Goal: Transaction & Acquisition: Purchase product/service

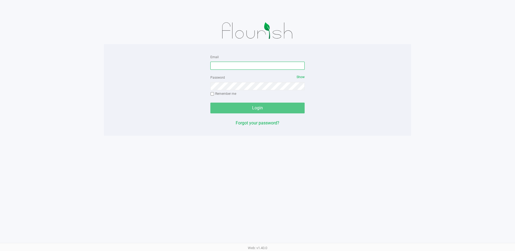
click at [217, 67] on input "Email" at bounding box center [257, 66] width 94 height 8
type input "[EMAIL_ADDRESS][DOMAIN_NAME]"
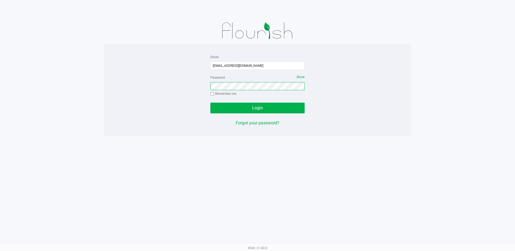
click at [210, 103] on button "Login" at bounding box center [257, 108] width 94 height 11
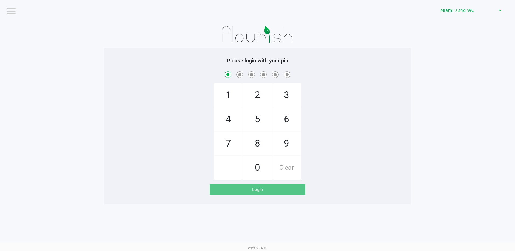
checkbox input "true"
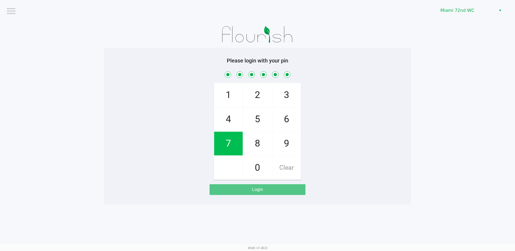
checkbox input "true"
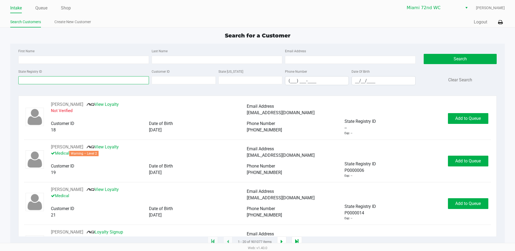
click at [120, 81] on input "State Registry ID" at bounding box center [83, 80] width 131 height 8
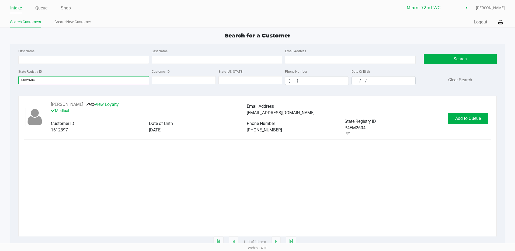
type input "4em2604"
click at [473, 121] on span "Add to Queue" at bounding box center [468, 118] width 26 height 5
click at [471, 121] on div "Add to Queue" at bounding box center [468, 118] width 40 height 11
click at [473, 120] on div "Add to Queue" at bounding box center [468, 118] width 40 height 11
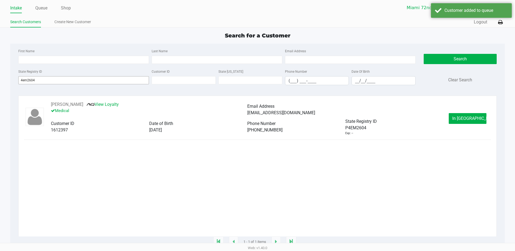
click at [472, 122] on button "In [GEOGRAPHIC_DATA]" at bounding box center [468, 118] width 38 height 11
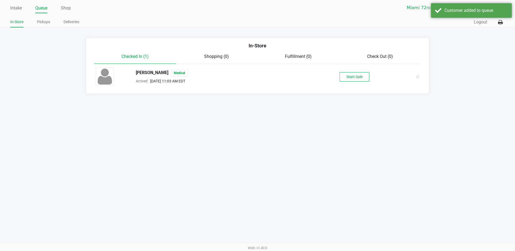
click at [365, 74] on button "Start Sale" at bounding box center [355, 76] width 30 height 9
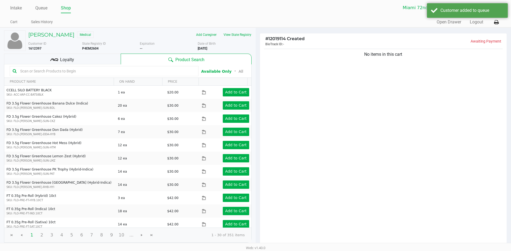
click at [138, 70] on input "text" at bounding box center [107, 71] width 178 height 8
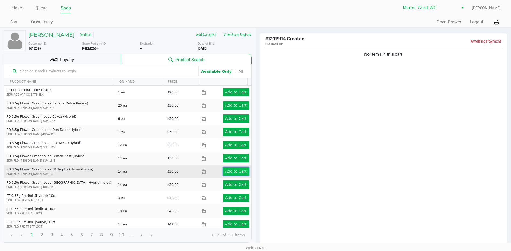
click at [233, 173] on app-button-loader "Add to Cart" at bounding box center [236, 171] width 22 height 4
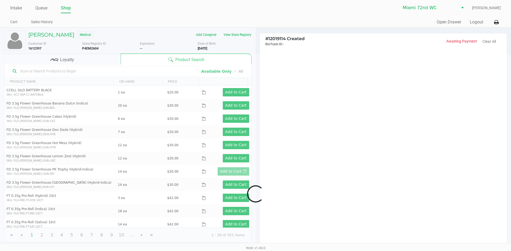
click at [280, 170] on div at bounding box center [255, 193] width 511 height 279
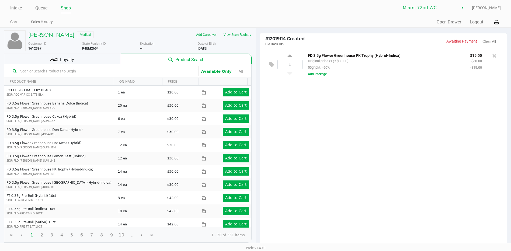
click at [161, 71] on input "text" at bounding box center [107, 71] width 178 height 8
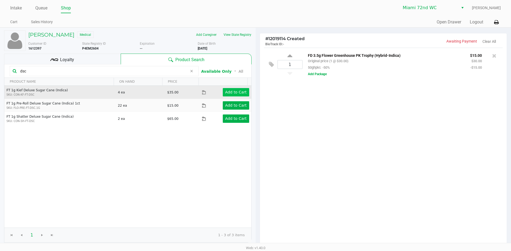
type input "dsc"
click at [235, 96] on button "Add to Cart" at bounding box center [236, 92] width 26 height 8
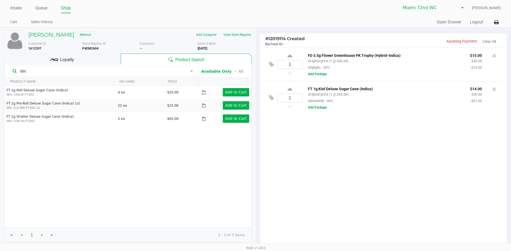
click at [73, 62] on span "Loyalty" at bounding box center [67, 60] width 14 height 6
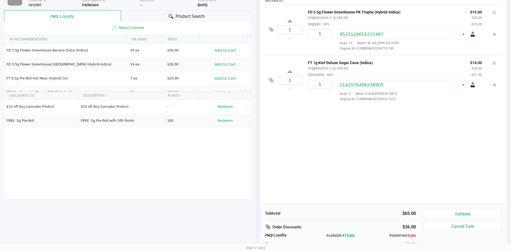
scroll to position [62, 0]
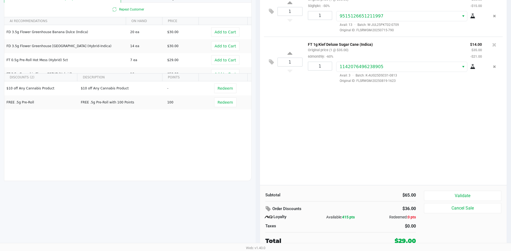
click at [470, 194] on button "Validate" at bounding box center [462, 196] width 77 height 10
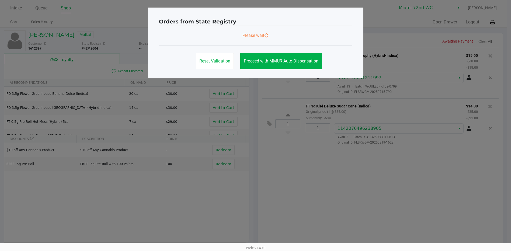
scroll to position [0, 0]
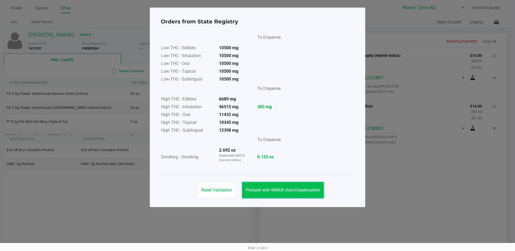
click at [312, 184] on button "Proceed with MMUR Auto-Dispensation" at bounding box center [283, 190] width 82 height 16
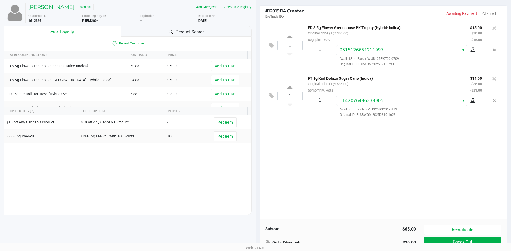
scroll to position [62, 0]
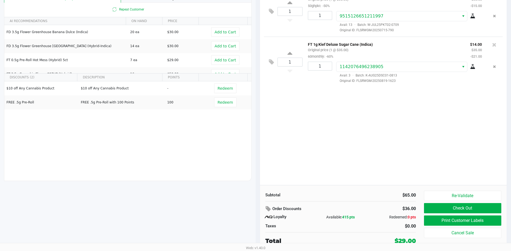
click at [459, 226] on button "Print Customer Labels" at bounding box center [462, 221] width 77 height 10
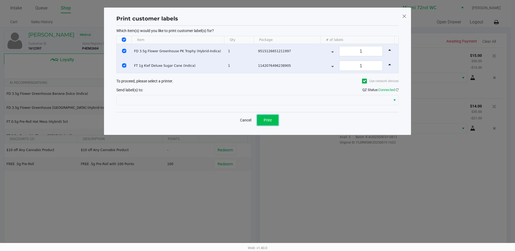
click at [271, 118] on span "Print" at bounding box center [268, 120] width 8 height 4
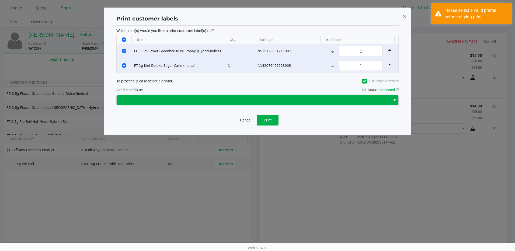
click at [273, 95] on span at bounding box center [254, 100] width 274 height 10
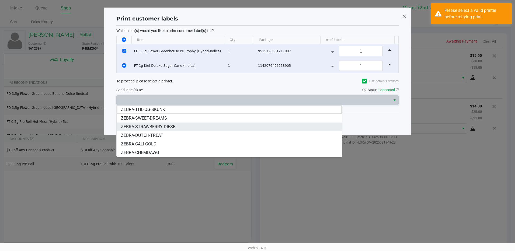
click at [182, 126] on li "ZEBRA-STRAWBERRY-DIESEL" at bounding box center [229, 127] width 225 height 9
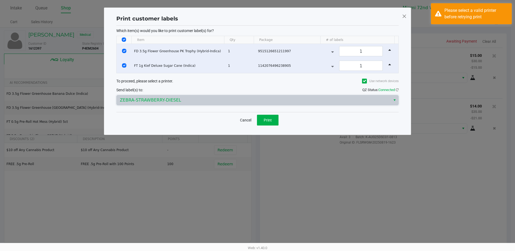
click at [271, 121] on span "Print" at bounding box center [268, 120] width 8 height 4
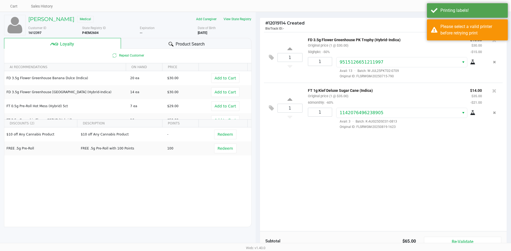
scroll to position [62, 0]
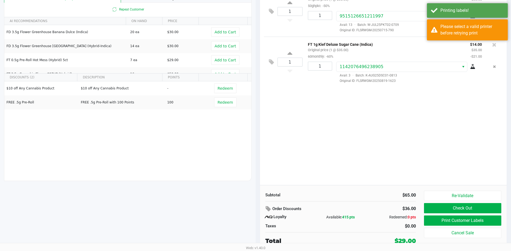
click at [456, 210] on button "Check Out" at bounding box center [462, 208] width 77 height 10
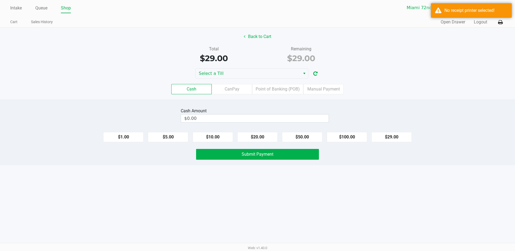
click at [501, 22] on icon at bounding box center [500, 22] width 5 height 4
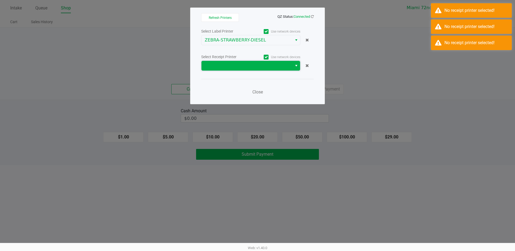
click at [268, 67] on span at bounding box center [247, 65] width 84 height 6
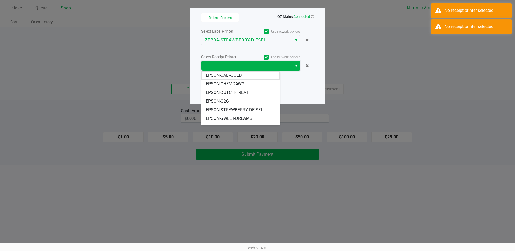
click at [241, 108] on span "EPSON-STRAWBERRY-DEISEL" at bounding box center [234, 110] width 57 height 6
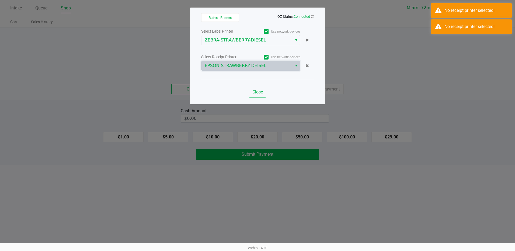
click at [262, 92] on span "Close" at bounding box center [257, 91] width 11 height 5
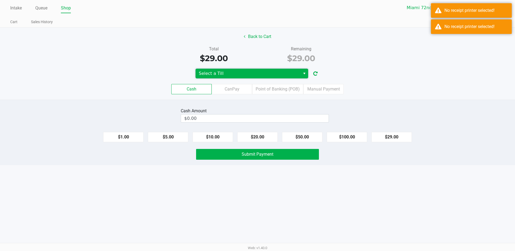
click at [279, 71] on span "Select a Till" at bounding box center [248, 73] width 98 height 6
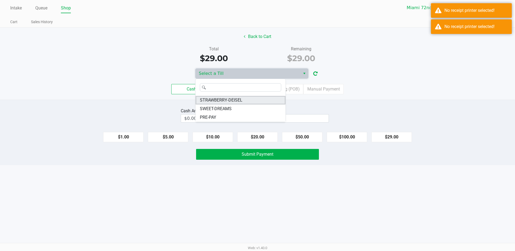
click at [245, 98] on li "STRAWBERRY-DEISEL" at bounding box center [241, 100] width 90 height 9
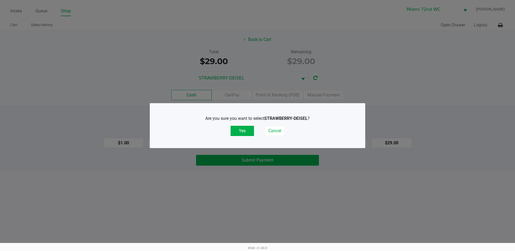
click at [237, 127] on button "Yes" at bounding box center [242, 131] width 23 height 10
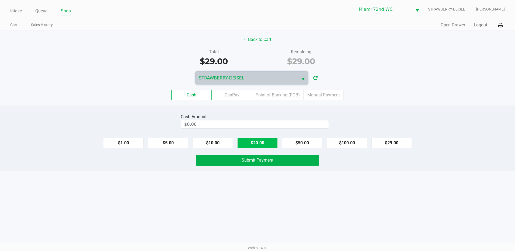
click at [258, 144] on button "$20.00" at bounding box center [257, 143] width 40 height 10
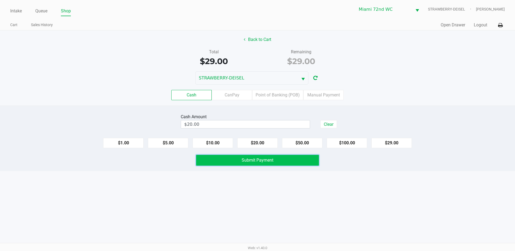
click at [223, 155] on button "Submit Payment" at bounding box center [257, 160] width 123 height 11
click at [221, 140] on button "$10.00" at bounding box center [213, 143] width 40 height 10
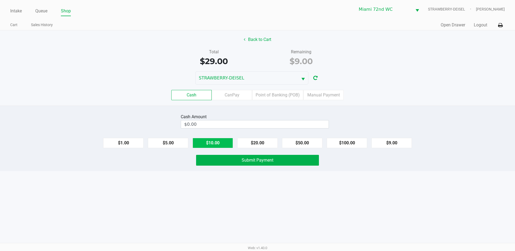
type input "$10.00"
click at [239, 165] on button "Submit Payment" at bounding box center [257, 160] width 123 height 11
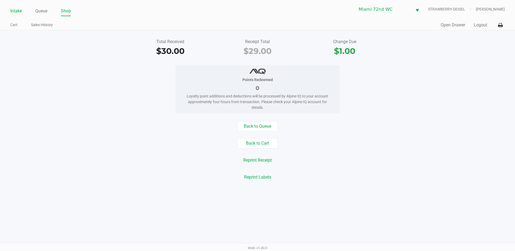
click at [19, 13] on link "Intake" at bounding box center [16, 11] width 12 height 8
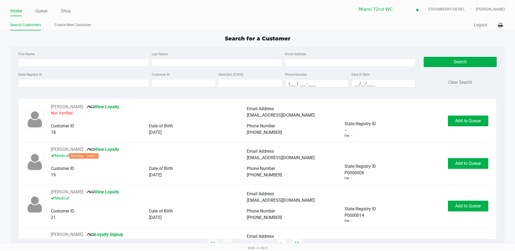
type input "[PERSON_NAME]"
type input "[DATE]"
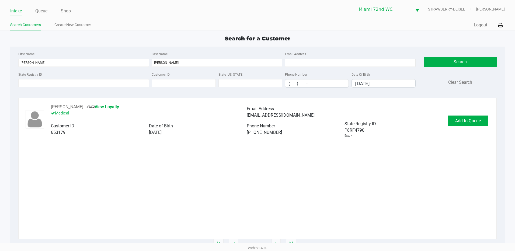
click at [476, 122] on span "Add to Queue" at bounding box center [468, 120] width 26 height 5
click at [478, 121] on div "Add to Queue" at bounding box center [468, 121] width 40 height 11
click at [474, 121] on span "Add to Queue" at bounding box center [471, 120] width 26 height 5
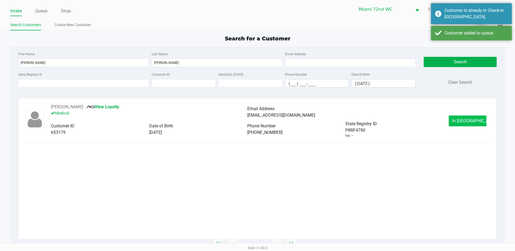
click at [469, 121] on span "In [GEOGRAPHIC_DATA]" at bounding box center [474, 120] width 45 height 5
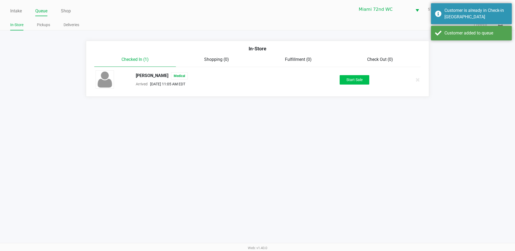
click at [367, 80] on button "Start Sale" at bounding box center [355, 79] width 30 height 9
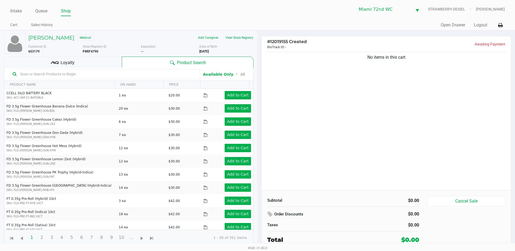
click at [111, 75] on input "text" at bounding box center [107, 74] width 179 height 8
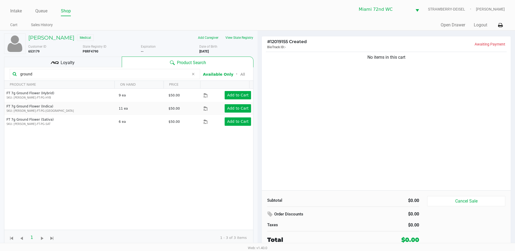
type input "ground"
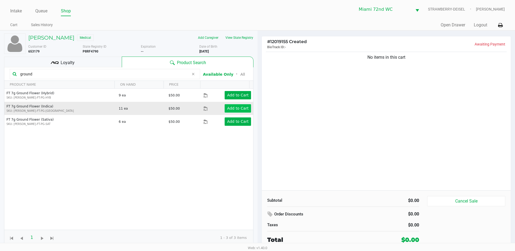
click at [233, 106] on app-button-loader "Add to Cart" at bounding box center [238, 108] width 22 height 4
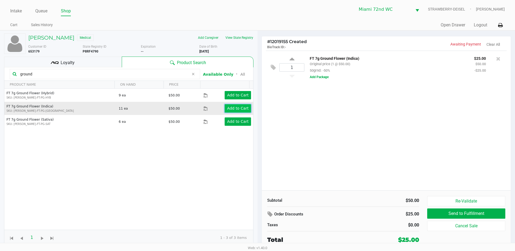
click at [244, 108] on app-button-loader "Add to Cart" at bounding box center [238, 108] width 22 height 4
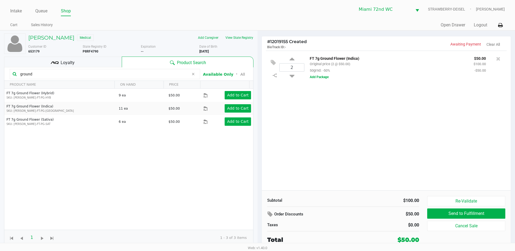
click at [193, 74] on icon at bounding box center [193, 74] width 3 height 4
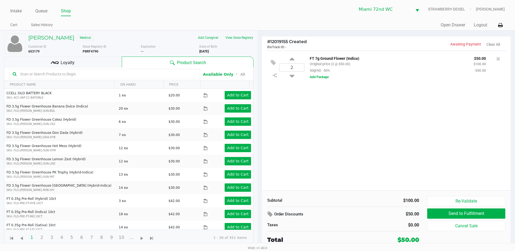
click at [161, 74] on input "text" at bounding box center [107, 74] width 179 height 8
type input "d"
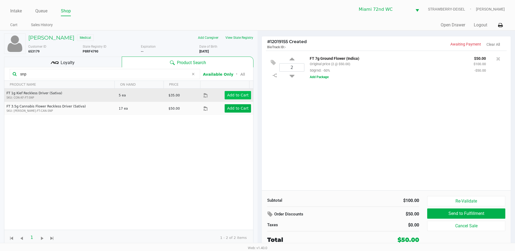
type input "snp"
click at [231, 93] on app-button-loader "Add to Cart" at bounding box center [238, 95] width 22 height 4
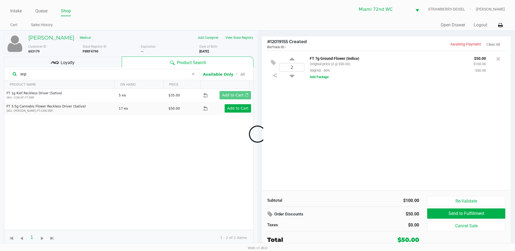
click at [292, 128] on div at bounding box center [257, 134] width 515 height 154
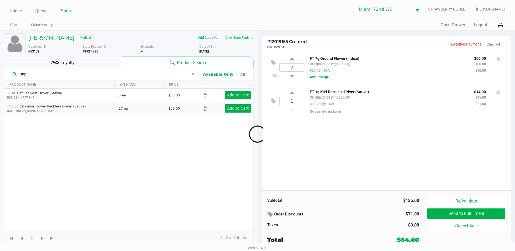
click at [292, 92] on icon at bounding box center [292, 93] width 5 height 7
type input "2"
click at [84, 65] on div "Loyalty" at bounding box center [63, 62] width 118 height 11
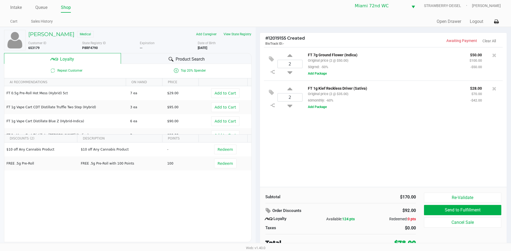
scroll to position [5, 0]
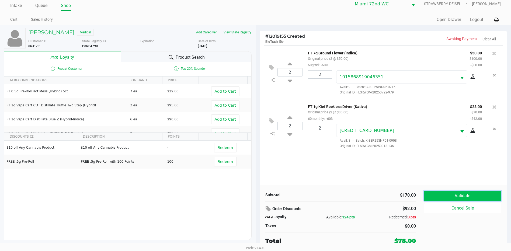
click at [463, 194] on button "Validate" at bounding box center [462, 196] width 77 height 10
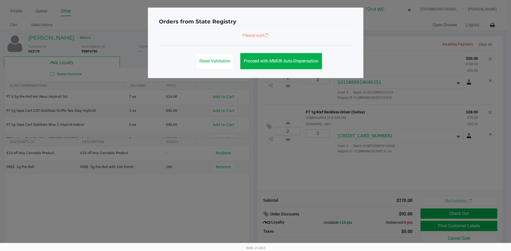
scroll to position [0, 0]
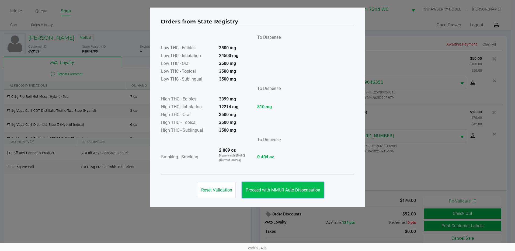
click at [312, 188] on span "Proceed with MMUR Auto-Dispensation" at bounding box center [283, 189] width 75 height 5
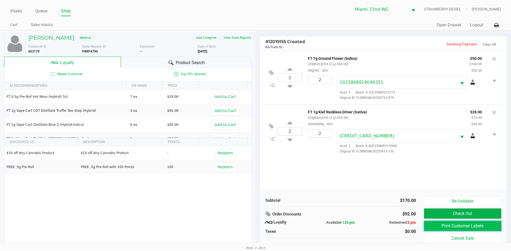
click at [450, 230] on button "Print Customer Labels" at bounding box center [462, 226] width 77 height 10
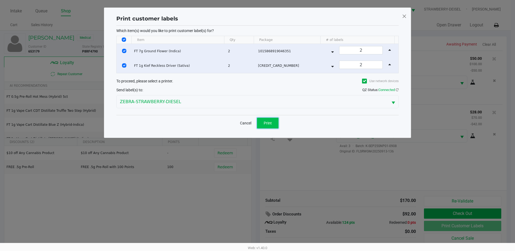
click at [272, 126] on button "Print" at bounding box center [268, 123] width 22 height 11
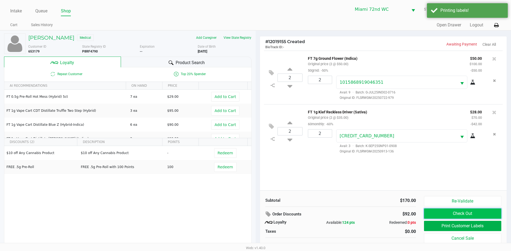
click at [446, 216] on button "Check Out" at bounding box center [462, 214] width 77 height 10
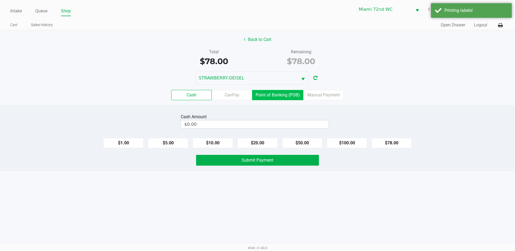
click at [283, 97] on label "Point of Banking (POB)" at bounding box center [277, 95] width 51 height 10
click at [0, 0] on 7 "Point of Banking (POB)" at bounding box center [0, 0] width 0 height 0
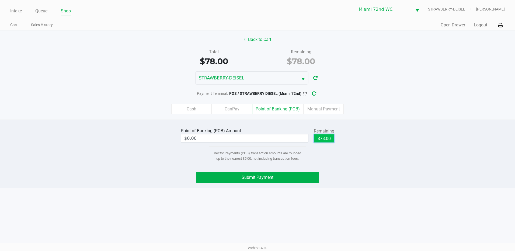
click at [328, 136] on button "$78.00" at bounding box center [324, 138] width 20 height 8
type input "$78.00"
click at [301, 178] on button "Submit Payment" at bounding box center [257, 177] width 123 height 11
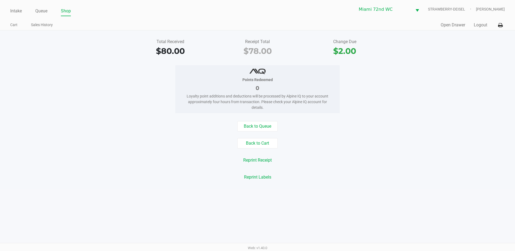
click at [18, 10] on link "Intake" at bounding box center [16, 11] width 12 height 8
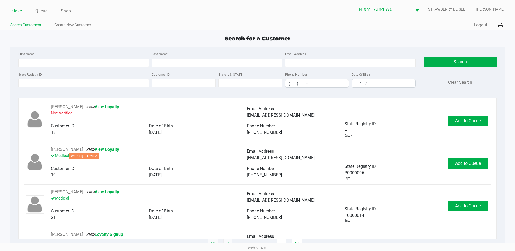
type input "[PERSON_NAME]"
type input "[DATE]"
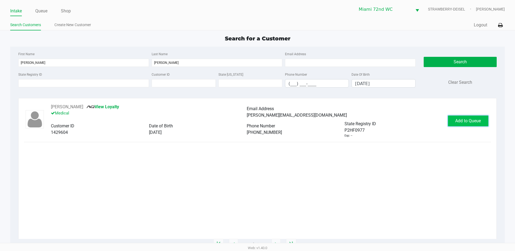
click at [470, 123] on span "Add to Queue" at bounding box center [468, 120] width 26 height 5
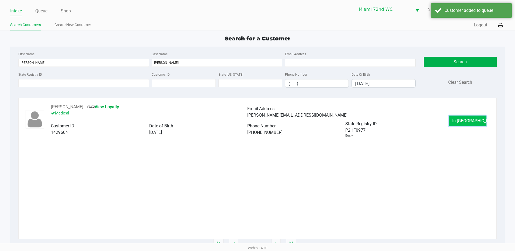
click at [466, 122] on span "In [GEOGRAPHIC_DATA]" at bounding box center [474, 120] width 45 height 5
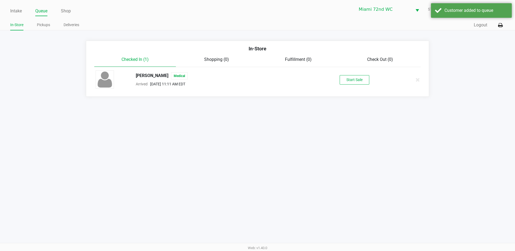
click at [350, 81] on button "Start Sale" at bounding box center [355, 79] width 30 height 9
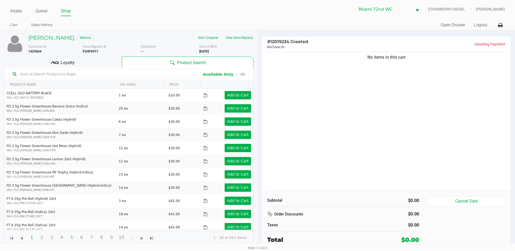
click at [133, 75] on input "text" at bounding box center [107, 74] width 179 height 8
type input "arr"
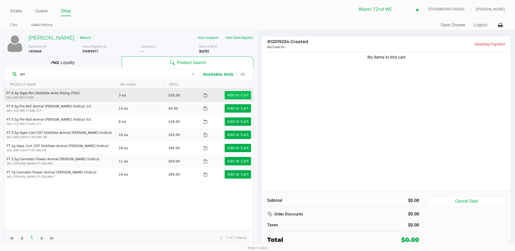
click at [238, 96] on app-button-loader "Add to Cart" at bounding box center [238, 95] width 22 height 4
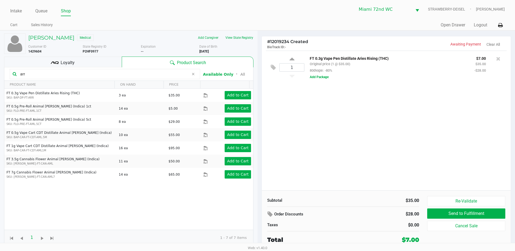
click at [193, 74] on icon at bounding box center [193, 74] width 3 height 4
click at [154, 74] on input "text" at bounding box center [107, 74] width 179 height 8
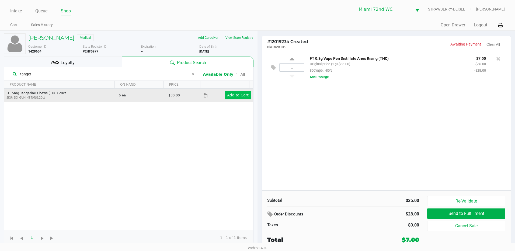
type input "tanger"
click at [238, 97] on app-button-loader "Add to Cart" at bounding box center [238, 95] width 22 height 4
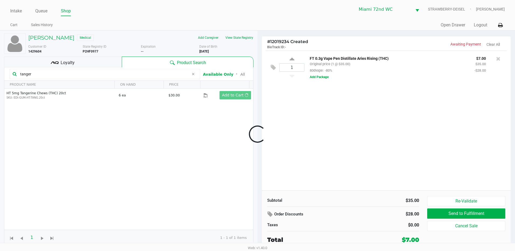
click at [304, 113] on div at bounding box center [257, 134] width 515 height 154
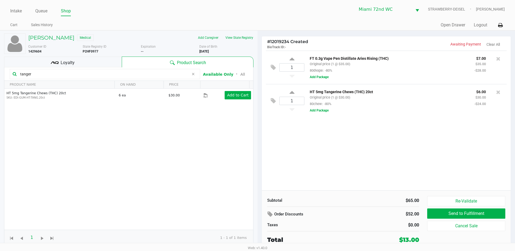
click at [78, 61] on div "Loyalty" at bounding box center [63, 62] width 118 height 11
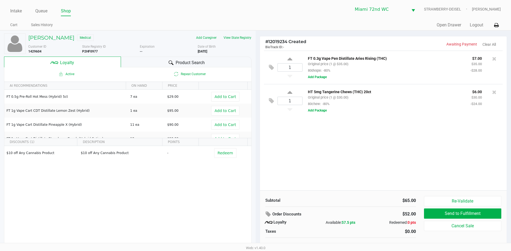
click at [308, 155] on div "1 FT 0.3g Vape Pen Distillate Aries Rising (THC) Original price (1 @ $35.00) 80…" at bounding box center [383, 121] width 247 height 140
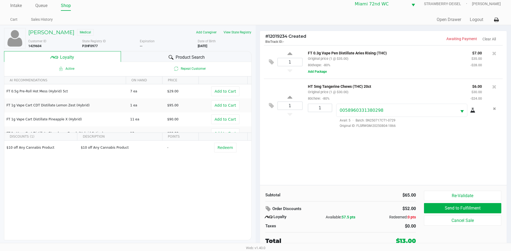
click at [379, 164] on div "1 FT 0.3g Vape Pen Distillate Aries Rising (THC) Original price (1 @ $35.00) 80…" at bounding box center [383, 115] width 247 height 140
click at [379, 163] on div "1 FT 0.3g Vape Pen Distillate Aries Rising (THC) Original price (1 @ $35.00) 80…" at bounding box center [383, 115] width 247 height 140
click at [378, 162] on div "1 FT 0.3g Vape Pen Distillate Aries Rising (THC) Original price (1 @ $35.00) 80…" at bounding box center [383, 115] width 247 height 140
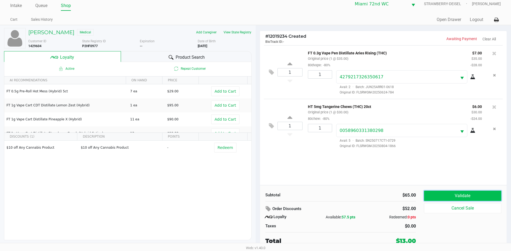
click at [474, 192] on button "Validate" at bounding box center [462, 196] width 77 height 10
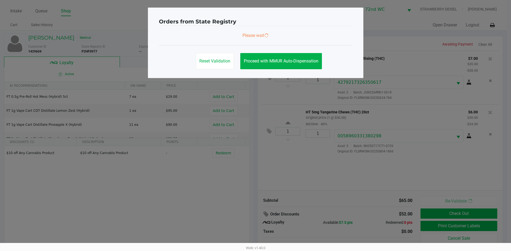
scroll to position [0, 0]
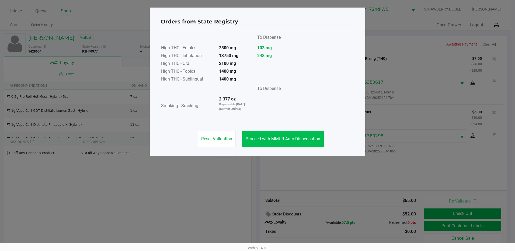
click at [304, 140] on span "Proceed with MMUR Auto-Dispensation" at bounding box center [283, 138] width 75 height 5
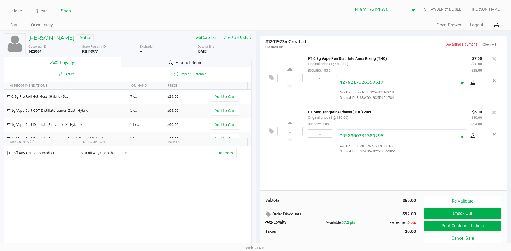
click at [450, 225] on button "Print Customer Labels" at bounding box center [462, 226] width 77 height 10
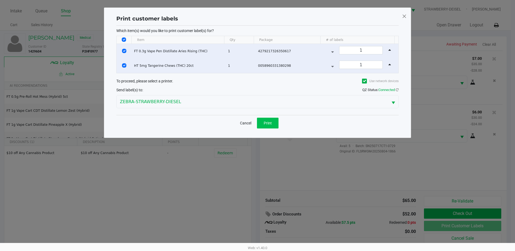
click at [270, 121] on span "Print" at bounding box center [268, 123] width 8 height 4
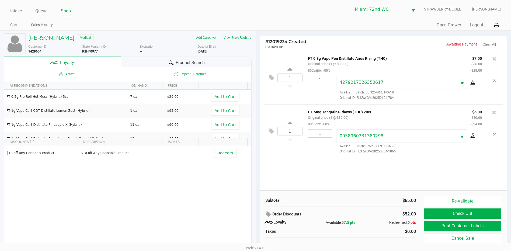
scroll to position [5, 0]
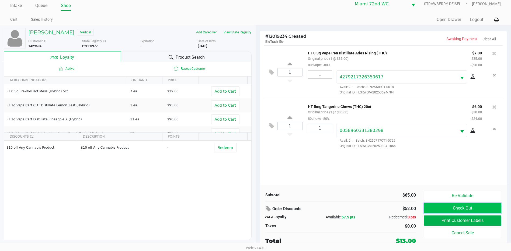
click at [471, 208] on button "Check Out" at bounding box center [462, 208] width 77 height 10
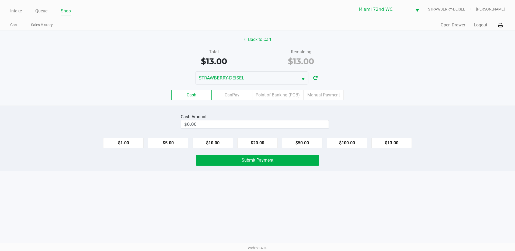
click at [409, 142] on button "$13.00" at bounding box center [391, 143] width 40 height 10
type input "$13.00"
click at [308, 164] on button "Submit Payment" at bounding box center [257, 160] width 123 height 11
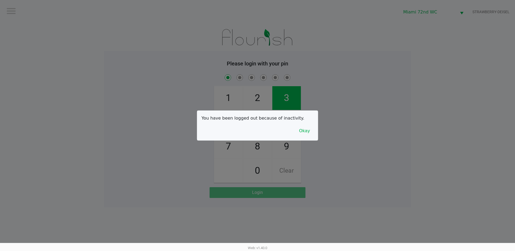
checkbox input "true"
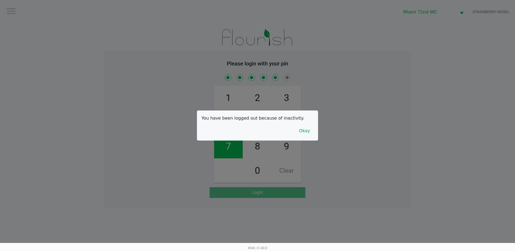
checkbox input "true"
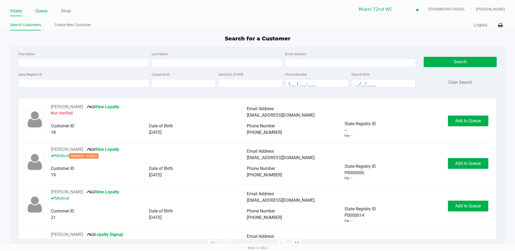
click at [41, 8] on link "Queue" at bounding box center [41, 11] width 12 height 8
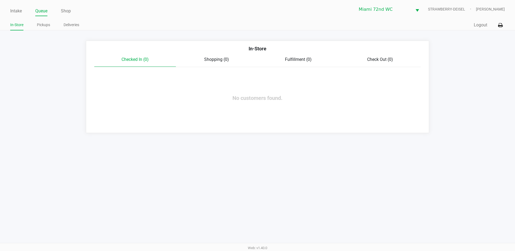
click at [42, 23] on link "Pickups" at bounding box center [43, 25] width 13 height 7
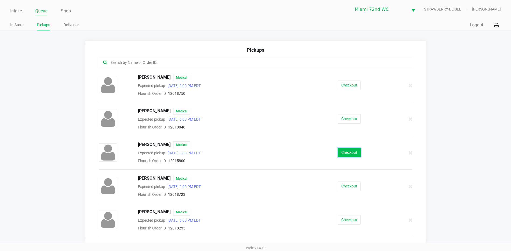
click at [351, 154] on button "Checkout" at bounding box center [349, 152] width 23 height 9
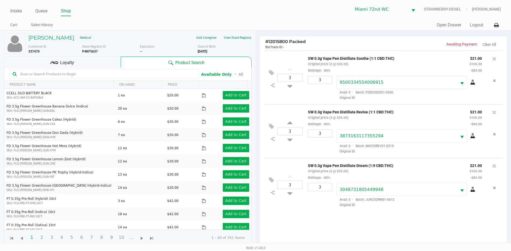
click at [494, 190] on icon "Remove the package from the orderLine" at bounding box center [494, 188] width 3 height 4
click at [291, 186] on icon at bounding box center [289, 182] width 5 height 7
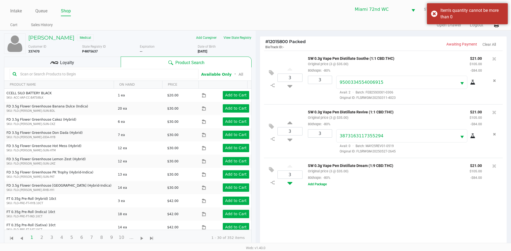
click at [289, 183] on icon at bounding box center [289, 182] width 5 height 7
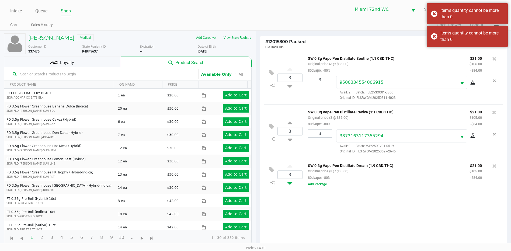
click at [493, 168] on icon at bounding box center [494, 165] width 4 height 5
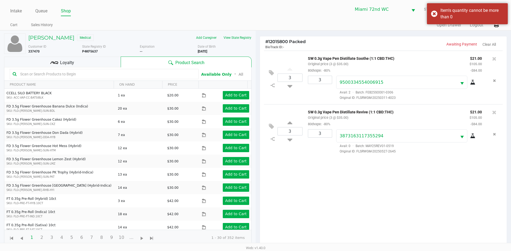
click at [116, 74] on input "text" at bounding box center [107, 74] width 178 height 8
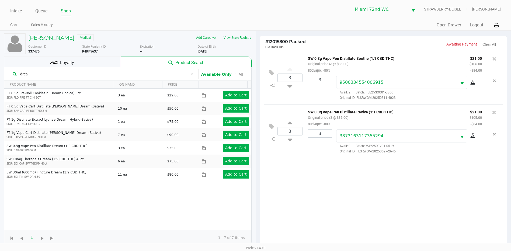
type input "drea"
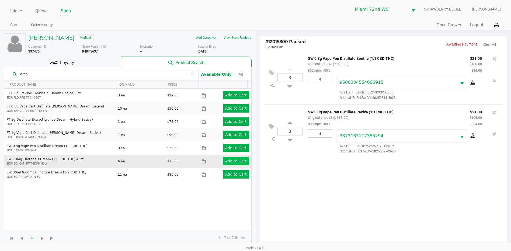
click at [227, 158] on button "Add to Cart" at bounding box center [236, 161] width 26 height 8
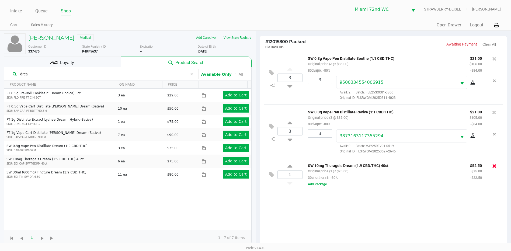
click at [495, 167] on icon at bounding box center [494, 165] width 4 height 5
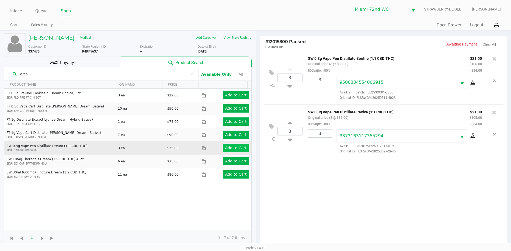
click at [234, 149] on app-button-loader "Add to Cart" at bounding box center [236, 148] width 22 height 4
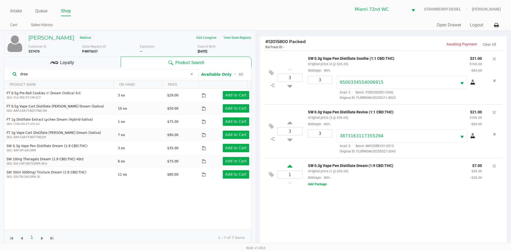
click at [290, 166] on icon at bounding box center [289, 167] width 5 height 7
type input "2"
click at [312, 223] on div "3 SW 0.3g Vape Pen Distillate Soothe (1:1 CBD:THC) Original price (3 @ $35.00) …" at bounding box center [383, 150] width 247 height 199
click at [316, 225] on div "3 SW 0.3g Vape Pen Distillate Soothe (1:1 CBD:THC) Original price (3 @ $35.00) …" at bounding box center [383, 150] width 247 height 199
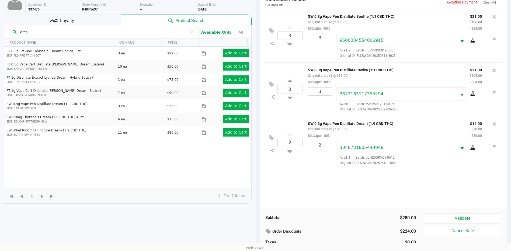
scroll to position [39, 0]
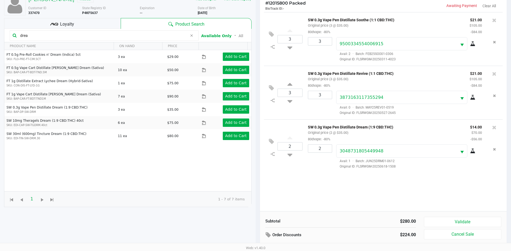
click at [89, 20] on div "Loyalty" at bounding box center [62, 23] width 117 height 11
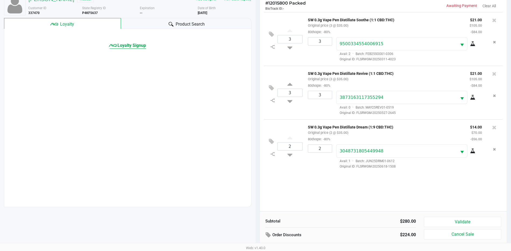
click at [133, 43] on span "Loyalty Signup" at bounding box center [131, 45] width 29 height 6
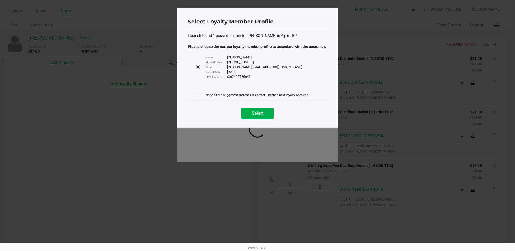
click at [261, 111] on span "Select" at bounding box center [258, 113] width 12 height 5
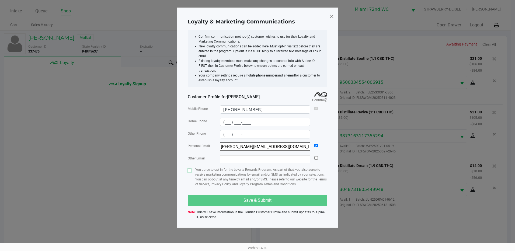
click at [190, 169] on input "checkbox" at bounding box center [190, 171] width 4 height 4
checkbox input "true"
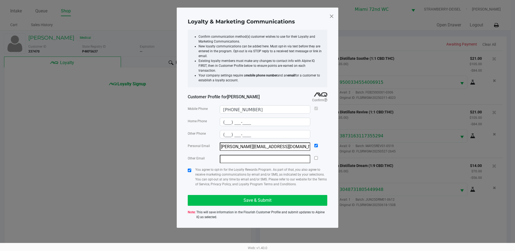
click at [238, 195] on button "Save & Submit" at bounding box center [258, 200] width 140 height 11
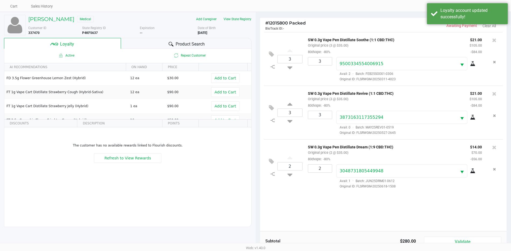
scroll to position [65, 0]
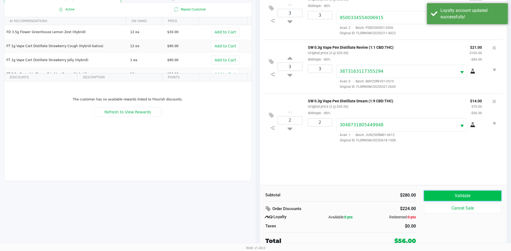
click at [448, 195] on button "Validate" at bounding box center [462, 196] width 77 height 10
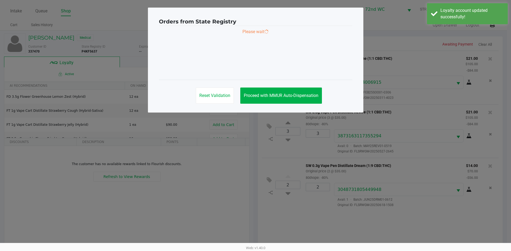
scroll to position [0, 0]
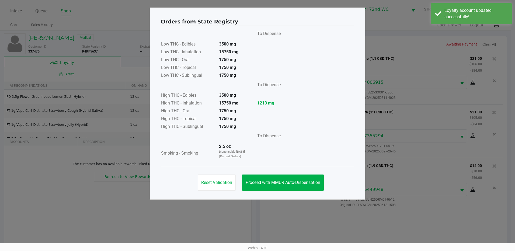
click at [280, 179] on button "Proceed with MMUR Auto-Dispensation" at bounding box center [283, 183] width 82 height 16
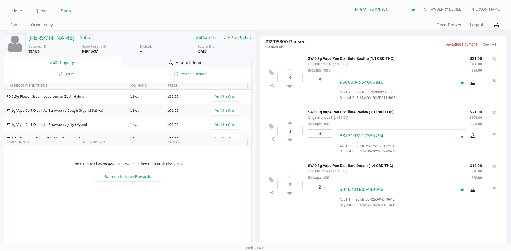
scroll to position [65, 0]
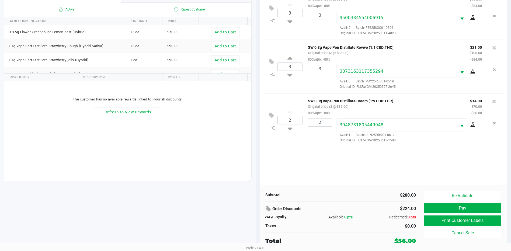
click at [470, 212] on button "Pay" at bounding box center [462, 208] width 77 height 10
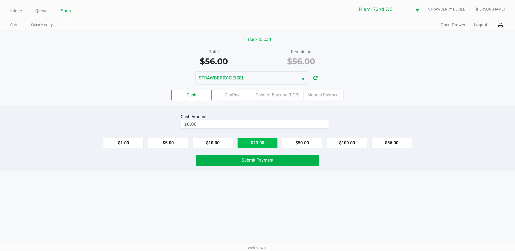
click at [262, 139] on button "$20.00" at bounding box center [257, 143] width 40 height 10
click at [264, 142] on button "$20.00" at bounding box center [257, 143] width 40 height 10
click at [263, 142] on button "$20.00" at bounding box center [257, 143] width 40 height 10
type input "$60.00"
click at [263, 161] on span "Submit Payment" at bounding box center [258, 160] width 32 height 5
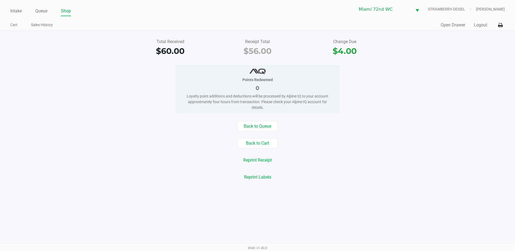
click at [85, 120] on div "Total Received $60.00 Receipt Total $56.00 Change Due $4.00 Points Redeemed 0 L…" at bounding box center [257, 109] width 515 height 158
click at [94, 105] on div "Points Redeemed 0 Loyalty point additions and deductions will be processed by A…" at bounding box center [257, 89] width 523 height 48
click at [99, 104] on div "Points Redeemed 0 Loyalty point additions and deductions will be processed by A…" at bounding box center [257, 89] width 523 height 48
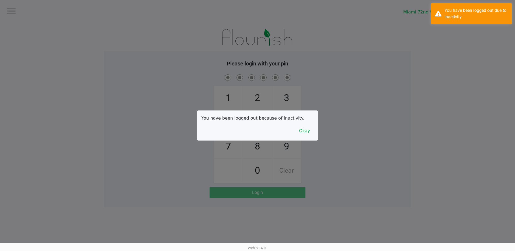
click at [110, 98] on div at bounding box center [257, 125] width 515 height 251
click at [308, 134] on button "Okay" at bounding box center [305, 131] width 18 height 10
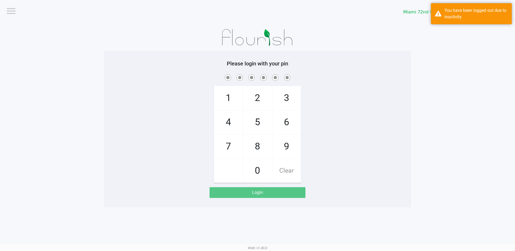
click at [294, 99] on span "3" at bounding box center [286, 98] width 29 height 24
checkbox input "true"
click at [286, 107] on span "3" at bounding box center [286, 98] width 29 height 24
checkbox input "true"
click at [220, 145] on span "7" at bounding box center [228, 147] width 29 height 24
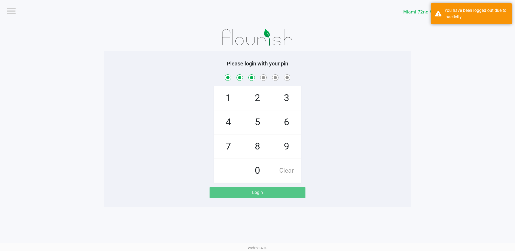
checkbox input "true"
click at [293, 128] on span "6" at bounding box center [286, 122] width 29 height 24
checkbox input "true"
click at [290, 103] on span "3" at bounding box center [286, 98] width 29 height 24
checkbox input "true"
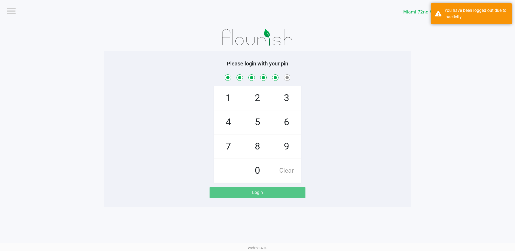
click at [288, 175] on span "Clear" at bounding box center [286, 171] width 29 height 24
checkbox input "false"
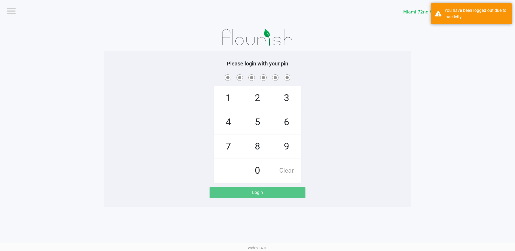
checkbox input "false"
click at [288, 100] on span "3" at bounding box center [286, 98] width 29 height 24
checkbox input "true"
click at [282, 102] on span "3" at bounding box center [286, 98] width 29 height 24
checkbox input "true"
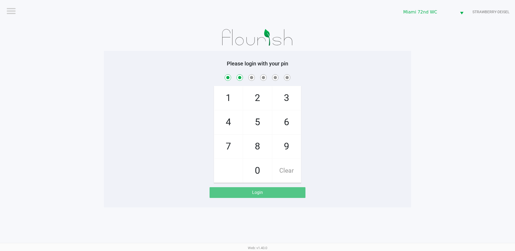
click at [261, 168] on span "0" at bounding box center [257, 171] width 29 height 24
checkbox input "true"
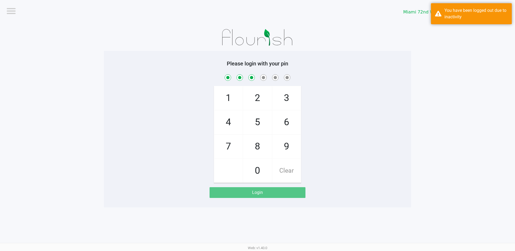
click at [220, 151] on span "7" at bounding box center [228, 147] width 29 height 24
checkbox input "true"
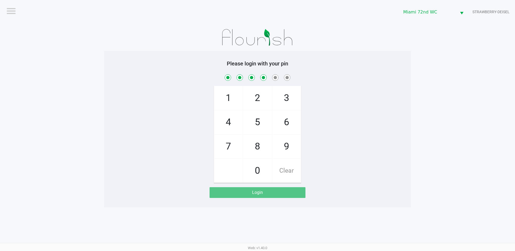
click at [289, 122] on span "6" at bounding box center [286, 122] width 29 height 24
checkbox input "true"
click at [285, 97] on span "3" at bounding box center [286, 98] width 29 height 24
checkbox input "true"
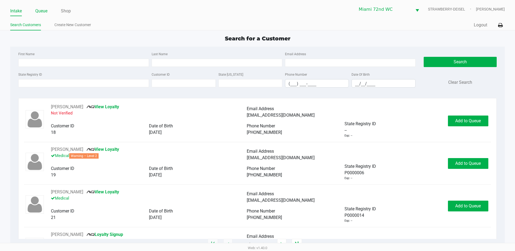
click at [42, 13] on link "Queue" at bounding box center [41, 11] width 12 height 8
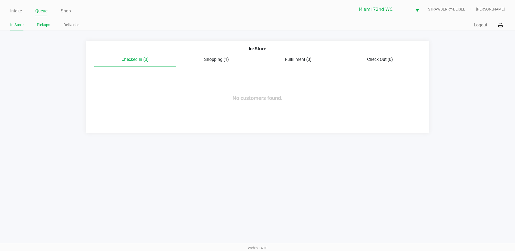
click at [44, 25] on link "Pickups" at bounding box center [43, 25] width 13 height 7
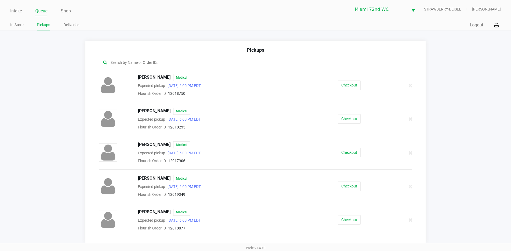
click at [344, 187] on button "Checkout" at bounding box center [349, 186] width 23 height 9
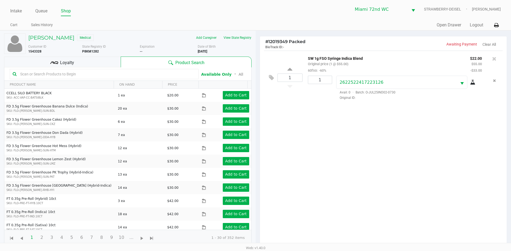
click at [87, 61] on div "Loyalty" at bounding box center [62, 62] width 117 height 11
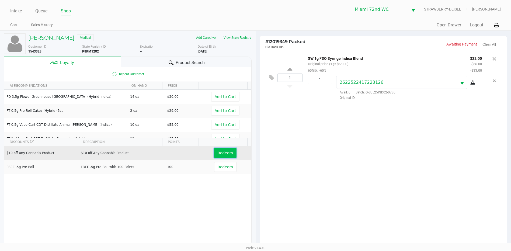
click at [225, 152] on span "Redeem" at bounding box center [225, 153] width 15 height 4
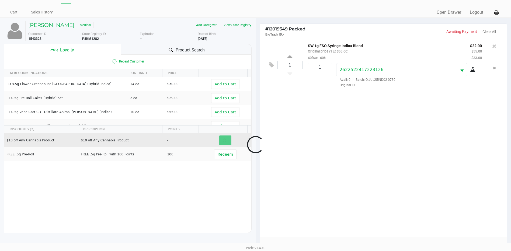
scroll to position [65, 0]
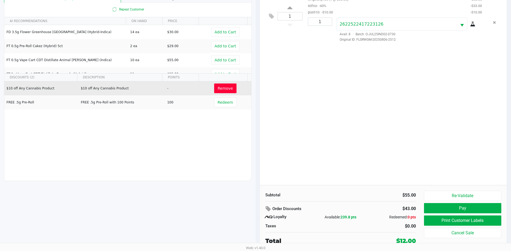
click at [459, 209] on button "Pay" at bounding box center [462, 208] width 77 height 10
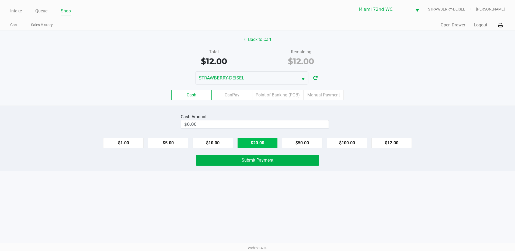
click at [257, 139] on button "$20.00" at bounding box center [257, 143] width 40 height 10
type input "$20.00"
click at [283, 163] on button "Submit Payment" at bounding box center [257, 160] width 123 height 11
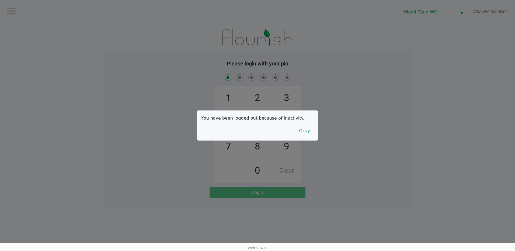
checkbox input "true"
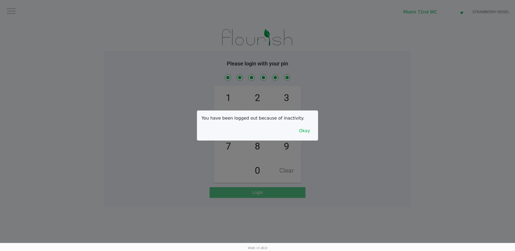
checkbox input "true"
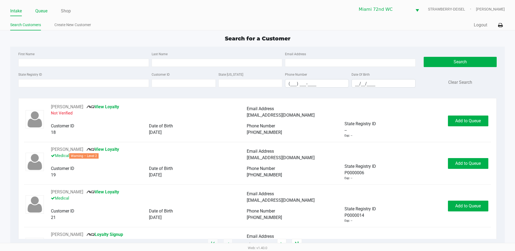
click at [41, 11] on link "Queue" at bounding box center [41, 11] width 12 height 8
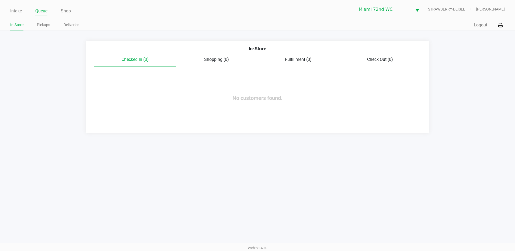
click at [45, 25] on link "Pickups" at bounding box center [43, 25] width 13 height 7
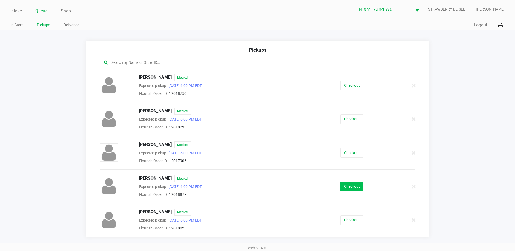
click at [354, 186] on button "Checkout" at bounding box center [352, 186] width 23 height 9
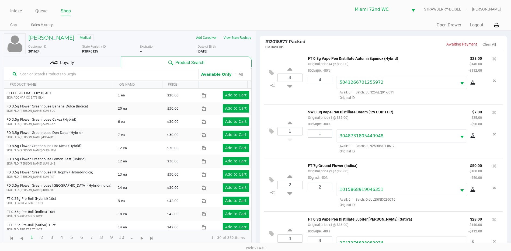
click at [92, 64] on div "Loyalty" at bounding box center [62, 62] width 117 height 11
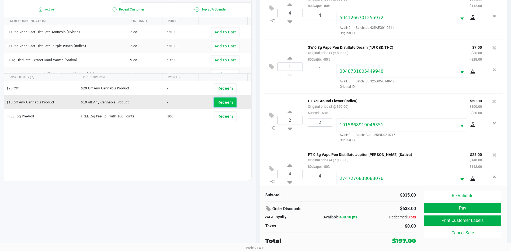
click at [227, 103] on span "Redeem" at bounding box center [225, 102] width 15 height 4
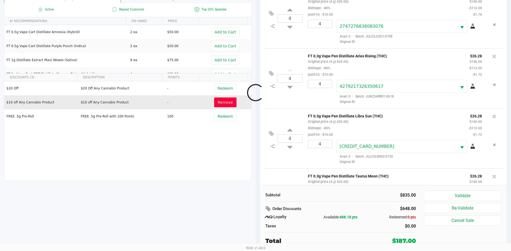
scroll to position [223, 0]
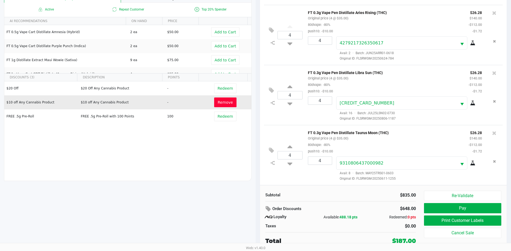
click at [440, 211] on button "Pay" at bounding box center [462, 208] width 77 height 10
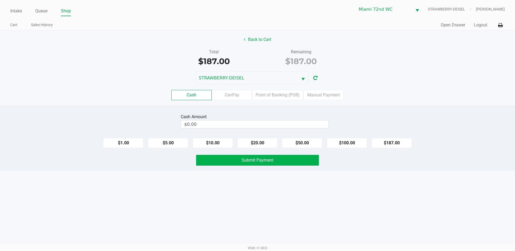
click at [235, 96] on label "CanPay" at bounding box center [232, 95] width 40 height 10
click at [0, 0] on 2 "CanPay" at bounding box center [0, 0] width 0 height 0
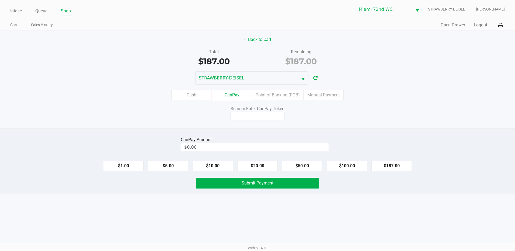
click at [395, 163] on button "$187.00" at bounding box center [391, 166] width 40 height 10
type input "$187.00"
click at [262, 114] on input at bounding box center [258, 116] width 54 height 8
type input "Q6483008X"
click at [250, 179] on button "Submit Payment" at bounding box center [257, 183] width 123 height 11
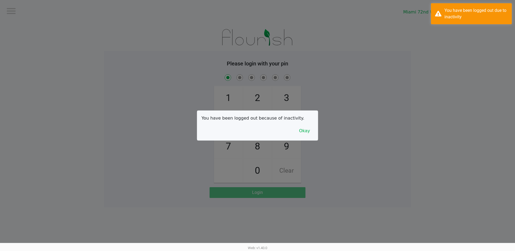
checkbox input "true"
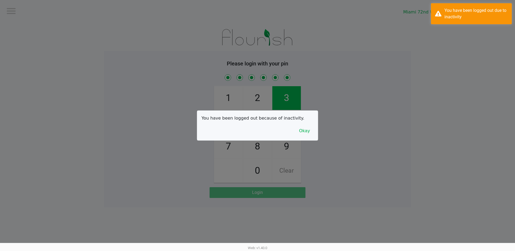
checkbox input "true"
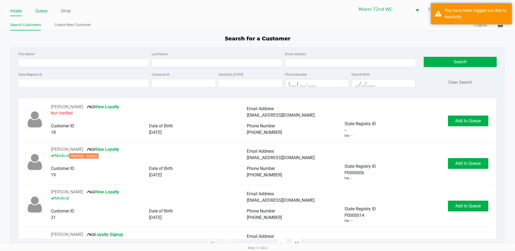
click at [37, 9] on link "Queue" at bounding box center [41, 11] width 12 height 8
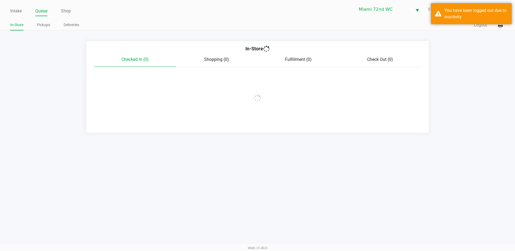
click at [48, 25] on link "Pickups" at bounding box center [43, 25] width 13 height 7
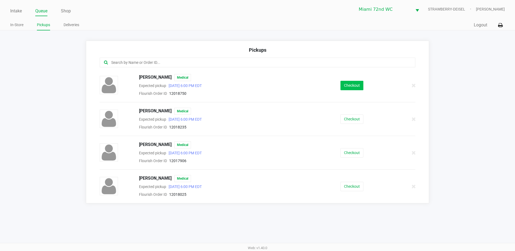
click at [355, 86] on button "Checkout" at bounding box center [352, 85] width 23 height 9
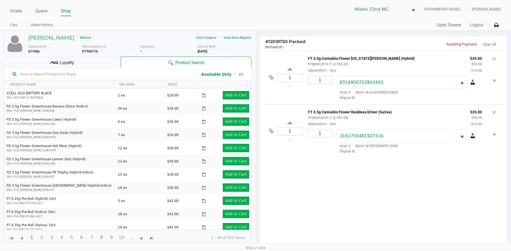
click at [90, 65] on div "Loyalty" at bounding box center [62, 62] width 117 height 11
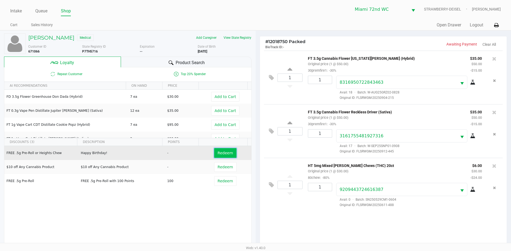
click at [227, 150] on button "Redeem" at bounding box center [225, 153] width 22 height 10
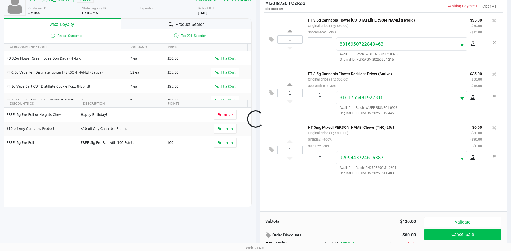
scroll to position [65, 0]
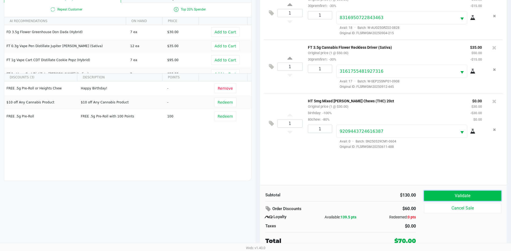
click at [476, 197] on button "Validate" at bounding box center [462, 196] width 77 height 10
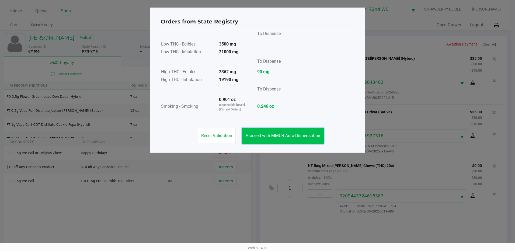
click at [286, 138] on button "Proceed with MMUR Auto-Dispensation" at bounding box center [283, 136] width 82 height 16
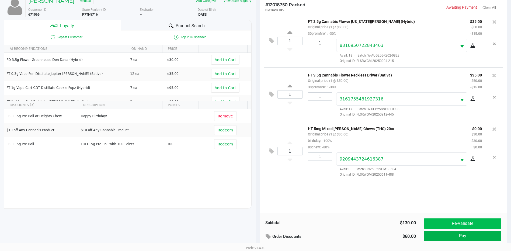
scroll to position [65, 0]
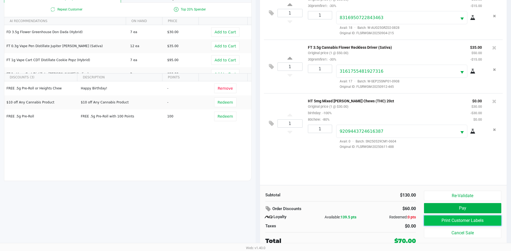
click at [483, 221] on button "Print Customer Labels" at bounding box center [462, 221] width 77 height 10
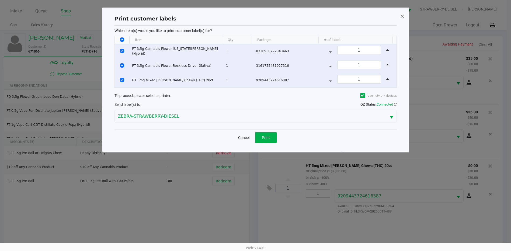
scroll to position [0, 0]
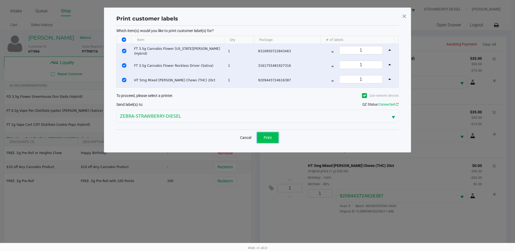
click at [273, 142] on button "Print" at bounding box center [268, 137] width 22 height 11
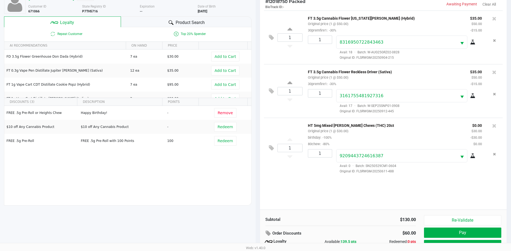
scroll to position [65, 0]
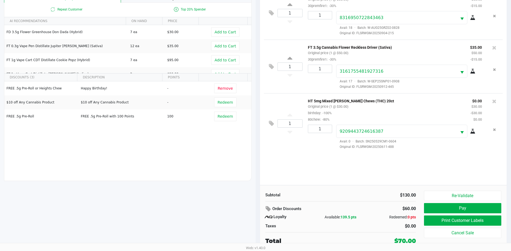
click at [466, 210] on button "Pay" at bounding box center [462, 208] width 77 height 10
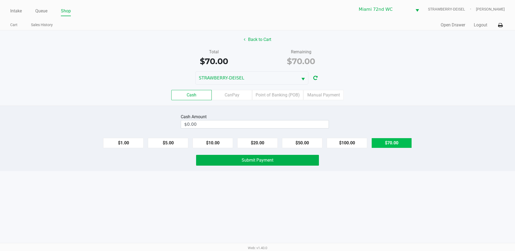
click at [392, 147] on button "$70.00" at bounding box center [391, 143] width 40 height 10
type input "$70.00"
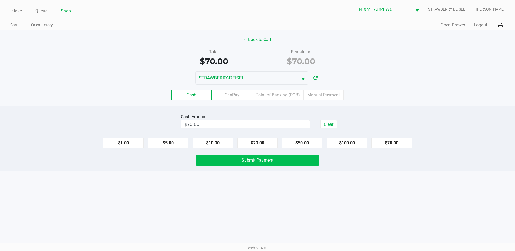
click at [309, 161] on button "Submit Payment" at bounding box center [257, 160] width 123 height 11
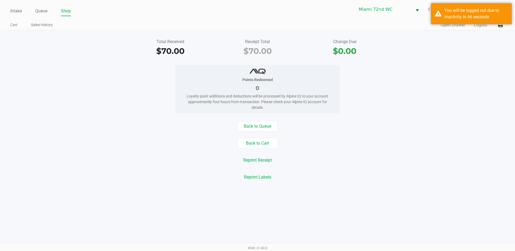
click at [40, 176] on div "Reprint Labels" at bounding box center [257, 177] width 523 height 10
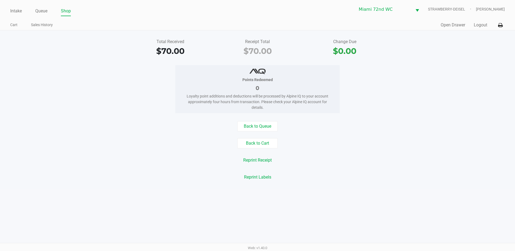
click at [41, 167] on div "Back to Queue Back to Cart Reprint Receipt Reprint Labels" at bounding box center [257, 151] width 523 height 61
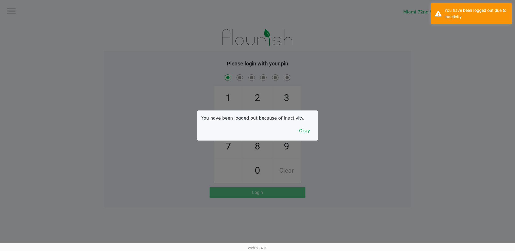
checkbox input "true"
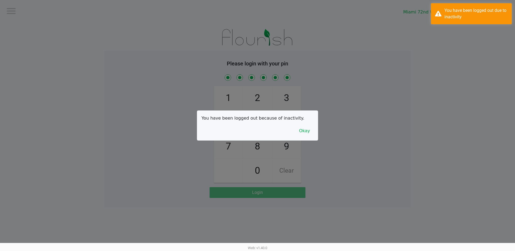
checkbox input "true"
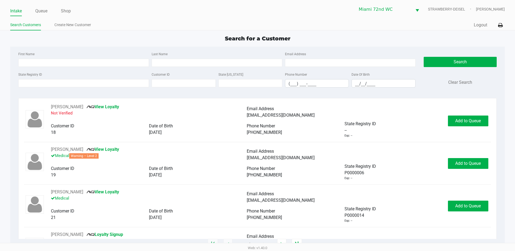
click at [31, 82] on input "State Registry ID" at bounding box center [83, 83] width 131 height 8
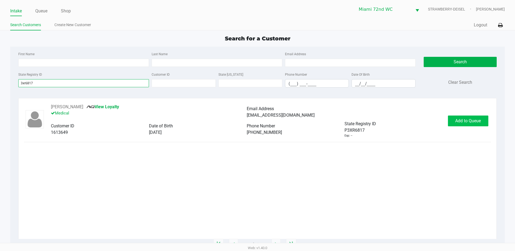
type input "3xr6817"
click at [473, 120] on span "Add to Queue" at bounding box center [468, 120] width 26 height 5
click at [474, 119] on div "Add to Queue" at bounding box center [468, 121] width 40 height 11
click at [477, 119] on span "Add to Queue" at bounding box center [471, 120] width 26 height 5
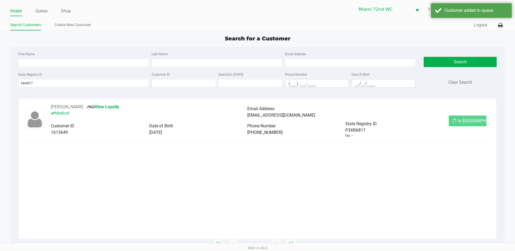
click at [478, 121] on div "In [GEOGRAPHIC_DATA]" at bounding box center [468, 121] width 38 height 11
click at [477, 122] on button "In [GEOGRAPHIC_DATA]" at bounding box center [468, 121] width 38 height 11
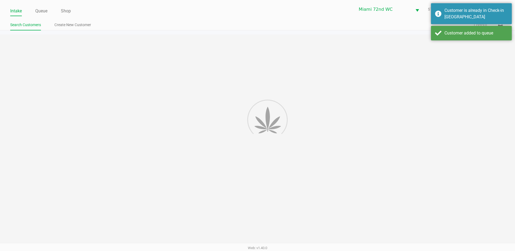
click at [476, 121] on div at bounding box center [257, 139] width 515 height 210
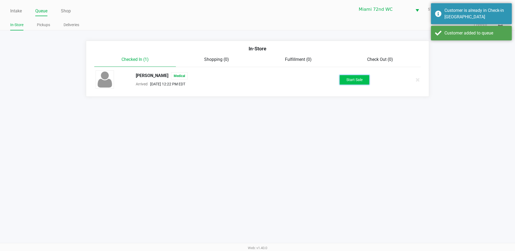
click at [362, 79] on button "Start Sale" at bounding box center [355, 79] width 30 height 9
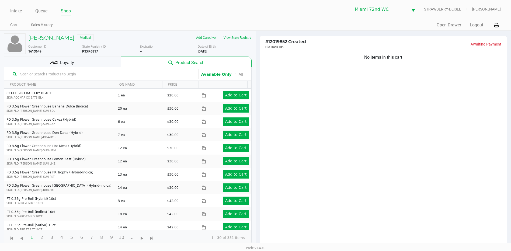
click at [151, 75] on input "text" at bounding box center [107, 74] width 178 height 8
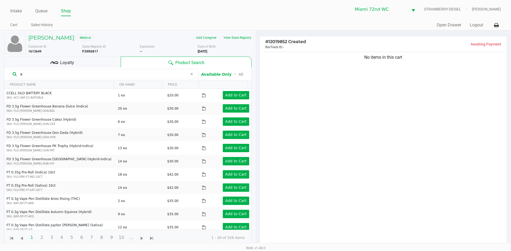
type input "abp"
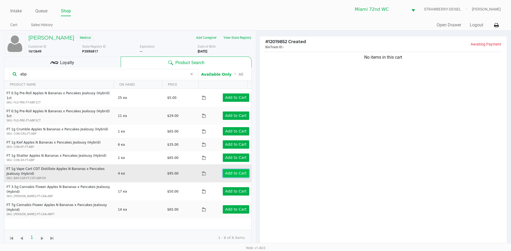
click at [230, 171] on app-button-loader "Add to Cart" at bounding box center [236, 173] width 22 height 4
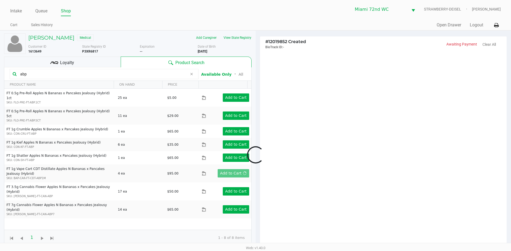
click at [291, 165] on div at bounding box center [255, 154] width 511 height 195
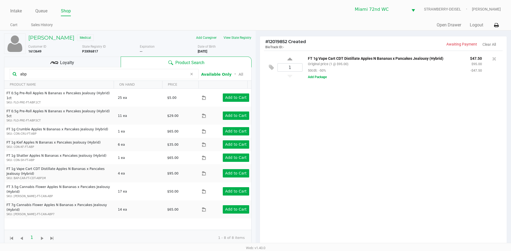
click at [289, 59] on icon at bounding box center [289, 60] width 5 height 7
type input "2"
click at [116, 66] on div "Loyalty" at bounding box center [62, 62] width 117 height 11
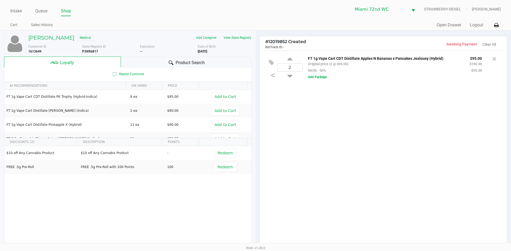
click at [186, 61] on span "Product Search" at bounding box center [190, 63] width 29 height 6
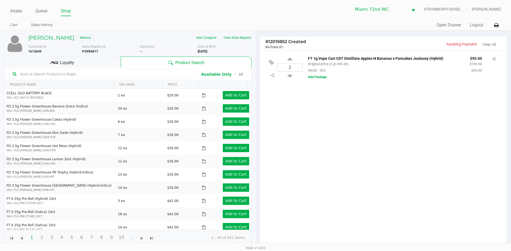
click at [149, 75] on input "text" at bounding box center [107, 74] width 178 height 8
type input "e"
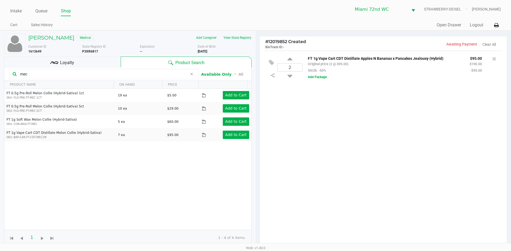
type input "mec"
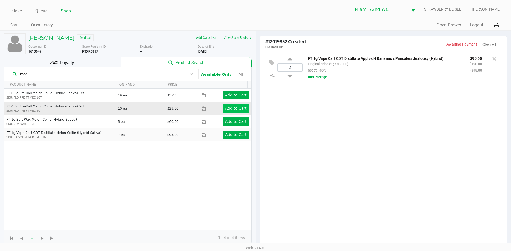
click at [234, 107] on app-button-loader "Add to Cart" at bounding box center [236, 108] width 22 height 4
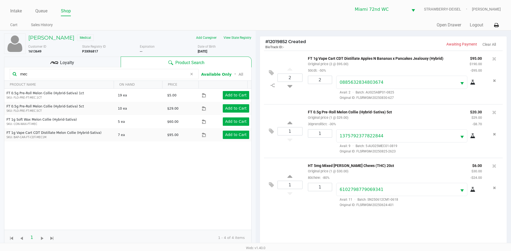
click at [84, 59] on div "Loyalty" at bounding box center [62, 62] width 117 height 11
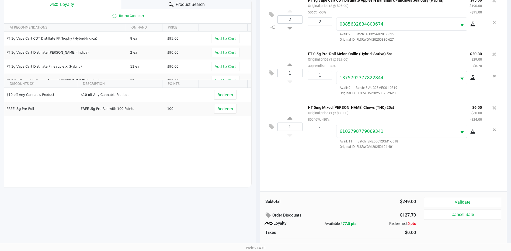
scroll to position [65, 0]
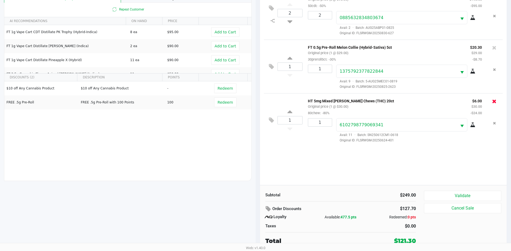
click at [495, 103] on icon at bounding box center [494, 101] width 4 height 5
click at [270, 120] on icon at bounding box center [271, 120] width 5 height 6
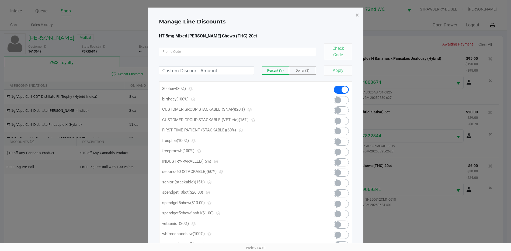
scroll to position [0, 0]
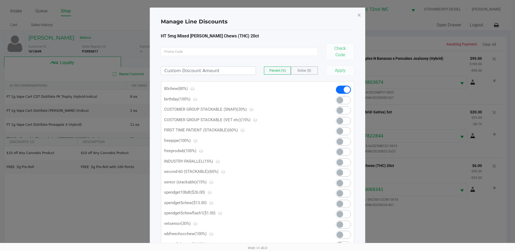
click at [345, 203] on span at bounding box center [343, 204] width 15 height 8
click at [359, 12] on span "×" at bounding box center [359, 15] width 4 height 8
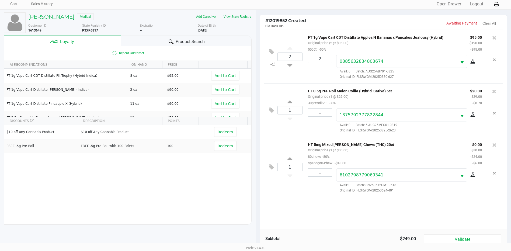
scroll to position [54, 0]
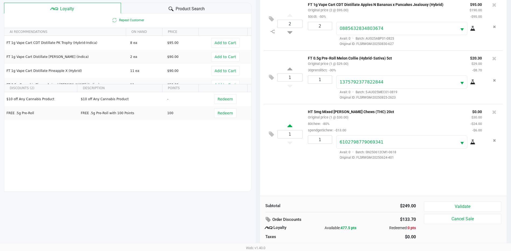
click at [289, 127] on icon at bounding box center [289, 126] width 5 height 7
type input "2"
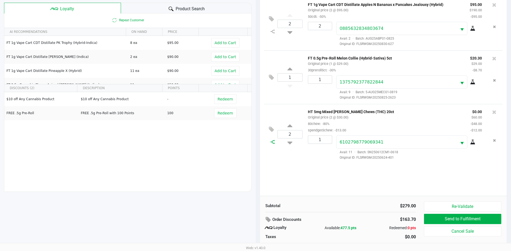
click at [276, 144] on div at bounding box center [272, 142] width 9 height 4
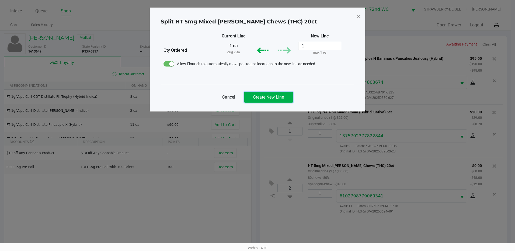
click at [276, 95] on span "Create New Line" at bounding box center [268, 97] width 31 height 5
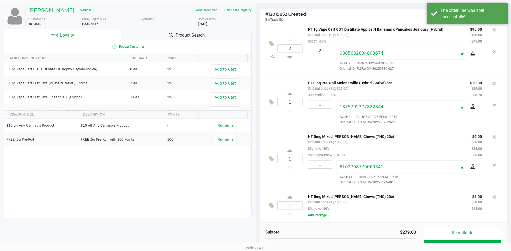
scroll to position [54, 0]
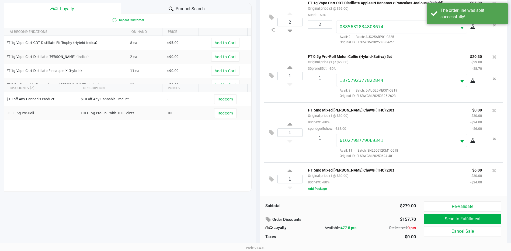
click at [321, 190] on button "Add Package" at bounding box center [317, 188] width 19 height 5
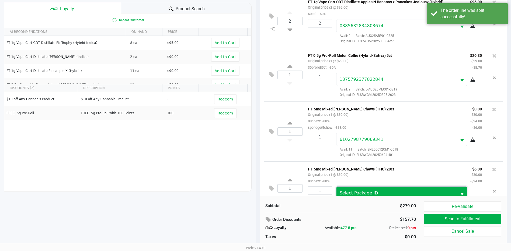
click at [360, 190] on span "Select Package ID" at bounding box center [396, 193] width 120 height 13
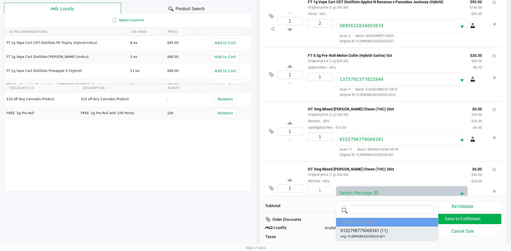
click at [371, 232] on span "6102798779069341" at bounding box center [360, 231] width 39 height 6
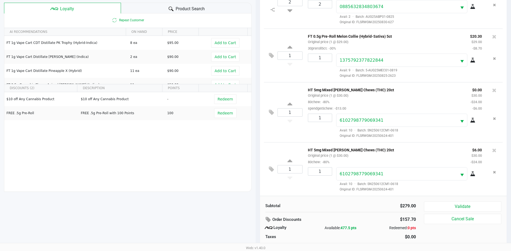
scroll to position [65, 0]
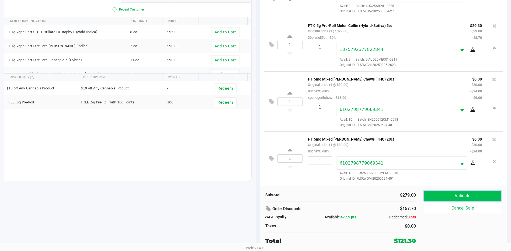
click at [466, 196] on button "Validate" at bounding box center [462, 196] width 77 height 10
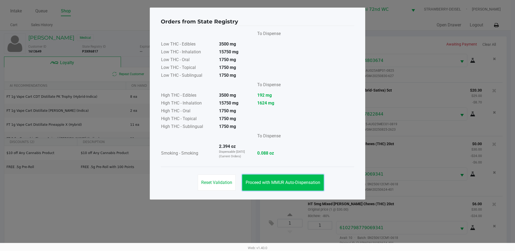
click at [276, 180] on button "Proceed with MMUR Auto-Dispensation" at bounding box center [283, 183] width 82 height 16
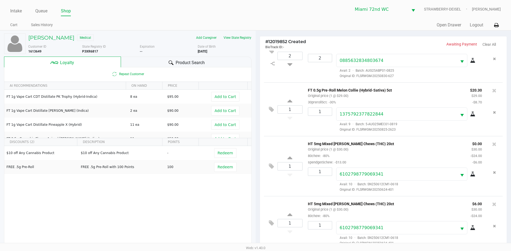
scroll to position [65, 0]
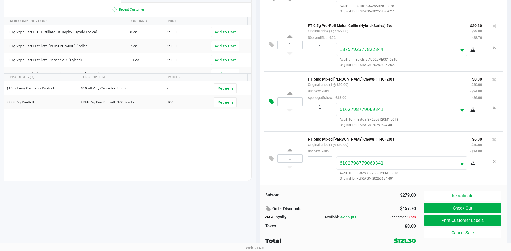
click at [271, 100] on icon at bounding box center [271, 102] width 5 height 6
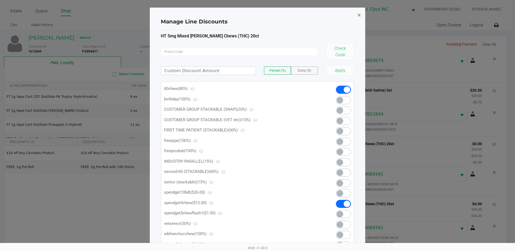
click at [357, 16] on button "×" at bounding box center [359, 15] width 12 height 15
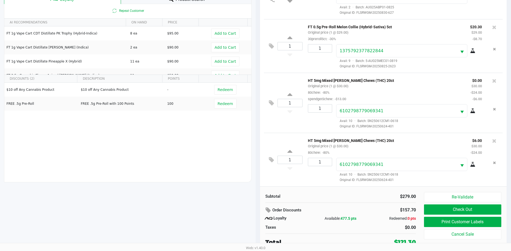
scroll to position [65, 0]
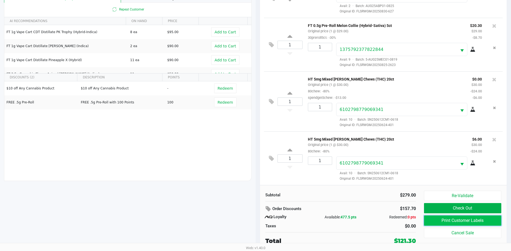
click at [471, 220] on button "Print Customer Labels" at bounding box center [462, 221] width 77 height 10
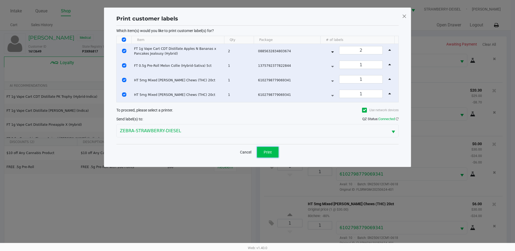
click at [261, 151] on button "Print" at bounding box center [268, 152] width 22 height 11
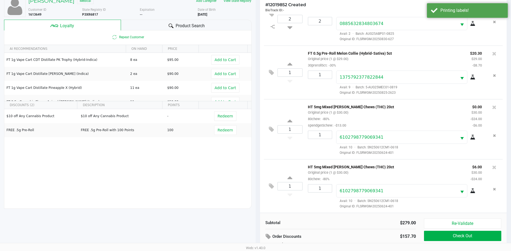
scroll to position [65, 0]
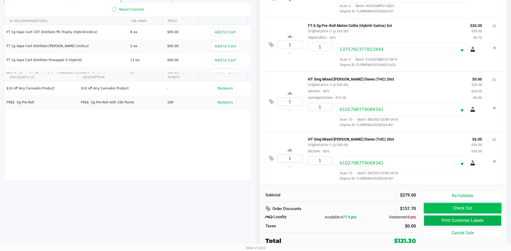
click at [460, 206] on button "Check Out" at bounding box center [462, 208] width 77 height 10
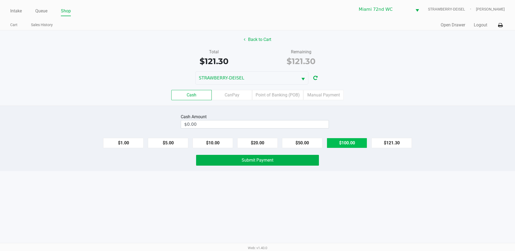
click at [348, 142] on button "$100.00" at bounding box center [347, 143] width 40 height 10
click at [265, 145] on button "$20.00" at bounding box center [257, 143] width 40 height 10
click at [173, 144] on button "$5.00" at bounding box center [168, 143] width 40 height 10
type input "$125.00"
click at [253, 161] on span "Submit Payment" at bounding box center [258, 160] width 32 height 5
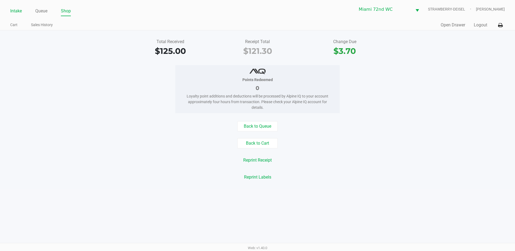
click at [15, 11] on link "Intake" at bounding box center [16, 11] width 12 height 8
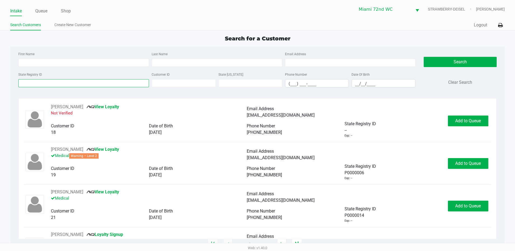
click at [124, 84] on input "State Registry ID" at bounding box center [83, 83] width 131 height 8
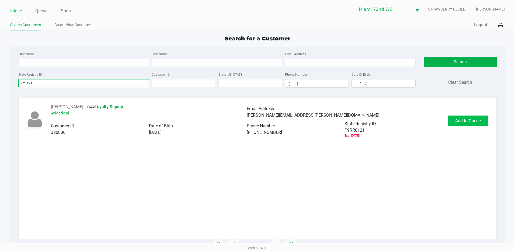
type input "9rr0121"
click at [470, 116] on button "Add to Queue" at bounding box center [468, 121] width 40 height 11
click at [477, 121] on span "Add to Queue" at bounding box center [468, 120] width 26 height 5
click at [475, 121] on span "Add to Queue" at bounding box center [471, 120] width 26 height 5
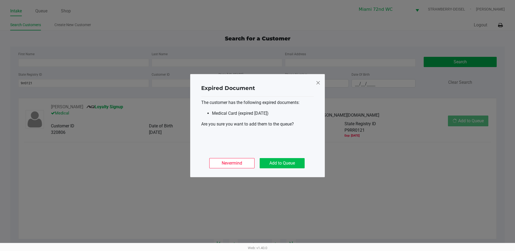
click at [300, 161] on button "Add to Queue" at bounding box center [282, 163] width 45 height 10
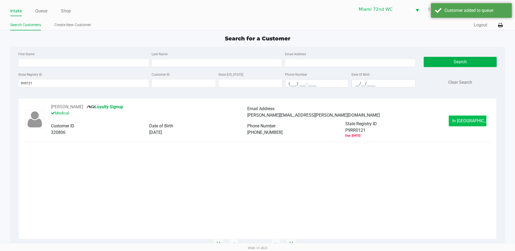
click at [465, 124] on button "In [GEOGRAPHIC_DATA]" at bounding box center [468, 121] width 38 height 11
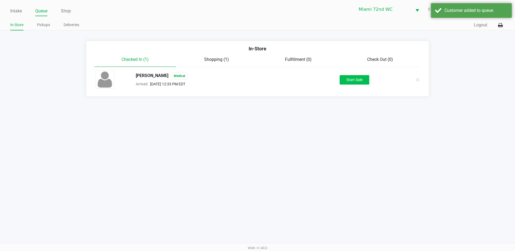
click at [362, 80] on button "Start Sale" at bounding box center [355, 79] width 30 height 9
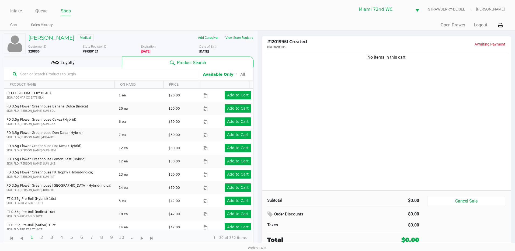
click at [120, 74] on input "text" at bounding box center [107, 74] width 179 height 8
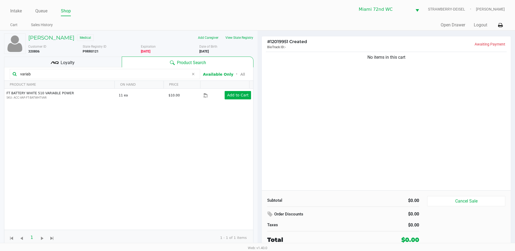
type input "variab"
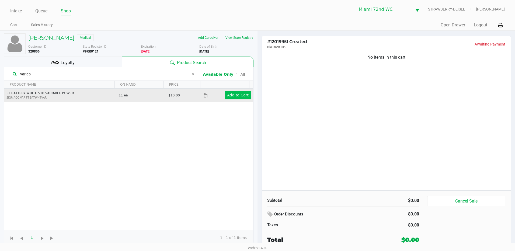
click at [238, 94] on app-button-loader "Add to Cart" at bounding box center [238, 95] width 22 height 4
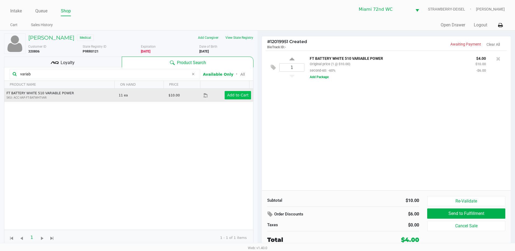
click at [197, 74] on span at bounding box center [193, 74] width 8 height 6
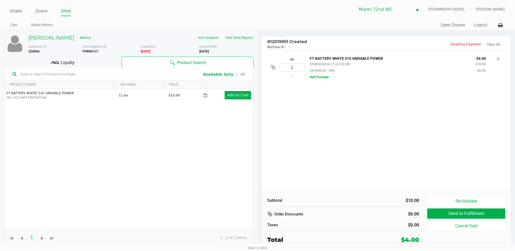
click at [152, 74] on input "text" at bounding box center [107, 74] width 179 height 8
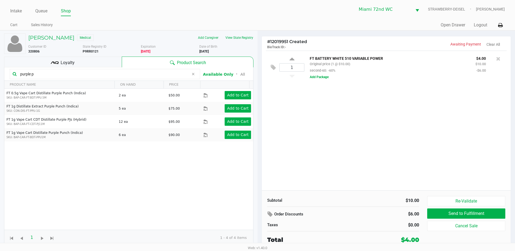
type input "purple p"
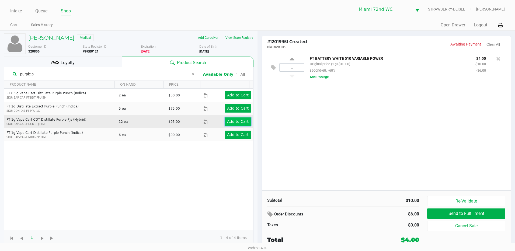
click at [238, 121] on app-button-loader "Add to Cart" at bounding box center [238, 121] width 22 height 4
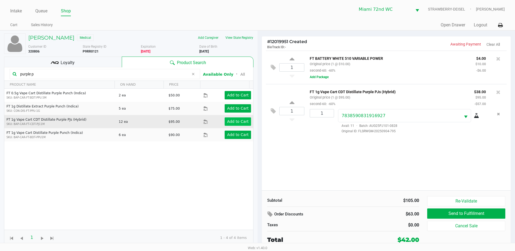
click at [322, 77] on button "Add Package" at bounding box center [319, 77] width 19 height 5
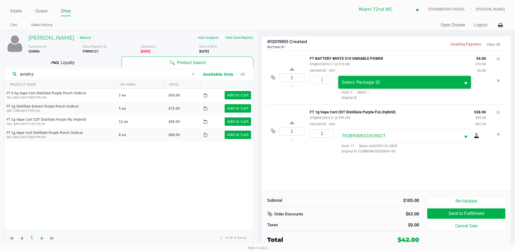
click at [366, 83] on span "Select Package ID" at bounding box center [361, 82] width 39 height 5
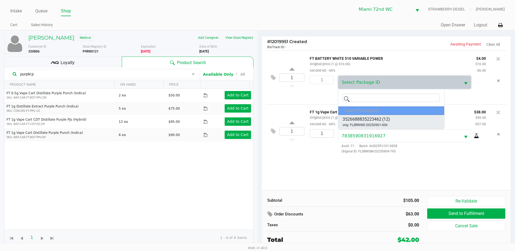
click at [379, 124] on span "orig: FLSRWWD-20250901-006" at bounding box center [365, 125] width 45 height 5
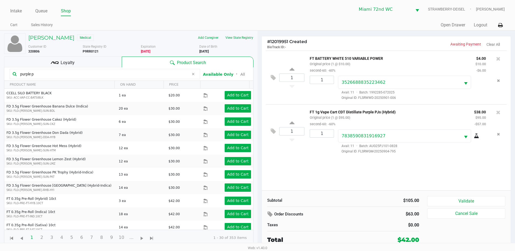
click at [457, 202] on button "Validate" at bounding box center [466, 201] width 78 height 10
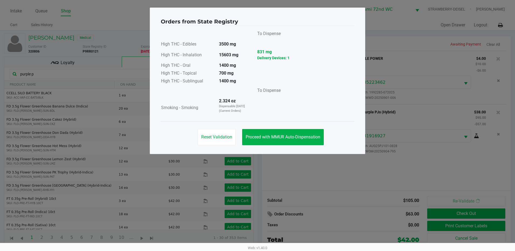
click at [307, 144] on button "Proceed with MMUR Auto-Dispensation" at bounding box center [283, 137] width 82 height 16
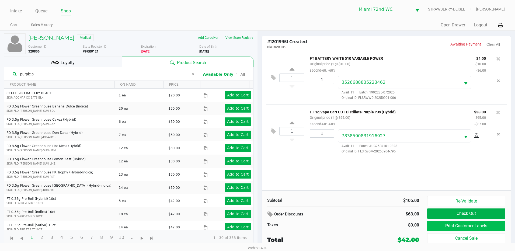
click at [453, 227] on button "Print Customer Labels" at bounding box center [466, 226] width 78 height 10
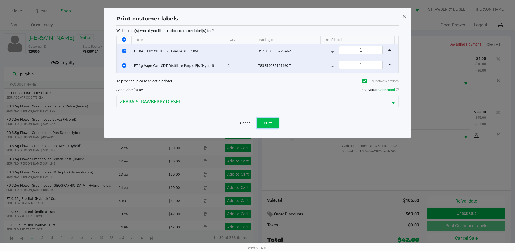
click at [272, 125] on button "Print" at bounding box center [268, 123] width 22 height 11
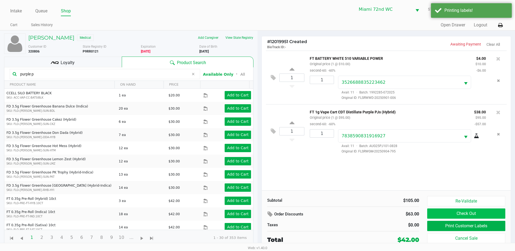
click at [458, 217] on button "Check Out" at bounding box center [466, 214] width 78 height 10
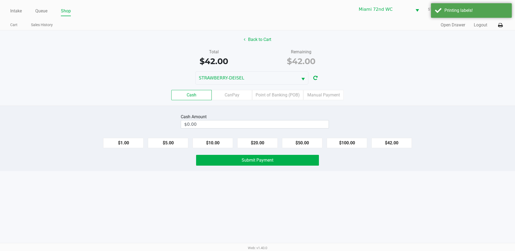
click at [285, 98] on label "Point of Banking (POB)" at bounding box center [277, 95] width 51 height 10
click at [0, 0] on 7 "Point of Banking (POB)" at bounding box center [0, 0] width 0 height 0
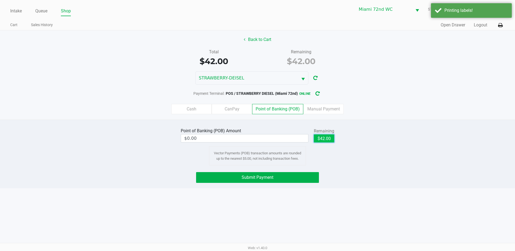
click at [329, 137] on button "$42.00" at bounding box center [324, 138] width 20 height 8
type input "$42.00"
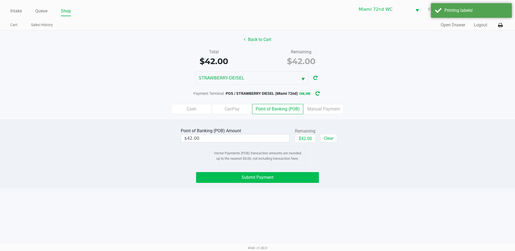
click at [303, 174] on button "Submit Payment" at bounding box center [257, 177] width 123 height 11
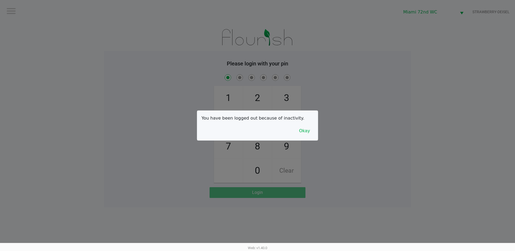
checkbox input "true"
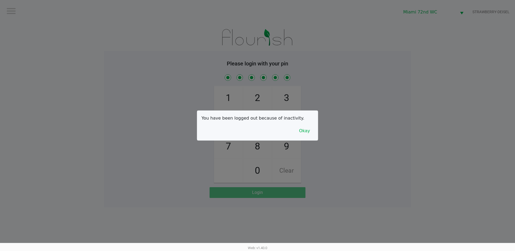
checkbox input "true"
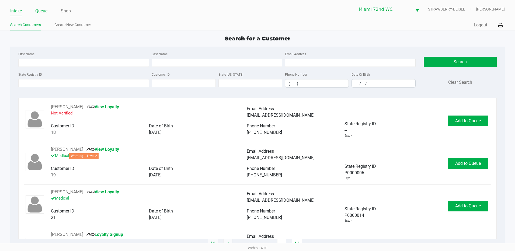
click at [39, 10] on link "Queue" at bounding box center [41, 11] width 12 height 8
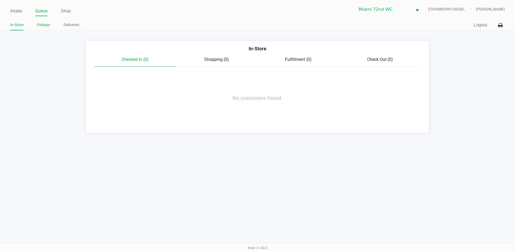
click at [44, 25] on link "Pickups" at bounding box center [43, 25] width 13 height 7
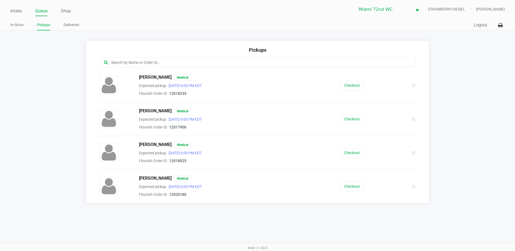
click at [356, 183] on button "Checkout" at bounding box center [352, 186] width 23 height 9
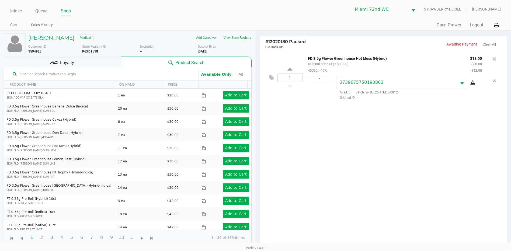
click at [98, 64] on div "Loyalty" at bounding box center [62, 62] width 117 height 11
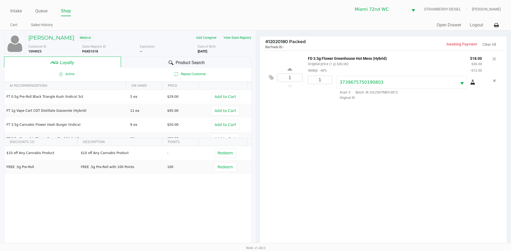
click at [172, 60] on div at bounding box center [171, 63] width 6 height 6
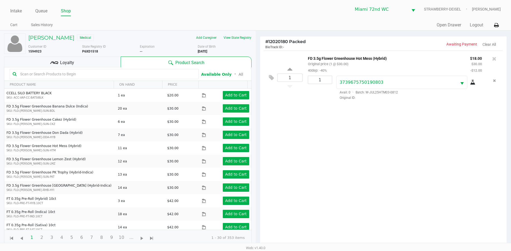
click at [130, 72] on input "text" at bounding box center [107, 74] width 178 height 8
type input "e"
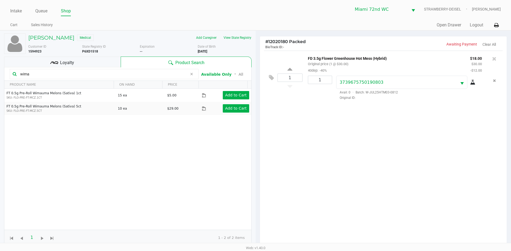
type input "wima"
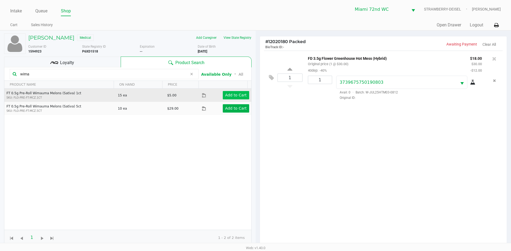
click at [232, 95] on app-button-loader "Add to Cart" at bounding box center [236, 95] width 22 height 4
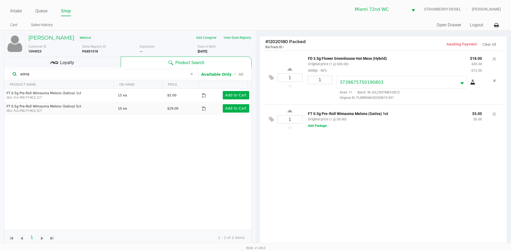
click at [103, 62] on div "Loyalty" at bounding box center [62, 62] width 117 height 11
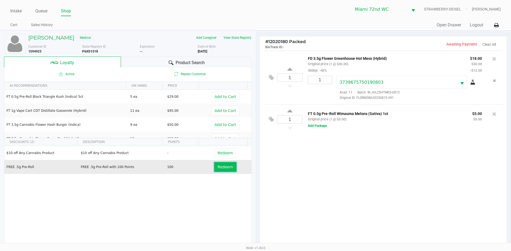
click at [220, 168] on span "Redeem" at bounding box center [225, 167] width 15 height 4
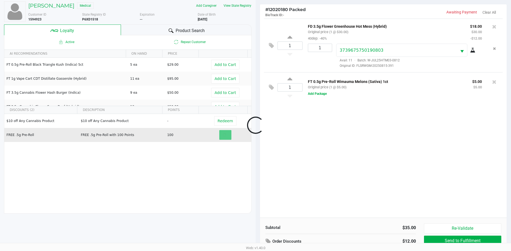
scroll to position [65, 0]
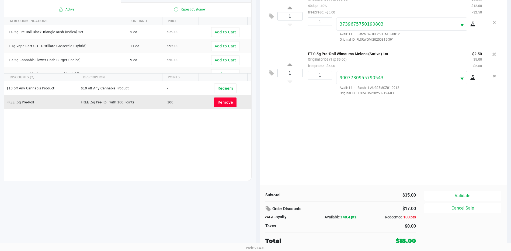
click at [471, 193] on button "Validate" at bounding box center [462, 196] width 77 height 10
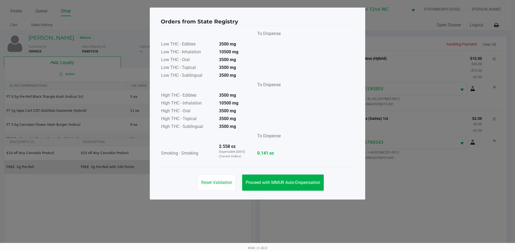
click at [293, 190] on button "Proceed with MMUR Auto-Dispensation" at bounding box center [283, 183] width 82 height 16
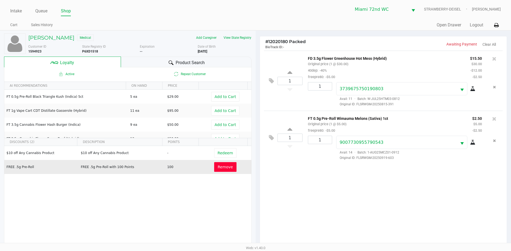
scroll to position [65, 0]
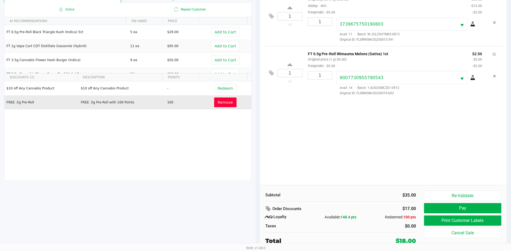
click at [471, 222] on button "Print Customer Labels" at bounding box center [462, 221] width 77 height 10
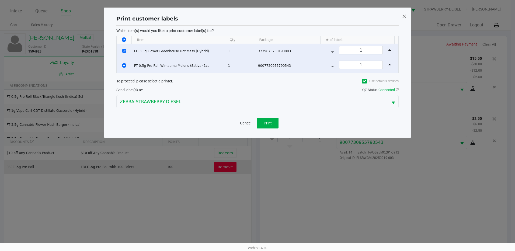
click at [123, 40] on input "Select All Rows" at bounding box center [124, 39] width 4 height 4
checkbox input "false"
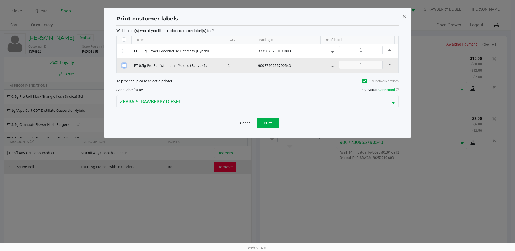
click at [124, 67] on input "Select Row" at bounding box center [124, 65] width 4 height 4
checkbox input "true"
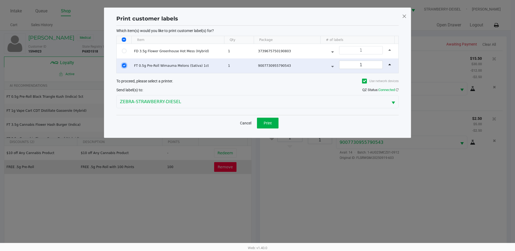
click at [273, 126] on button "Print" at bounding box center [268, 123] width 22 height 11
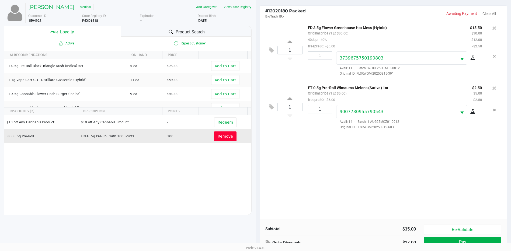
scroll to position [65, 0]
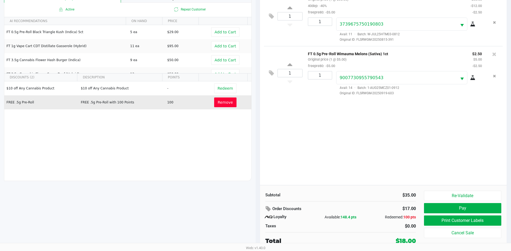
click at [481, 207] on button "Pay" at bounding box center [462, 208] width 77 height 10
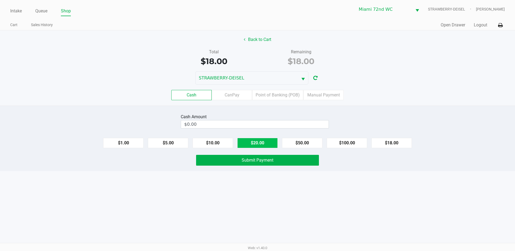
click at [262, 144] on button "$20.00" at bounding box center [257, 143] width 40 height 10
type input "$20.00"
click at [263, 162] on span "Submit Payment" at bounding box center [258, 160] width 32 height 5
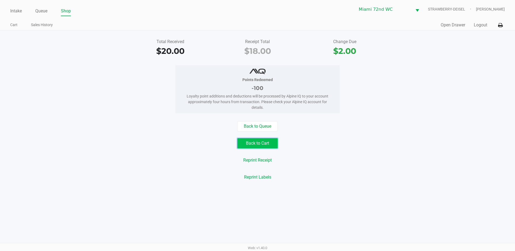
click at [257, 146] on button "Back to Cart" at bounding box center [257, 143] width 40 height 10
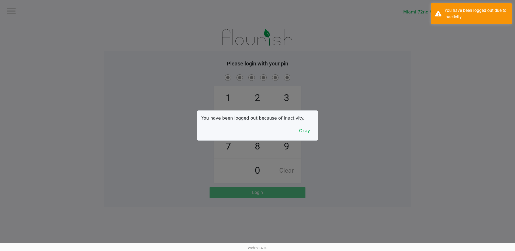
click at [20, 11] on div at bounding box center [257, 125] width 515 height 251
checkbox input "true"
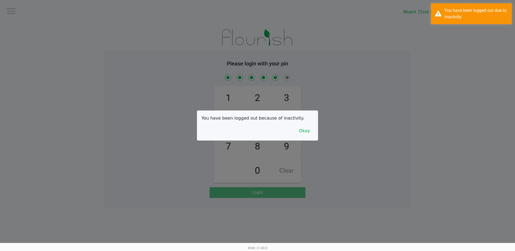
checkbox input "true"
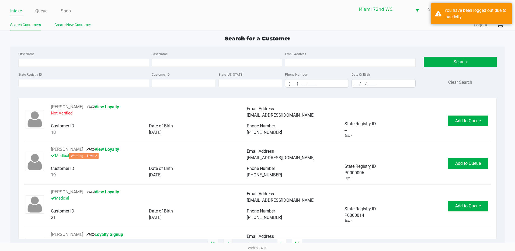
click at [69, 22] on link "Create New Customer" at bounding box center [72, 25] width 37 height 7
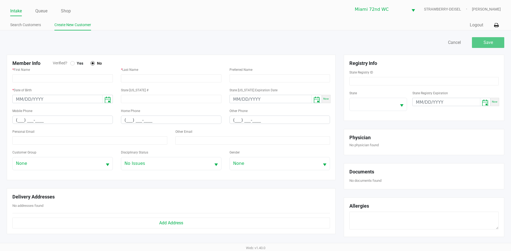
click at [72, 64] on div at bounding box center [72, 63] width 2 height 2
click at [74, 77] on input "text" at bounding box center [62, 78] width 100 height 8
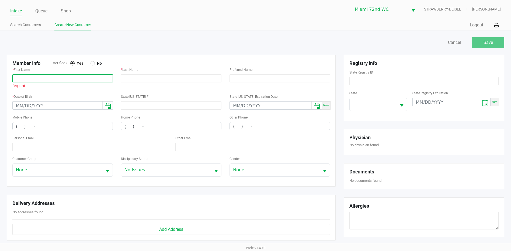
paste input "[PERSON_NAME]"
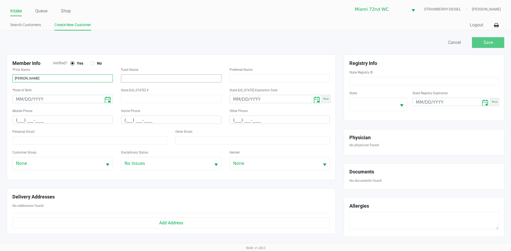
type input "[PERSON_NAME]"
click at [134, 77] on input "text" at bounding box center [171, 78] width 100 height 8
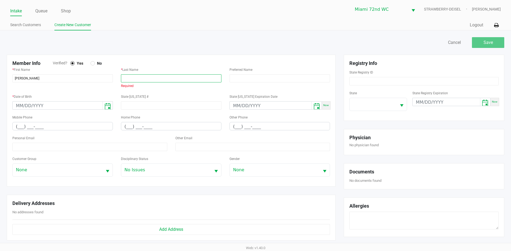
paste input "[PERSON_NAME]"
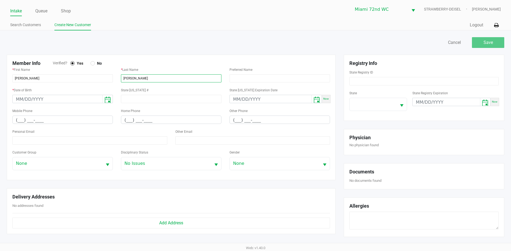
type input "[PERSON_NAME]"
type input "month/day/year"
click at [75, 102] on input "month/day/year" at bounding box center [58, 99] width 90 height 8
paste input "[DATE]"
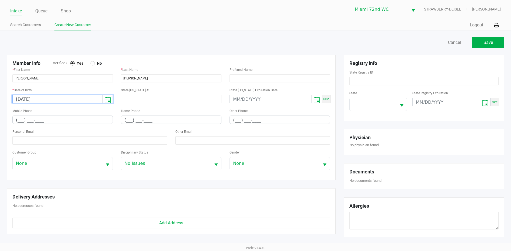
type input "[DATE]"
click at [21, 119] on input "(___) ___-____" at bounding box center [63, 120] width 100 height 8
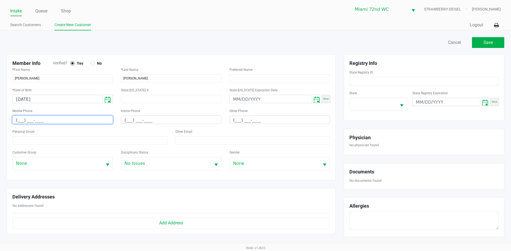
paste input "305) 297-6656"
type input "[PHONE_NUMBER]"
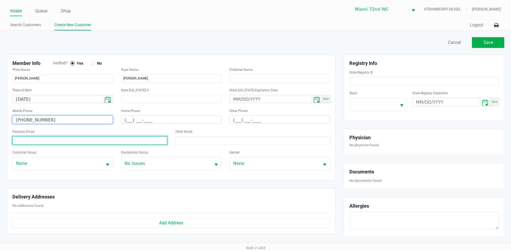
click at [54, 138] on input at bounding box center [89, 140] width 155 height 8
paste input "[EMAIL_ADDRESS][DOMAIN_NAME]"
type input "[EMAIL_ADDRESS][DOMAIN_NAME]"
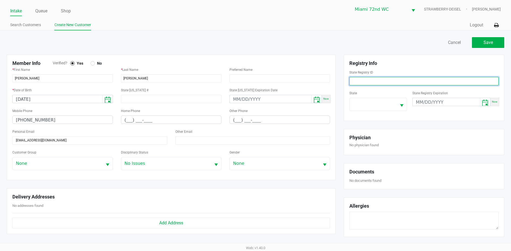
click at [382, 78] on input at bounding box center [423, 81] width 149 height 8
paste input "P8XM0707"
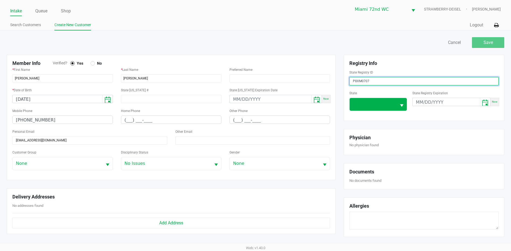
type input "P8XM0707"
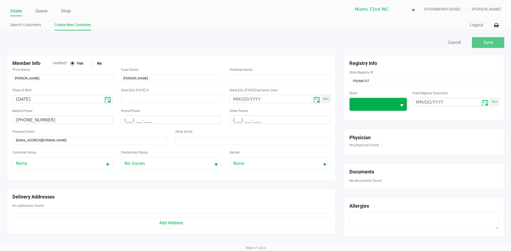
click at [363, 105] on span at bounding box center [373, 104] width 40 height 6
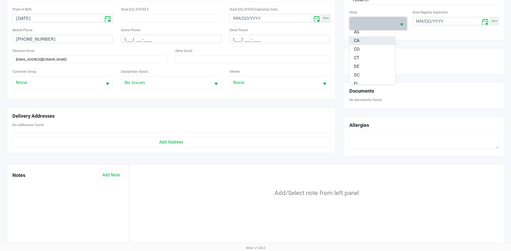
scroll to position [81, 0]
click at [374, 41] on li "FL" at bounding box center [372, 40] width 45 height 9
click at [397, 64] on h6 "No physician found" at bounding box center [423, 64] width 149 height 4
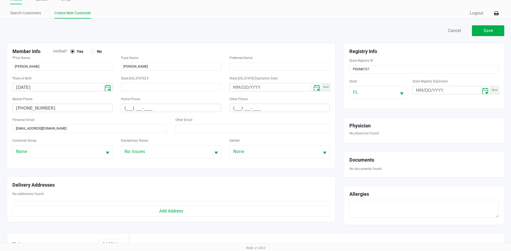
scroll to position [0, 0]
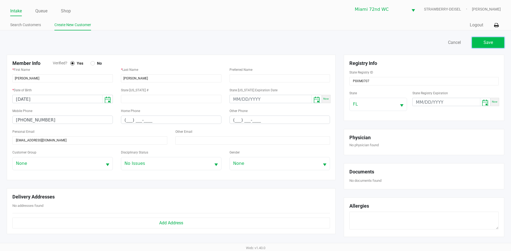
click at [496, 45] on button "Save" at bounding box center [488, 42] width 32 height 11
click at [496, 45] on div "Save" at bounding box center [488, 42] width 32 height 11
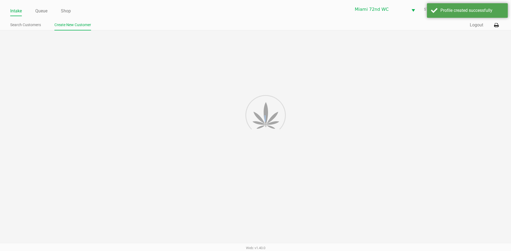
click at [496, 45] on div at bounding box center [255, 187] width 511 height 315
type input "---"
type input "( __) ___-____"
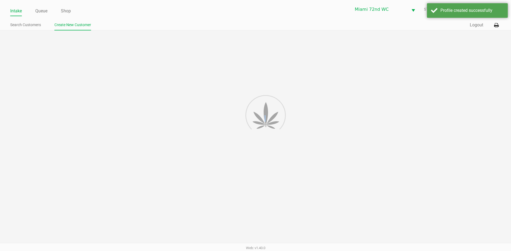
type input "---"
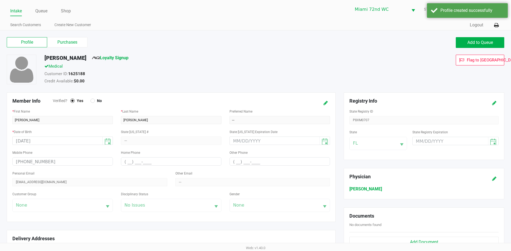
click at [463, 50] on div "Profile Purchases Add to Queue" at bounding box center [256, 45] width 506 height 19
click at [468, 48] on button "Add to Queue" at bounding box center [480, 42] width 48 height 11
click at [468, 48] on div "Add to Queue" at bounding box center [480, 42] width 48 height 11
click at [468, 48] on button "Add to Queue" at bounding box center [480, 42] width 48 height 11
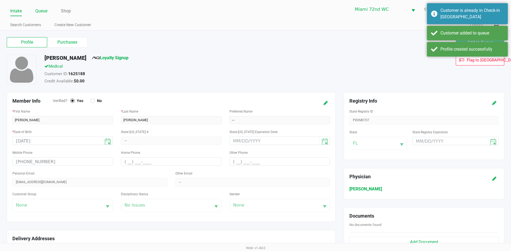
click at [39, 9] on link "Queue" at bounding box center [41, 11] width 12 height 8
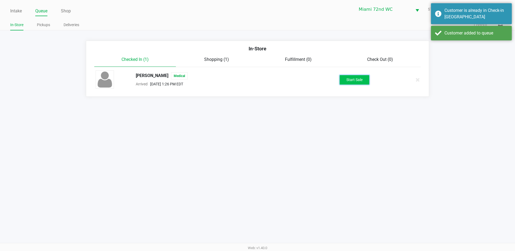
click at [344, 78] on button "Start Sale" at bounding box center [355, 79] width 30 height 9
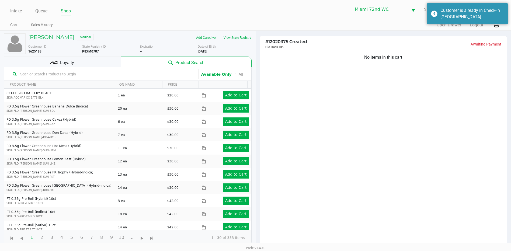
click at [81, 66] on div "Loyalty" at bounding box center [62, 62] width 117 height 11
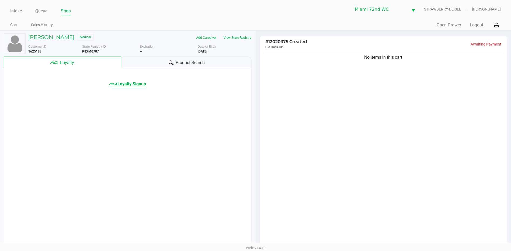
click at [138, 85] on span "Loyalty Signup" at bounding box center [131, 84] width 29 height 6
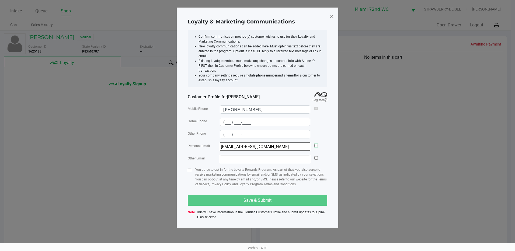
click at [317, 144] on input "checkbox" at bounding box center [316, 146] width 4 height 4
checkbox input "true"
click at [189, 169] on input "checkbox" at bounding box center [190, 171] width 4 height 4
checkbox input "true"
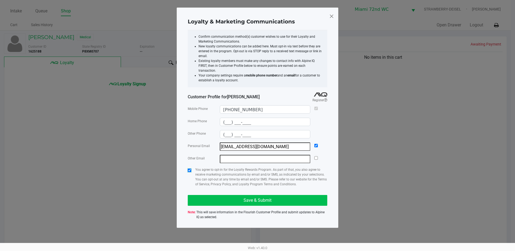
click at [213, 197] on button "Save & Submit" at bounding box center [258, 200] width 140 height 11
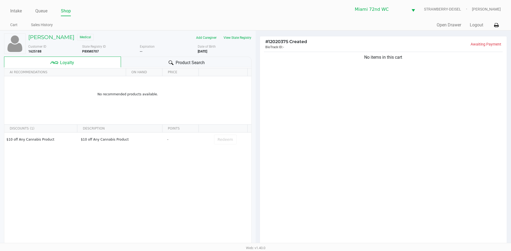
click at [143, 58] on div "Product Search" at bounding box center [186, 62] width 131 height 11
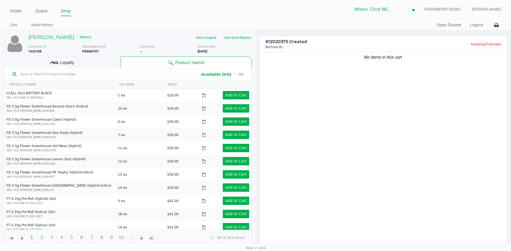
click at [130, 78] on input "text" at bounding box center [107, 74] width 178 height 8
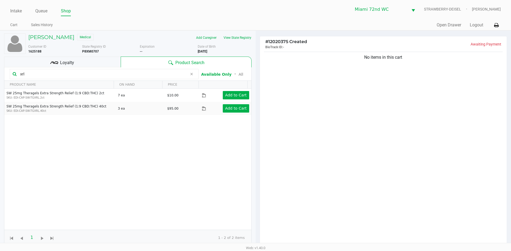
type input "xrl"
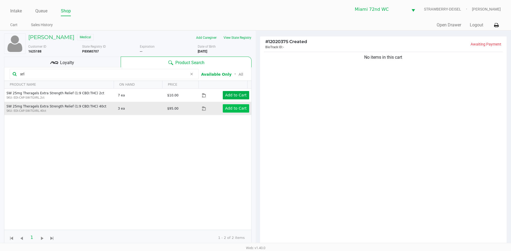
click at [241, 106] on app-button-loader "Add to Cart" at bounding box center [236, 108] width 22 height 4
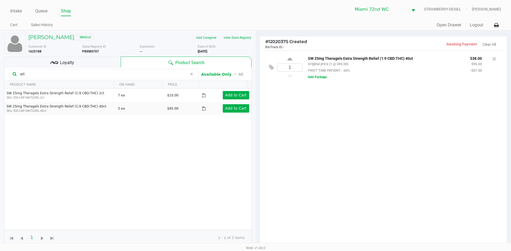
click at [189, 74] on span at bounding box center [191, 74] width 8 height 6
click at [144, 73] on input "text" at bounding box center [107, 74] width 178 height 8
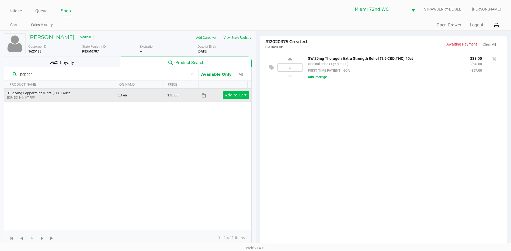
type input "pepper"
click at [239, 93] on app-button-loader "Add to Cart" at bounding box center [236, 95] width 22 height 4
click at [300, 120] on div at bounding box center [255, 157] width 511 height 200
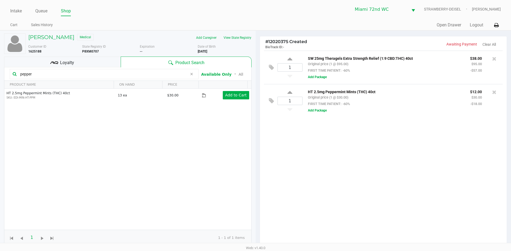
click at [191, 74] on icon at bounding box center [191, 74] width 3 height 4
click at [151, 73] on input "text" at bounding box center [107, 74] width 178 height 8
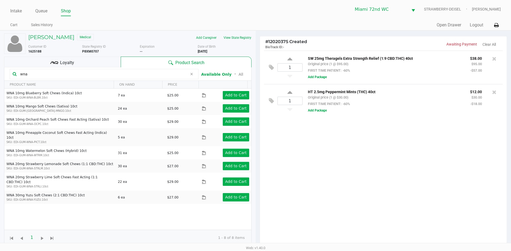
type input "wna"
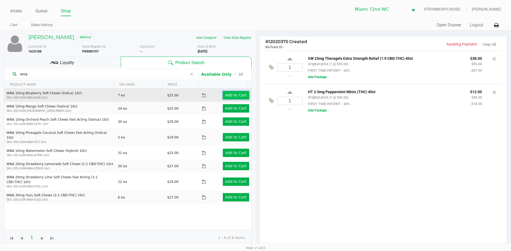
click at [234, 94] on app-button-loader "Add to Cart" at bounding box center [236, 95] width 22 height 4
click at [235, 151] on app-button-loader "Add to Cart" at bounding box center [236, 153] width 22 height 4
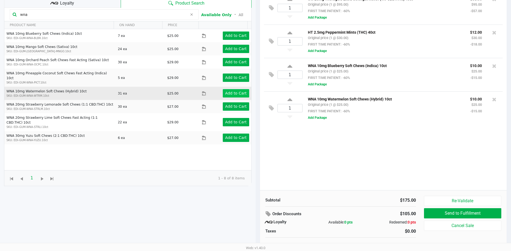
scroll to position [65, 0]
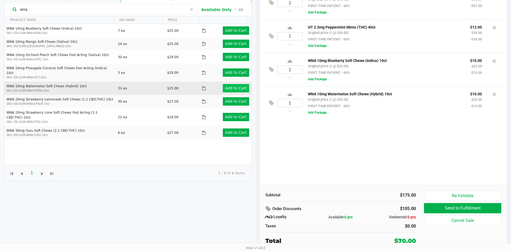
click at [192, 10] on icon at bounding box center [191, 9] width 3 height 4
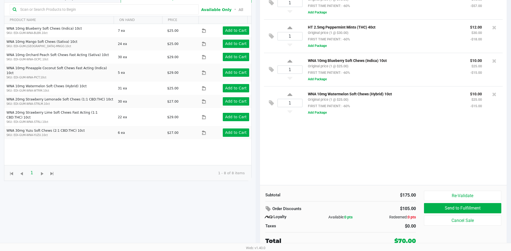
click at [156, 10] on input "text" at bounding box center [107, 9] width 178 height 8
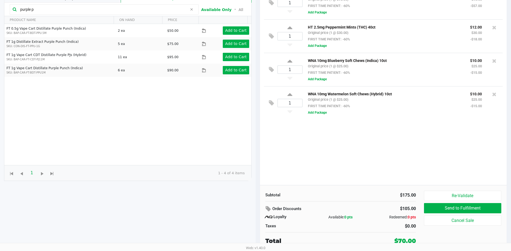
type input "purple p"
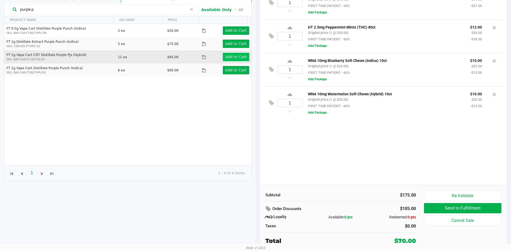
click at [237, 57] on app-button-loader "Add to Cart" at bounding box center [236, 57] width 22 height 4
click at [310, 147] on button "Add Package" at bounding box center [317, 146] width 19 height 5
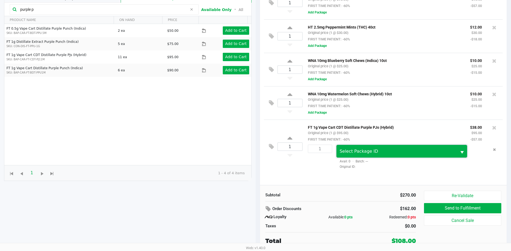
click at [373, 154] on span "Select Package ID" at bounding box center [397, 151] width 114 height 6
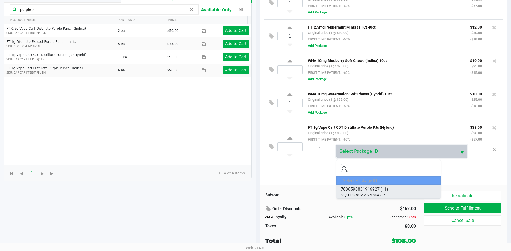
click at [387, 192] on span "(11)" at bounding box center [384, 189] width 8 height 6
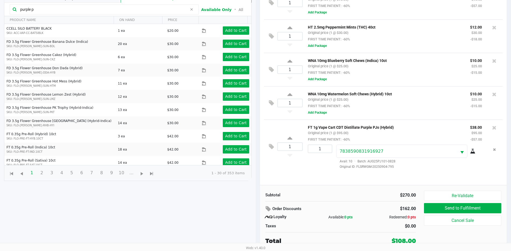
click at [475, 154] on icon at bounding box center [472, 151] width 5 height 4
click at [289, 138] on icon at bounding box center [289, 139] width 5 height 7
type input "2"
click at [494, 151] on icon "Remove the package from the orderLine" at bounding box center [494, 150] width 3 height 4
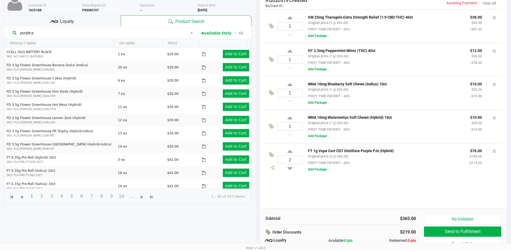
scroll to position [0, 0]
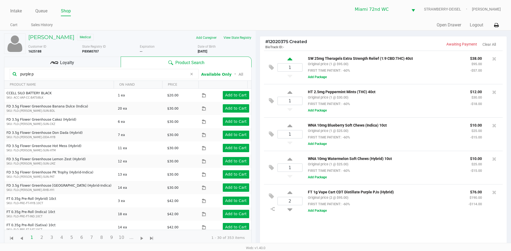
click at [291, 57] on icon at bounding box center [289, 60] width 5 height 7
type input "2"
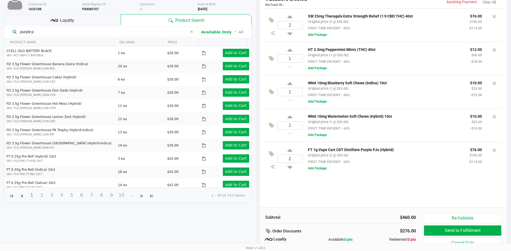
scroll to position [65, 0]
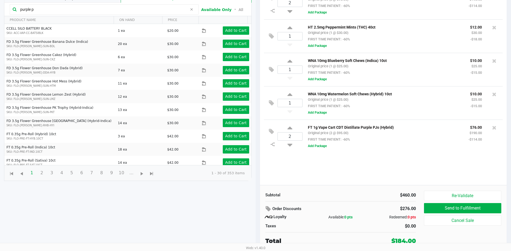
click at [193, 7] on icon at bounding box center [191, 9] width 3 height 4
click at [138, 8] on input "text" at bounding box center [107, 9] width 178 height 8
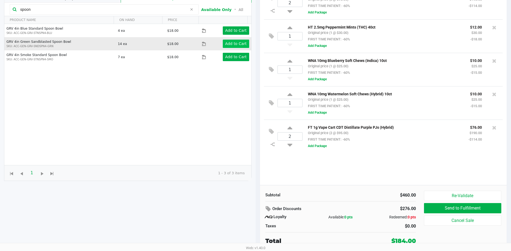
type input "spoon"
click at [232, 45] on app-button-loader "Add to Cart" at bounding box center [236, 43] width 22 height 4
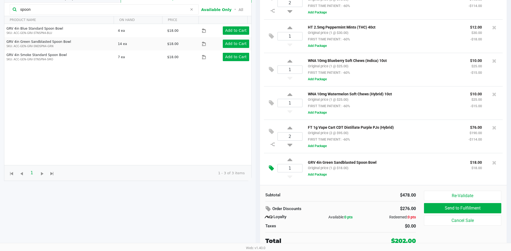
click at [273, 171] on icon at bounding box center [271, 168] width 5 height 6
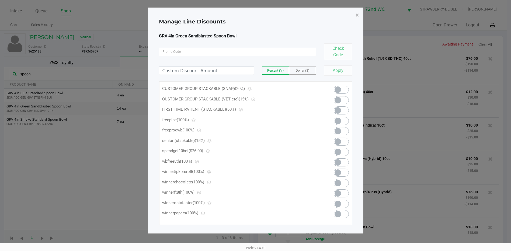
scroll to position [0, 0]
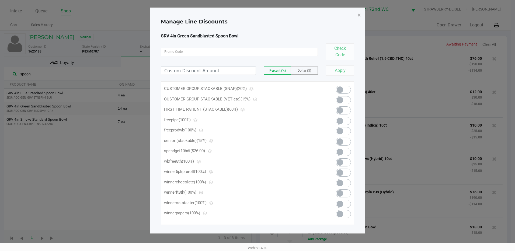
click at [343, 120] on span at bounding box center [343, 121] width 15 height 8
click at [358, 11] on span "×" at bounding box center [359, 15] width 4 height 8
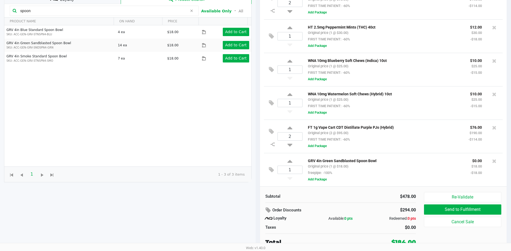
scroll to position [65, 0]
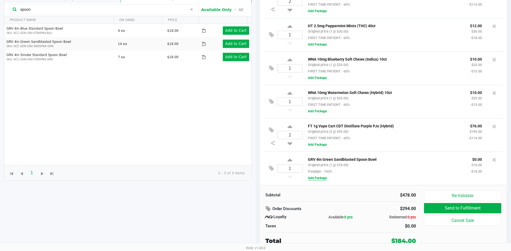
click at [314, 178] on button "Add Package" at bounding box center [317, 178] width 19 height 5
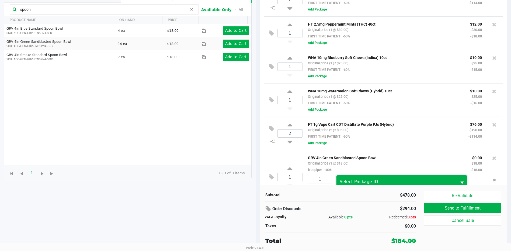
click at [357, 181] on span "Select Package ID" at bounding box center [359, 181] width 39 height 5
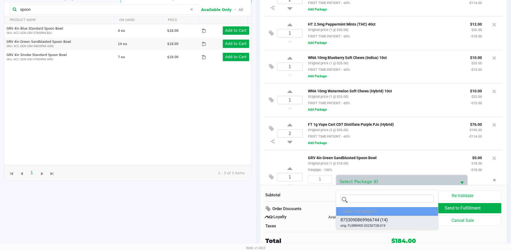
click at [378, 221] on span "8733090869966744" at bounding box center [360, 220] width 39 height 6
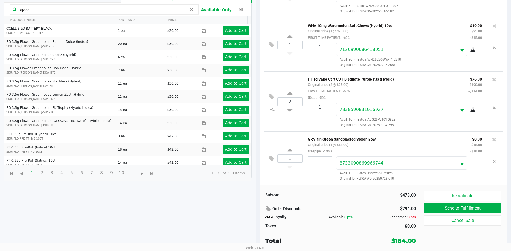
scroll to position [124, 0]
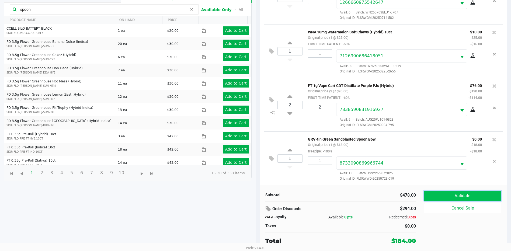
click at [470, 193] on button "Validate" at bounding box center [462, 196] width 77 height 10
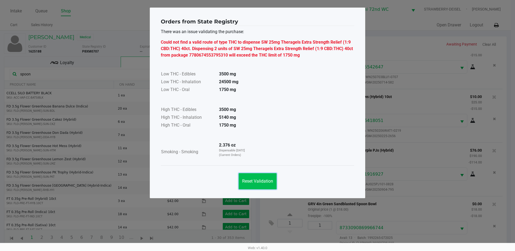
click at [263, 180] on span "Reset Validation" at bounding box center [257, 181] width 31 height 5
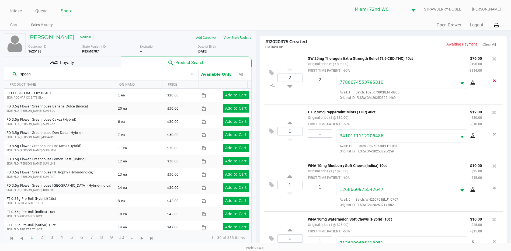
click at [493, 82] on icon "Remove the package from the orderLine" at bounding box center [494, 81] width 3 height 4
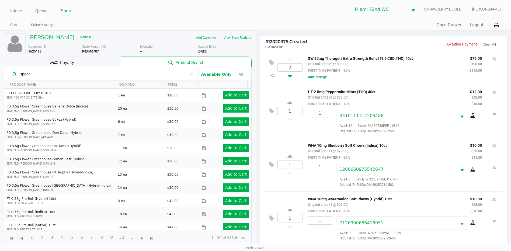
click at [289, 76] on icon at bounding box center [289, 75] width 5 height 7
type input "1"
click at [323, 76] on button "Add Package" at bounding box center [317, 77] width 19 height 5
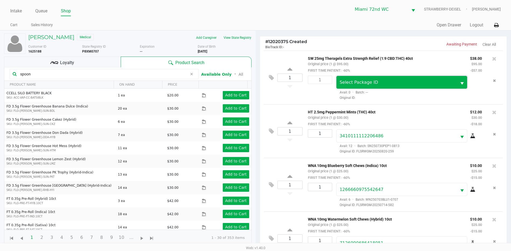
click at [359, 84] on span "Select Package ID" at bounding box center [359, 82] width 39 height 5
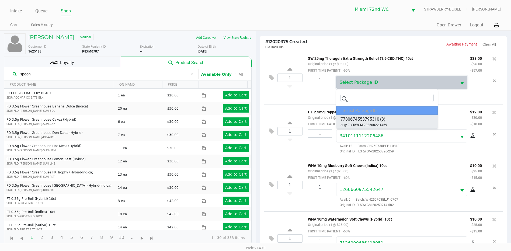
click at [371, 123] on span "orig: FLSRWGM-20250822-1469" at bounding box center [364, 125] width 47 height 5
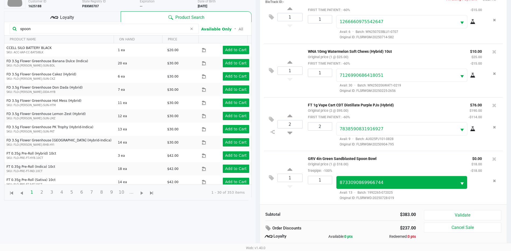
scroll to position [65, 0]
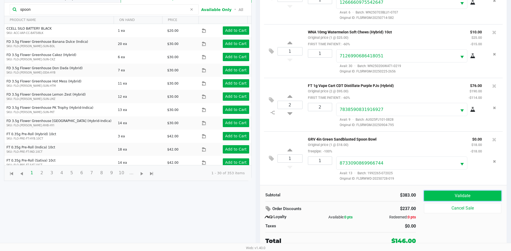
click at [460, 200] on button "Validate" at bounding box center [462, 196] width 77 height 10
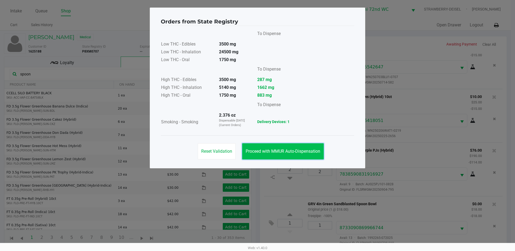
click at [290, 151] on span "Proceed with MMUR Auto-Dispensation" at bounding box center [283, 151] width 75 height 5
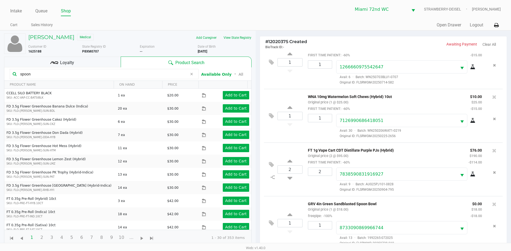
click at [112, 74] on input "spoon" at bounding box center [102, 74] width 169 height 8
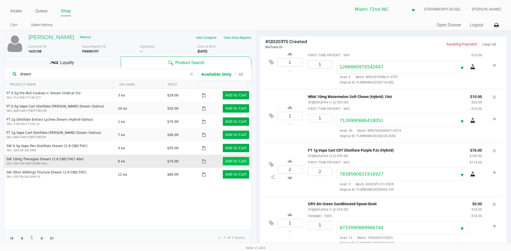
type input "dream"
click at [237, 157] on button "Add to Cart" at bounding box center [236, 161] width 26 height 8
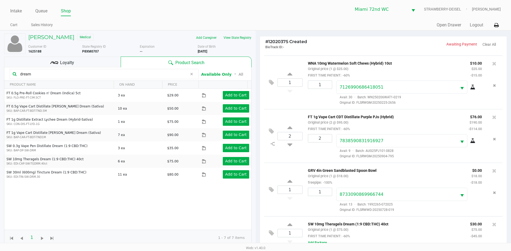
scroll to position [65, 0]
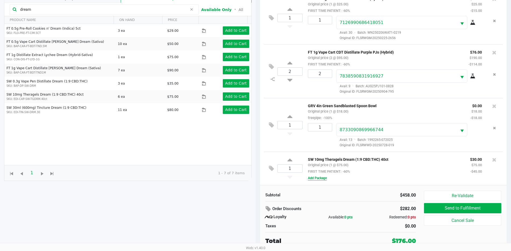
click at [322, 179] on button "Add Package" at bounding box center [317, 178] width 19 height 5
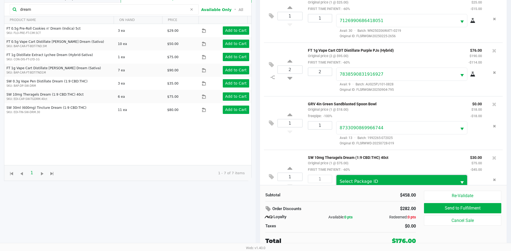
click at [363, 179] on span "Select Package ID" at bounding box center [396, 181] width 120 height 13
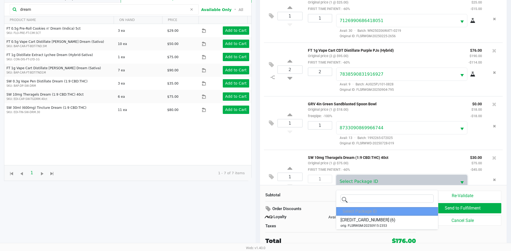
click at [378, 232] on hr at bounding box center [340, 232] width 151 height 0
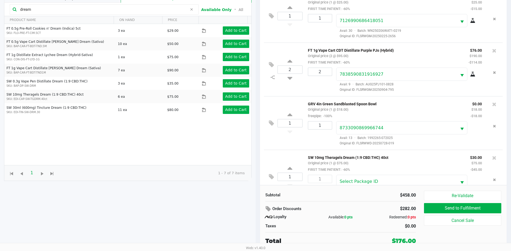
click at [380, 215] on div "Redeemed: 0 pts" at bounding box center [391, 217] width 50 height 6
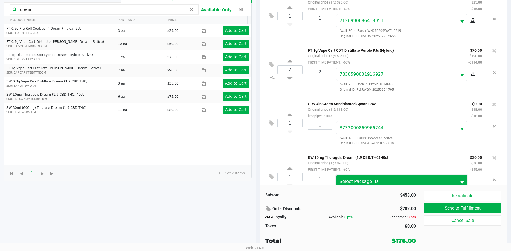
click at [376, 185] on span "Select Package ID" at bounding box center [397, 181] width 114 height 6
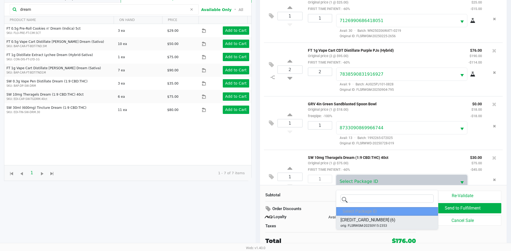
click at [390, 223] on span "(6)" at bounding box center [392, 220] width 5 height 6
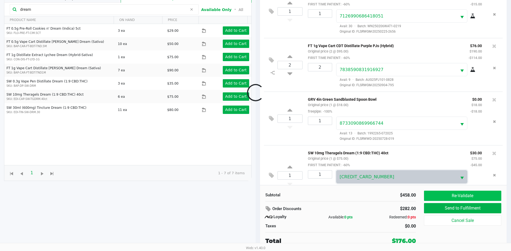
scroll to position [178, 0]
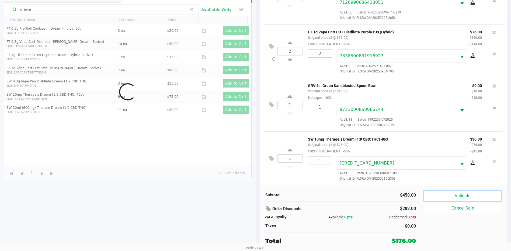
click at [448, 196] on button "Validate" at bounding box center [462, 196] width 77 height 10
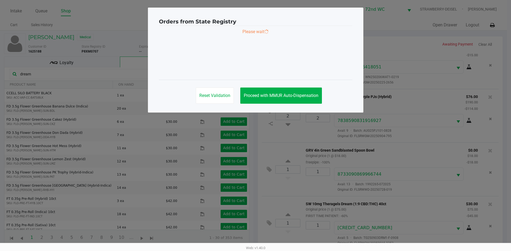
scroll to position [0, 0]
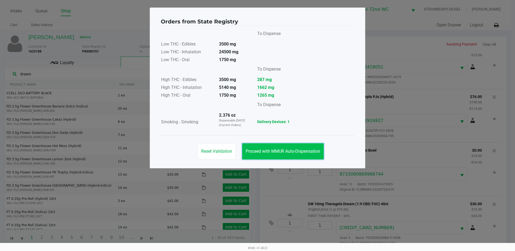
click at [270, 155] on button "Proceed with MMUR Auto-Dispensation" at bounding box center [283, 151] width 82 height 16
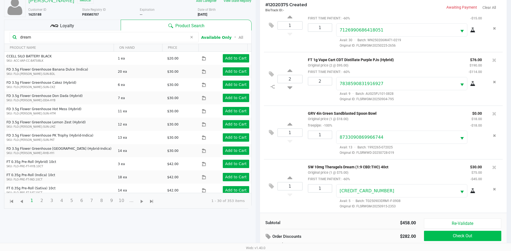
scroll to position [65, 0]
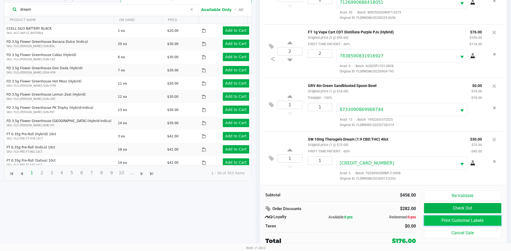
click at [455, 221] on button "Print Customer Labels" at bounding box center [462, 221] width 77 height 10
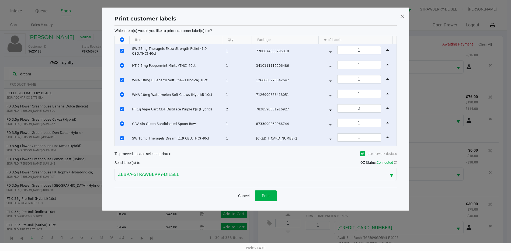
scroll to position [0, 0]
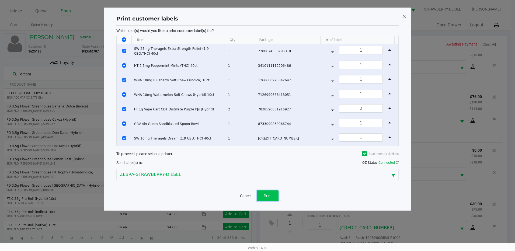
click at [271, 198] on button "Print" at bounding box center [268, 195] width 22 height 11
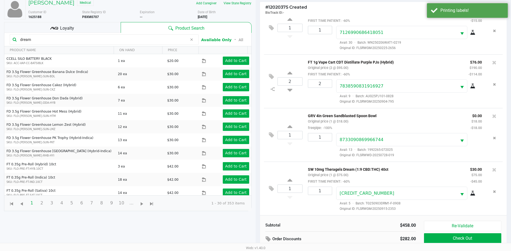
scroll to position [65, 0]
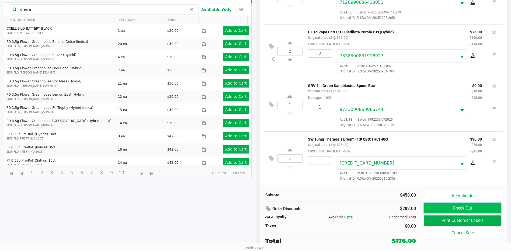
click at [459, 206] on button "Check Out" at bounding box center [462, 208] width 77 height 10
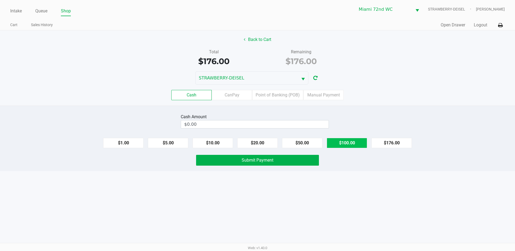
click at [350, 143] on button "$100.00" at bounding box center [347, 143] width 40 height 10
click at [300, 141] on button "$50.00" at bounding box center [302, 143] width 40 height 10
click at [258, 141] on button "$20.00" at bounding box center [257, 143] width 40 height 10
click at [217, 142] on button "$10.00" at bounding box center [213, 143] width 40 height 10
type input "$180.00"
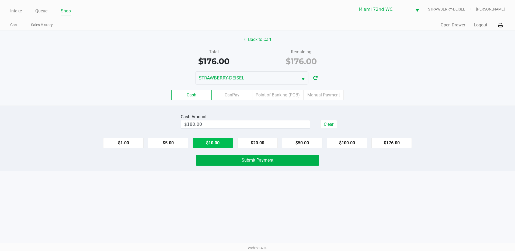
click at [236, 158] on button "Submit Payment" at bounding box center [257, 160] width 123 height 11
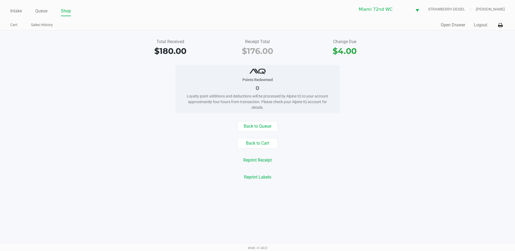
click at [453, 23] on button "Open Drawer" at bounding box center [453, 25] width 25 height 6
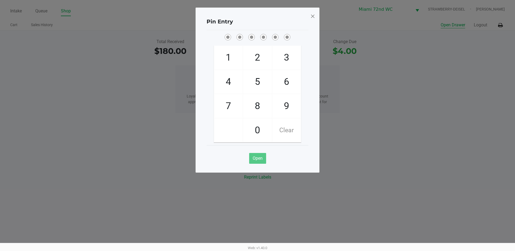
click at [291, 57] on span "3" at bounding box center [286, 58] width 29 height 24
checkbox input "true"
click at [291, 58] on span "3" at bounding box center [286, 58] width 29 height 24
checkbox input "true"
click at [260, 125] on span "0" at bounding box center [257, 131] width 29 height 24
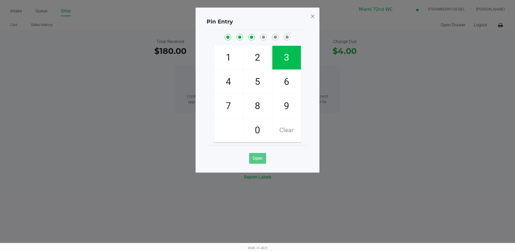
checkbox input "true"
click at [232, 114] on span "7" at bounding box center [228, 106] width 29 height 24
checkbox input "true"
click at [291, 81] on span "6" at bounding box center [286, 82] width 29 height 24
checkbox input "true"
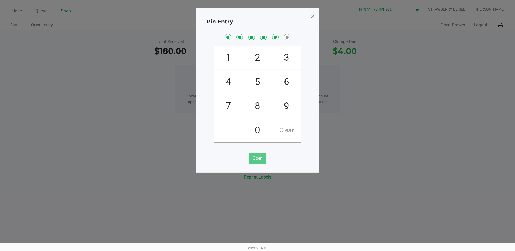
click at [295, 57] on span "3" at bounding box center [286, 58] width 29 height 24
checkbox input "true"
click at [314, 15] on span at bounding box center [312, 16] width 5 height 9
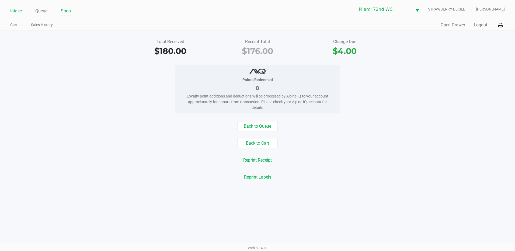
click at [18, 9] on link "Intake" at bounding box center [16, 11] width 12 height 8
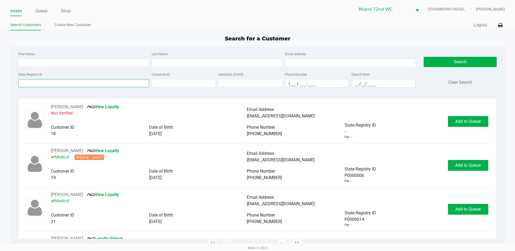
click at [95, 83] on input "State Registry ID" at bounding box center [83, 83] width 131 height 8
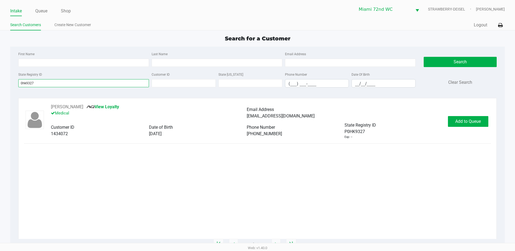
type input "0hk9327"
click at [486, 29] on div "Quick Sale Logout" at bounding box center [381, 25] width 247 height 10
click at [485, 25] on button "Logout" at bounding box center [480, 25] width 13 height 6
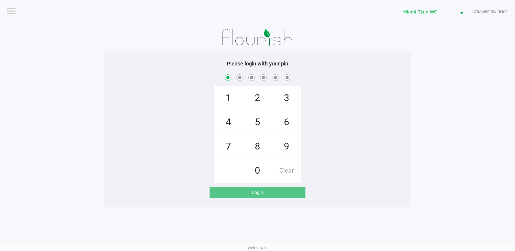
checkbox input "true"
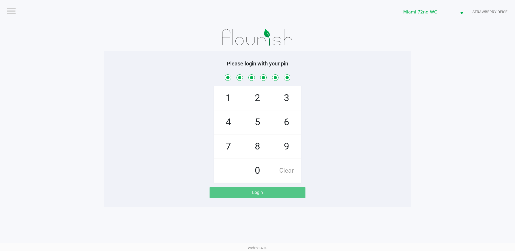
checkbox input "true"
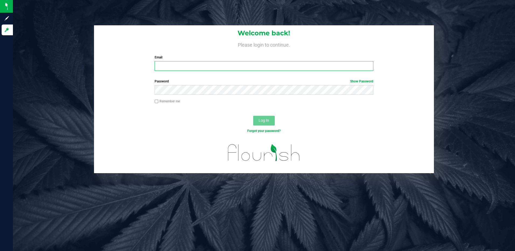
click at [216, 70] on input "Email" at bounding box center [264, 66] width 219 height 10
type input "[EMAIL_ADDRESS][DOMAIN_NAME]"
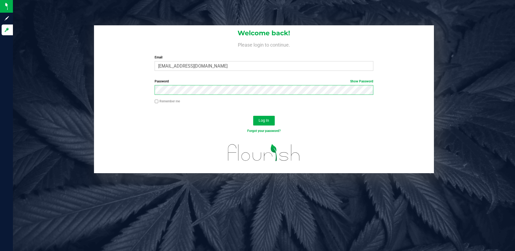
click at [253, 116] on button "Log In" at bounding box center [264, 121] width 22 height 10
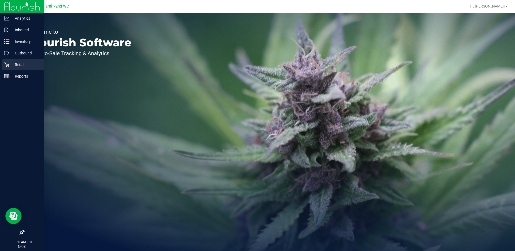
click at [17, 60] on div "Retail" at bounding box center [23, 64] width 43 height 11
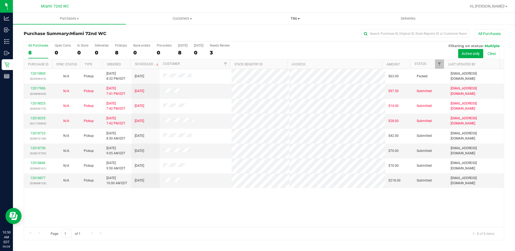
click at [302, 18] on span "Tills" at bounding box center [295, 18] width 112 height 5
click at [279, 38] on span "Reconcile e-payments" at bounding box center [266, 39] width 54 height 5
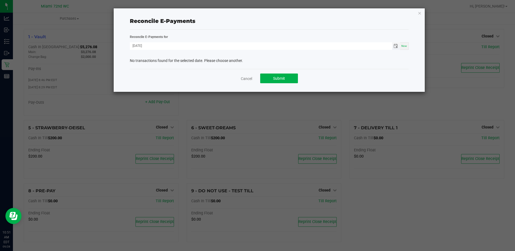
click at [396, 47] on span "Toggle calendar" at bounding box center [396, 46] width 4 height 4
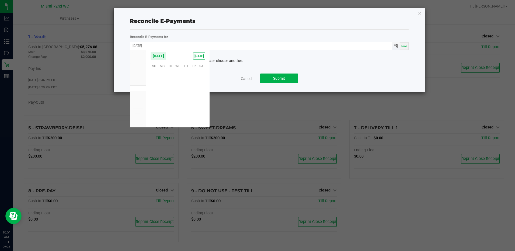
scroll to position [87367, 0]
click at [200, 100] on span "27" at bounding box center [201, 99] width 8 height 8
type input "09/27/2025"
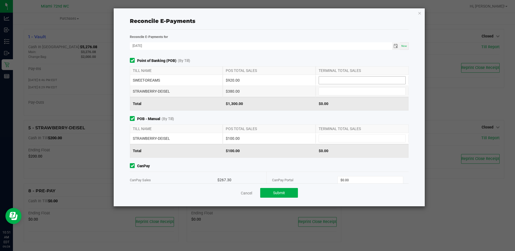
click at [339, 79] on input at bounding box center [362, 81] width 86 height 8
type input "$920.00"
type input "$380.00"
type input "$100.00"
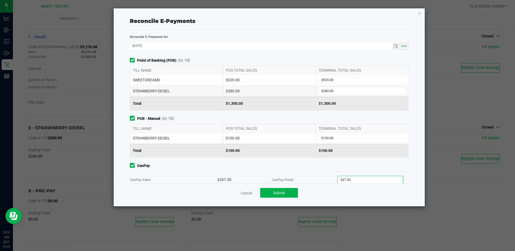
type input "$267.30"
click at [290, 122] on div "POB - Manual (By Till) TILL NAME POS TOTAL SALES TERMINAL TOTAL SALES STRAWBERR…" at bounding box center [269, 137] width 287 height 42
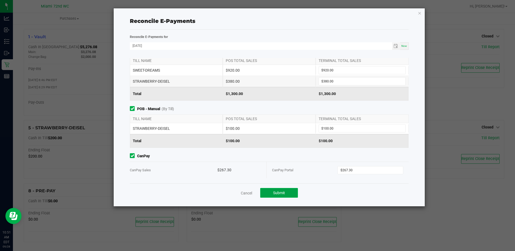
click at [286, 192] on button "Submit" at bounding box center [279, 193] width 38 height 10
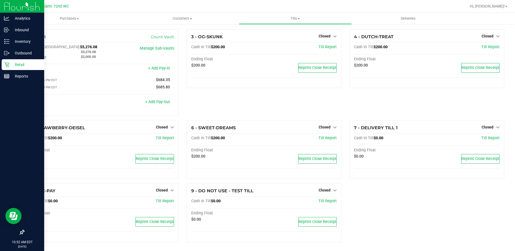
click at [32, 68] on p "Retail" at bounding box center [25, 64] width 32 height 6
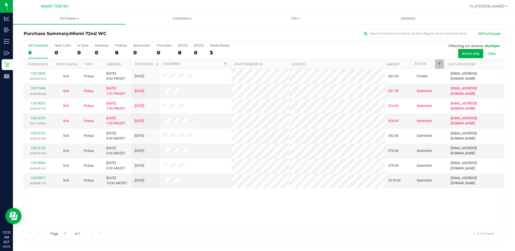
click at [124, 64] on th "Ordered" at bounding box center [116, 64] width 28 height 9
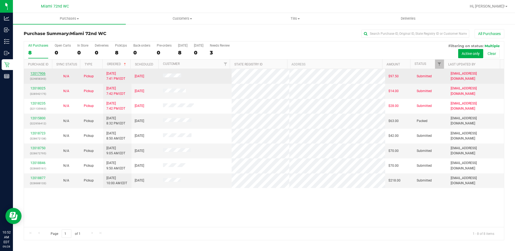
click at [43, 72] on link "12017906" at bounding box center [37, 74] width 15 height 4
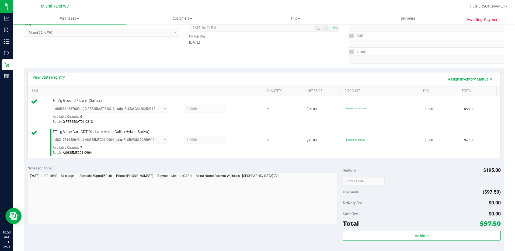
scroll to position [85, 0]
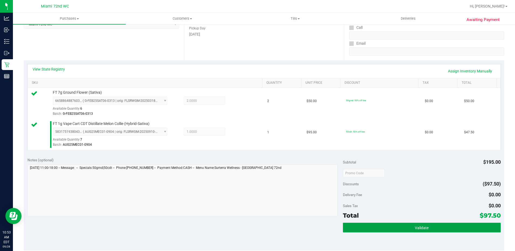
click at [401, 228] on button "Validate" at bounding box center [422, 228] width 158 height 10
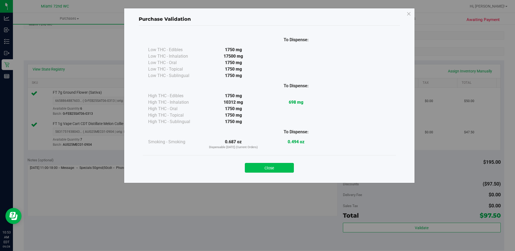
click at [284, 165] on button "Close" at bounding box center [269, 168] width 49 height 10
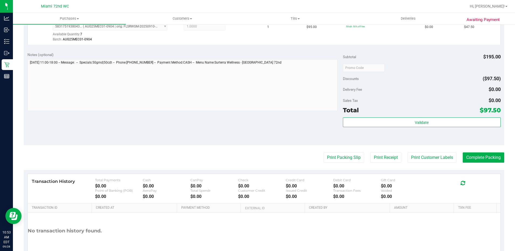
scroll to position [193, 0]
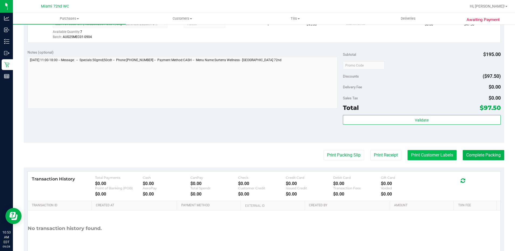
click at [421, 160] on button "Print Customer Labels" at bounding box center [432, 155] width 49 height 10
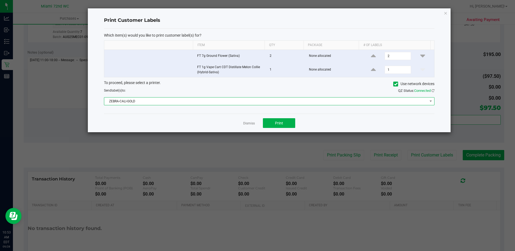
click at [276, 99] on span "ZEBRA-CALI-GOLD" at bounding box center [265, 102] width 323 height 8
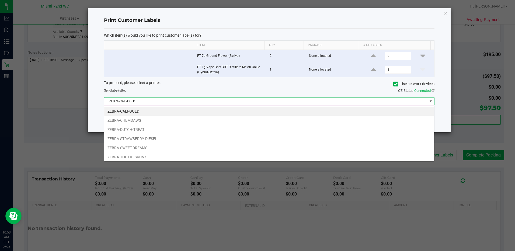
scroll to position [8, 331]
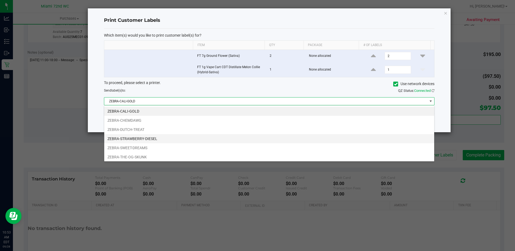
click at [157, 138] on li "ZEBRA-STRAWBERRY-DIESEL" at bounding box center [269, 138] width 330 height 9
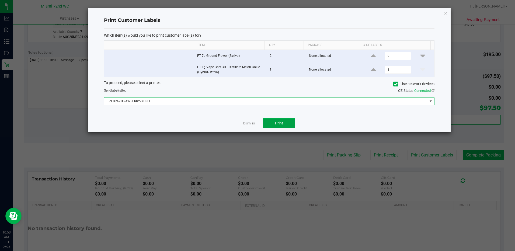
click at [273, 122] on button "Print" at bounding box center [279, 123] width 32 height 10
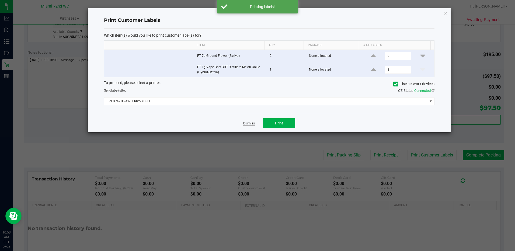
click at [248, 123] on link "Dismiss" at bounding box center [249, 123] width 12 height 5
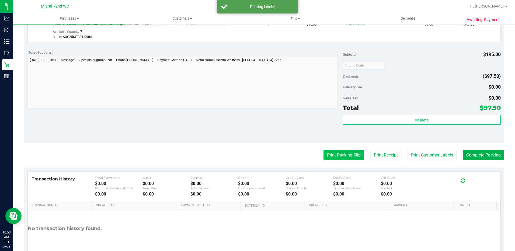
click at [334, 156] on button "Print Packing Slip" at bounding box center [344, 155] width 41 height 10
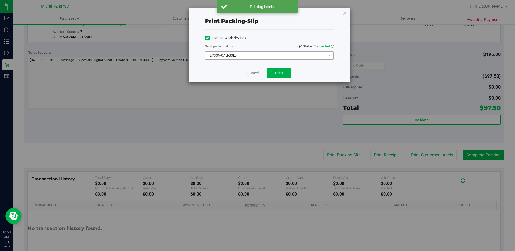
click at [246, 54] on span "EPSON-CALI-GOLD" at bounding box center [265, 56] width 121 height 8
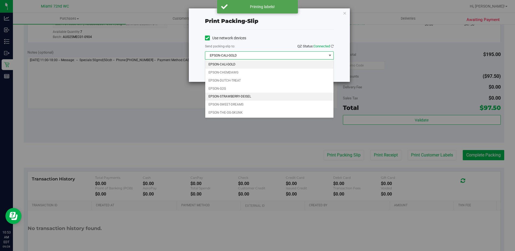
click at [254, 95] on li "EPSON-STRAWBERRY-DEISEL" at bounding box center [269, 97] width 128 height 8
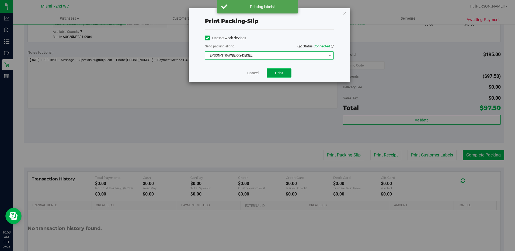
click at [283, 74] on span "Print" at bounding box center [279, 73] width 8 height 4
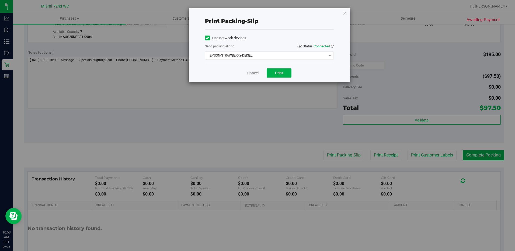
click at [252, 72] on link "Cancel" at bounding box center [252, 73] width 11 height 6
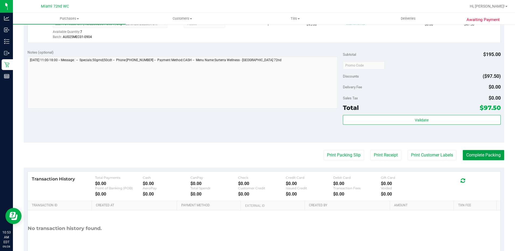
click at [471, 152] on button "Complete Packing" at bounding box center [483, 155] width 41 height 10
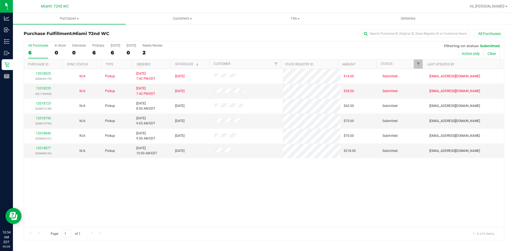
click at [162, 64] on th "Ordered" at bounding box center [151, 64] width 39 height 9
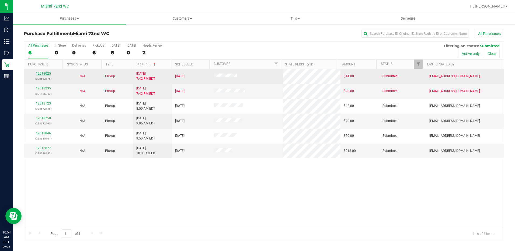
click at [44, 73] on link "12018025" at bounding box center [43, 74] width 15 height 4
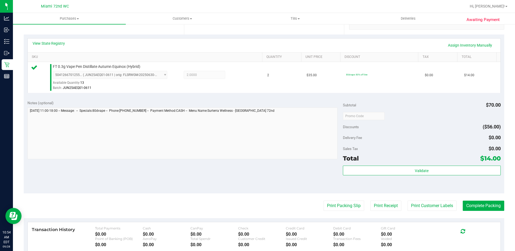
scroll to position [189, 0]
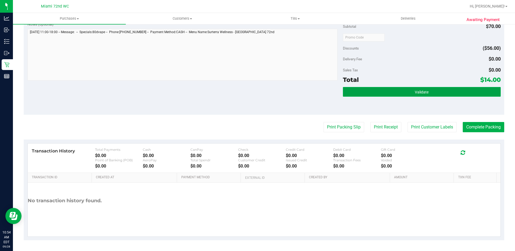
click at [430, 95] on button "Validate" at bounding box center [422, 92] width 158 height 10
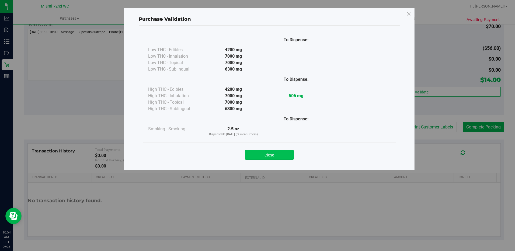
click at [284, 156] on button "Close" at bounding box center [269, 155] width 49 height 10
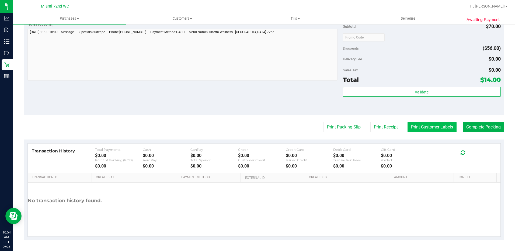
click at [433, 125] on button "Print Customer Labels" at bounding box center [432, 127] width 49 height 10
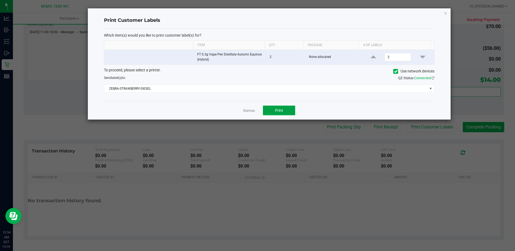
click at [277, 108] on span "Print" at bounding box center [279, 110] width 8 height 4
click at [250, 111] on link "Dismiss" at bounding box center [249, 111] width 12 height 5
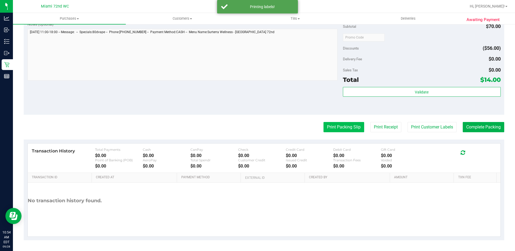
click at [343, 126] on button "Print Packing Slip" at bounding box center [344, 127] width 41 height 10
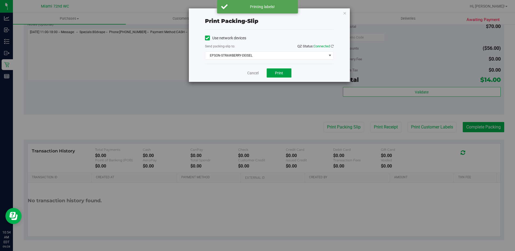
click at [284, 75] on button "Print" at bounding box center [279, 72] width 25 height 9
click at [256, 71] on link "Cancel" at bounding box center [252, 73] width 11 height 6
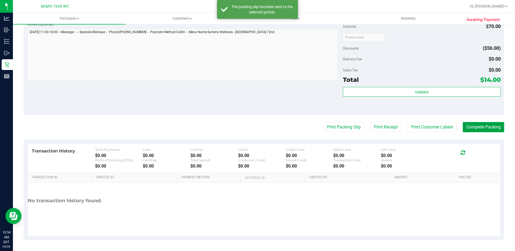
click at [481, 124] on button "Complete Packing" at bounding box center [483, 127] width 41 height 10
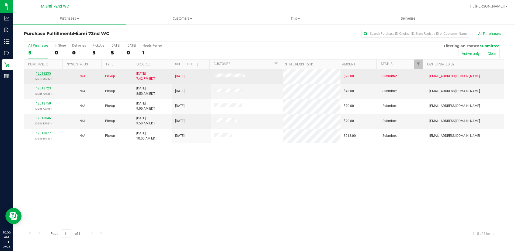
click at [47, 72] on link "12018235" at bounding box center [43, 74] width 15 height 4
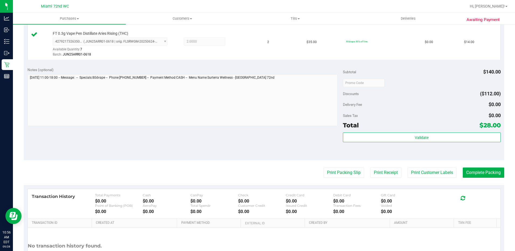
scroll to position [221, 0]
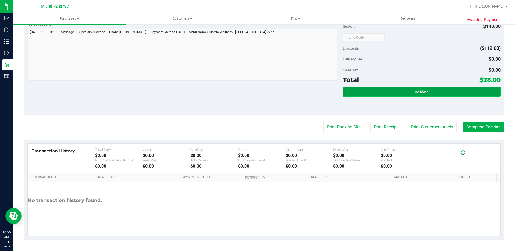
click at [400, 95] on button "Validate" at bounding box center [422, 92] width 158 height 10
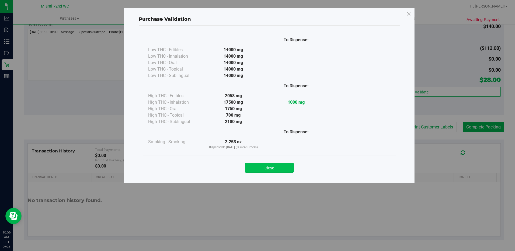
click at [279, 169] on button "Close" at bounding box center [269, 168] width 49 height 10
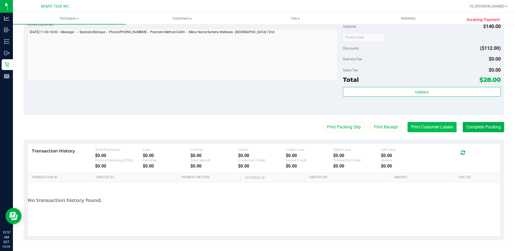
click at [422, 129] on button "Print Customer Labels" at bounding box center [432, 127] width 49 height 10
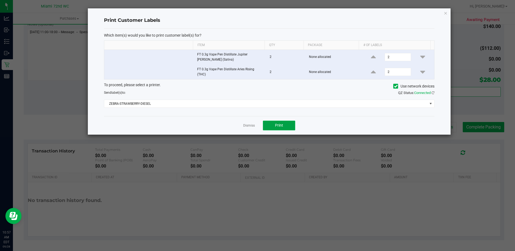
click at [280, 124] on span "Print" at bounding box center [279, 125] width 8 height 4
click at [249, 126] on link "Dismiss" at bounding box center [249, 125] width 12 height 5
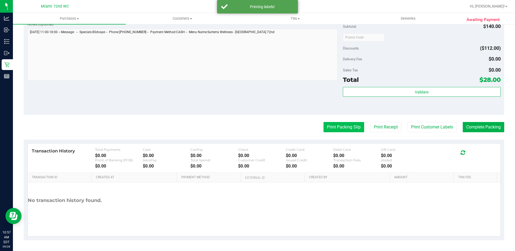
click at [342, 128] on button "Print Packing Slip" at bounding box center [344, 127] width 41 height 10
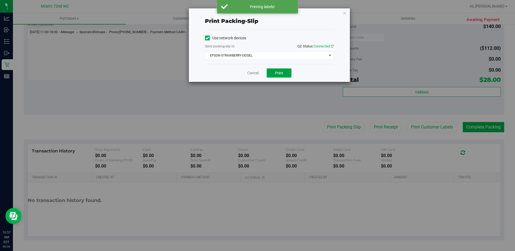
click at [279, 70] on button "Print" at bounding box center [279, 72] width 25 height 9
click at [255, 73] on link "Cancel" at bounding box center [252, 73] width 11 height 6
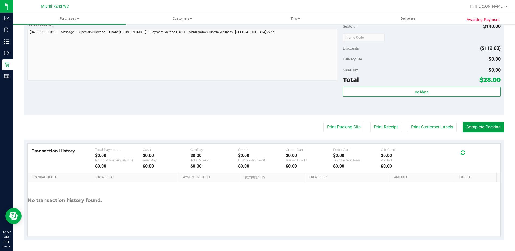
click at [483, 129] on button "Complete Packing" at bounding box center [483, 127] width 41 height 10
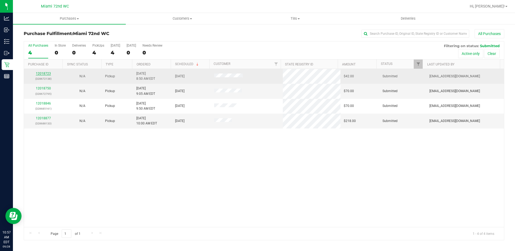
click at [46, 74] on link "12018723" at bounding box center [43, 74] width 15 height 4
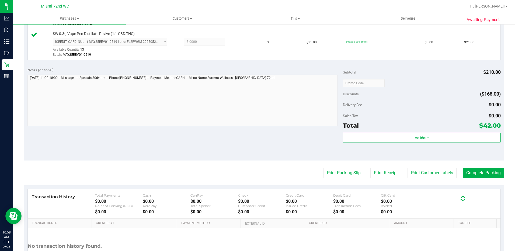
scroll to position [221, 0]
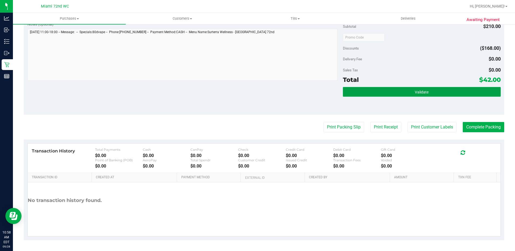
click at [386, 95] on button "Validate" at bounding box center [422, 92] width 158 height 10
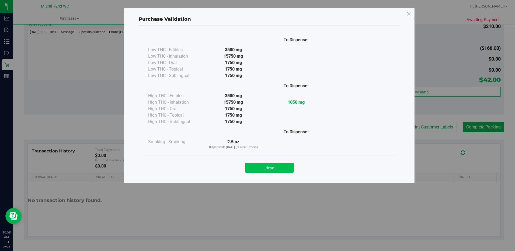
click at [279, 172] on button "Close" at bounding box center [269, 168] width 49 height 10
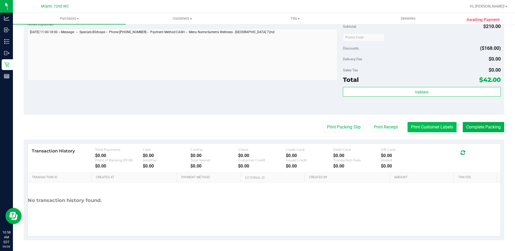
click at [430, 130] on button "Print Customer Labels" at bounding box center [432, 127] width 49 height 10
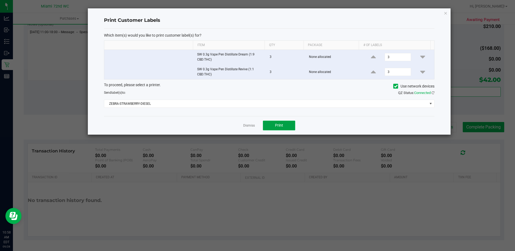
click at [280, 127] on span "Print" at bounding box center [279, 125] width 8 height 4
click at [244, 126] on link "Dismiss" at bounding box center [249, 125] width 12 height 5
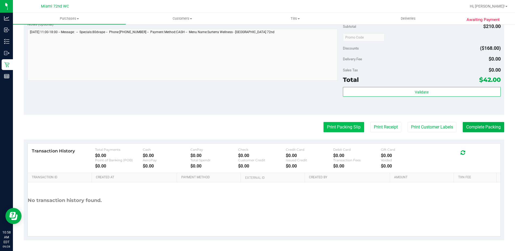
click at [338, 125] on button "Print Packing Slip" at bounding box center [344, 127] width 41 height 10
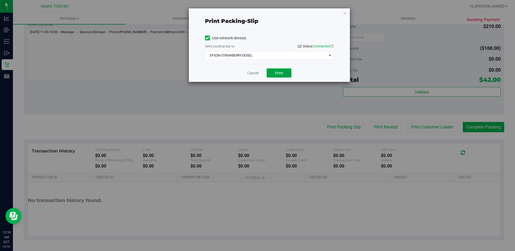
click at [284, 72] on button "Print" at bounding box center [279, 72] width 25 height 9
click at [254, 74] on link "Cancel" at bounding box center [252, 73] width 11 height 6
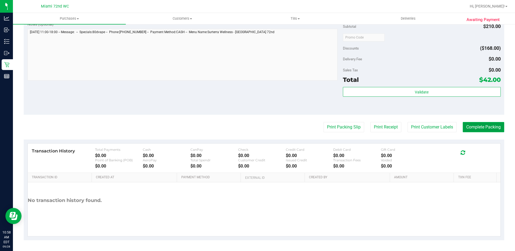
click at [475, 127] on button "Complete Packing" at bounding box center [483, 127] width 41 height 10
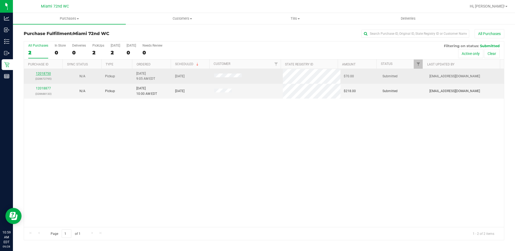
click at [48, 74] on link "12018750" at bounding box center [43, 74] width 15 height 4
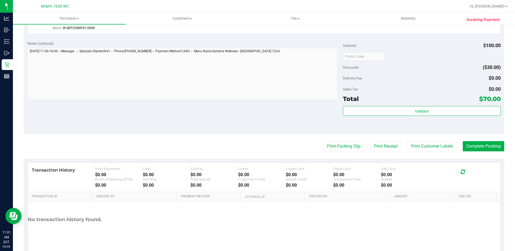
scroll to position [221, 0]
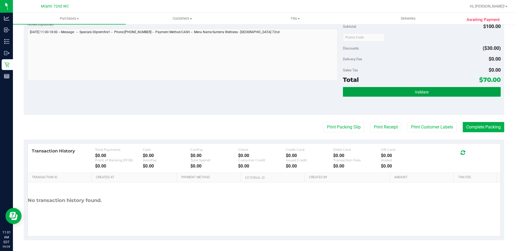
click at [418, 90] on span "Validate" at bounding box center [422, 92] width 14 height 4
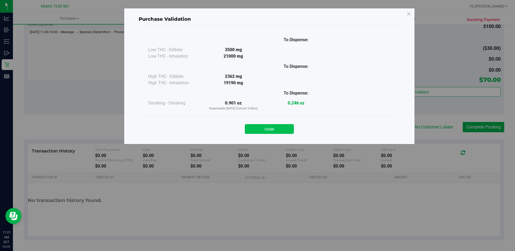
click at [280, 125] on button "Close" at bounding box center [269, 129] width 49 height 10
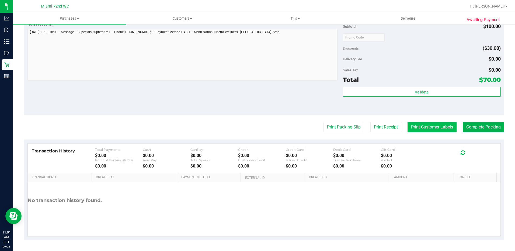
click at [426, 130] on button "Print Customer Labels" at bounding box center [432, 127] width 49 height 10
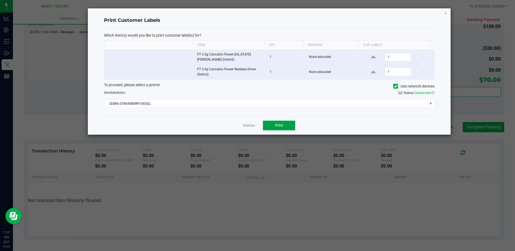
click at [280, 125] on span "Print" at bounding box center [279, 125] width 8 height 4
click at [247, 126] on link "Dismiss" at bounding box center [249, 125] width 12 height 5
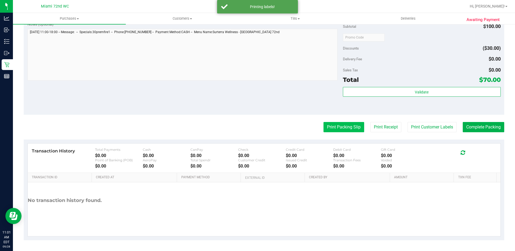
click at [343, 124] on button "Print Packing Slip" at bounding box center [344, 127] width 41 height 10
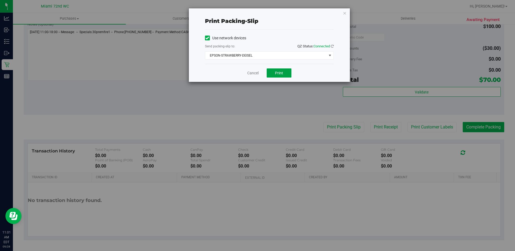
click at [281, 71] on span "Print" at bounding box center [279, 73] width 8 height 4
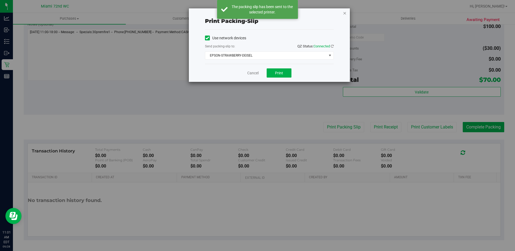
click at [344, 15] on icon "button" at bounding box center [345, 13] width 4 height 6
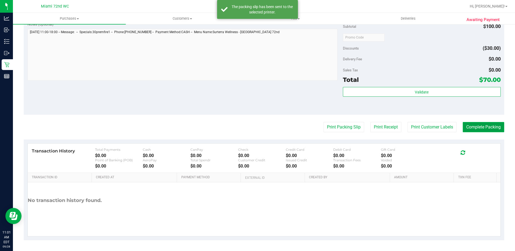
click at [484, 123] on button "Complete Packing" at bounding box center [483, 127] width 41 height 10
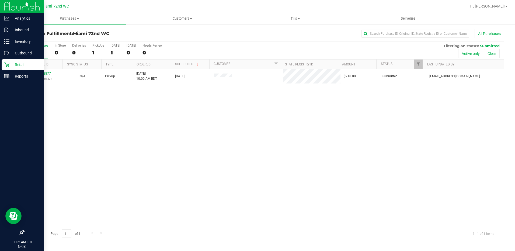
click at [23, 62] on p "Retail" at bounding box center [25, 64] width 32 height 6
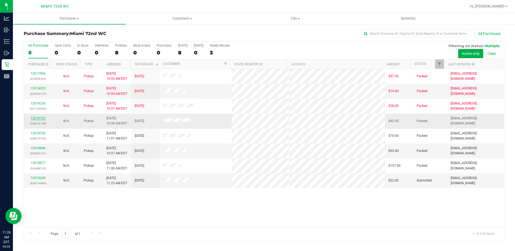
click at [36, 118] on link "12018723" at bounding box center [37, 118] width 15 height 4
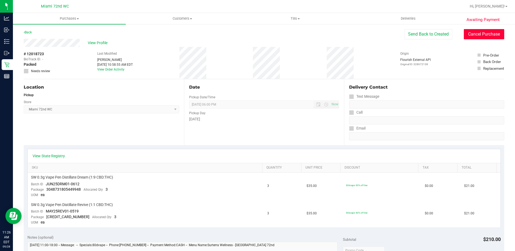
click at [487, 36] on button "Cancel Purchase" at bounding box center [484, 34] width 40 height 10
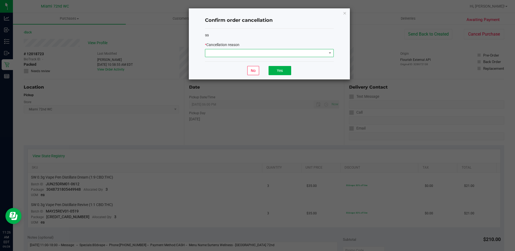
click at [235, 53] on span at bounding box center [265, 53] width 121 height 8
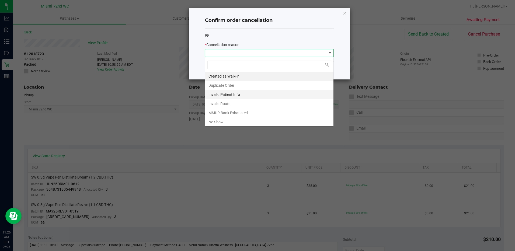
scroll to position [8, 129]
click at [226, 85] on li "Duplicate Order" at bounding box center [269, 85] width 128 height 9
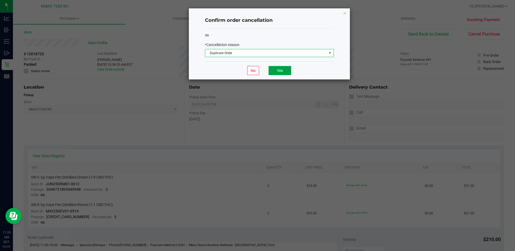
click at [280, 72] on button "Yes" at bounding box center [280, 70] width 23 height 9
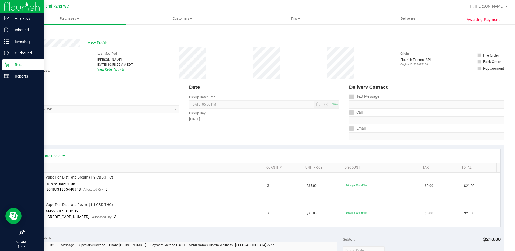
click at [9, 64] on icon at bounding box center [6, 64] width 5 height 5
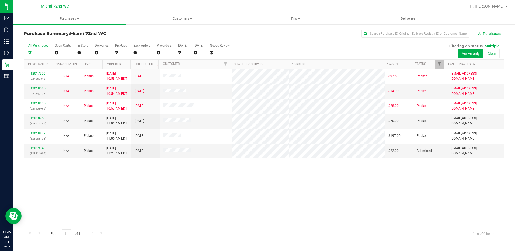
click at [181, 193] on div "12017906 (324858343) N/A Pickup 9/28/2025 10:53 AM EDT 9/28/2025 $97.50 Packed …" at bounding box center [264, 148] width 480 height 158
click at [203, 190] on div "12017906 (324858343) N/A Pickup 9/28/2025 10:53 AM EDT 9/28/2025 $97.50 Packed …" at bounding box center [264, 148] width 480 height 158
click at [40, 148] on link "12019349" at bounding box center [37, 148] width 15 height 4
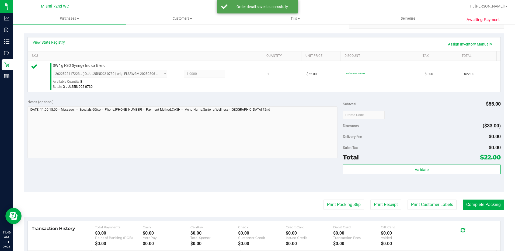
scroll to position [116, 0]
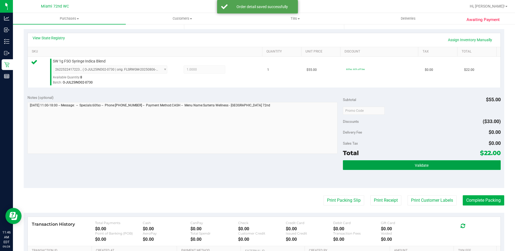
click at [418, 161] on button "Validate" at bounding box center [422, 165] width 158 height 10
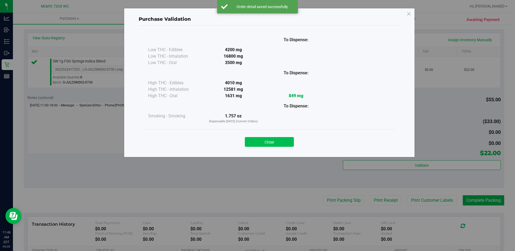
click at [279, 142] on button "Close" at bounding box center [269, 142] width 49 height 10
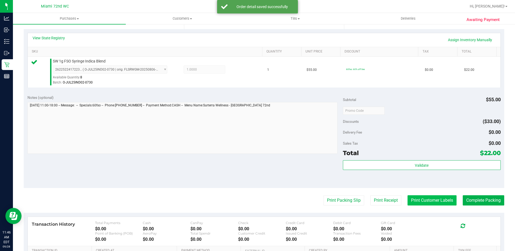
click at [430, 197] on button "Print Customer Labels" at bounding box center [432, 200] width 49 height 10
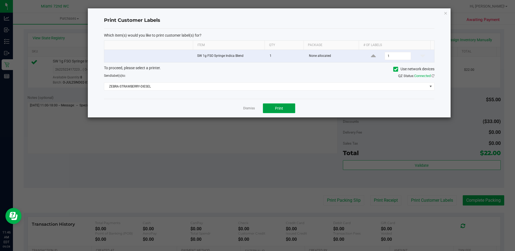
click at [283, 104] on button "Print" at bounding box center [279, 108] width 32 height 10
click at [247, 107] on link "Dismiss" at bounding box center [249, 108] width 12 height 5
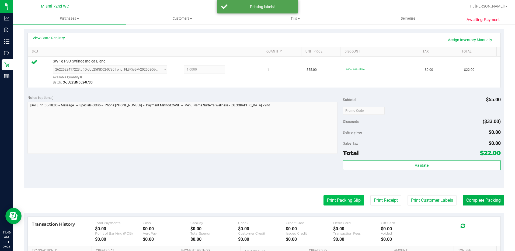
click at [337, 200] on button "Print Packing Slip" at bounding box center [344, 200] width 41 height 10
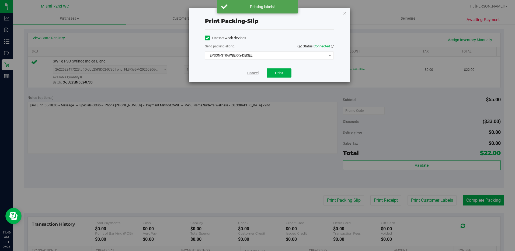
click at [253, 71] on link "Cancel" at bounding box center [252, 73] width 11 height 6
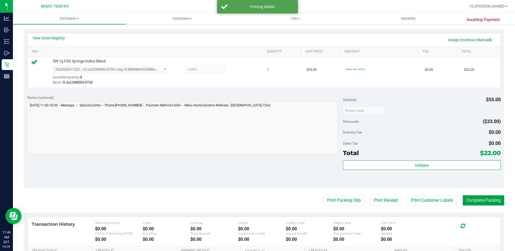
click at [471, 202] on button "Complete Packing" at bounding box center [483, 200] width 41 height 10
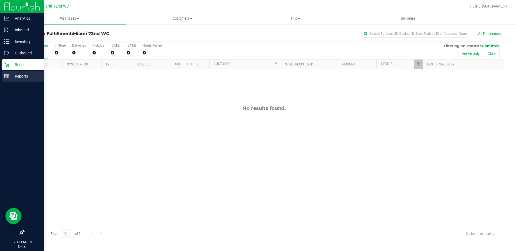
click at [6, 77] on line at bounding box center [6, 76] width 0 height 3
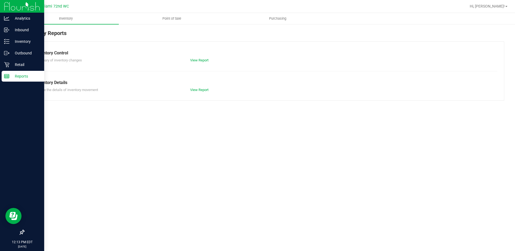
click at [167, 17] on span "Point of Sale" at bounding box center [171, 18] width 33 height 5
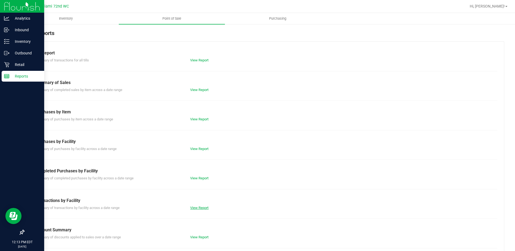
click at [190, 208] on link "View Report" at bounding box center [199, 208] width 18 height 4
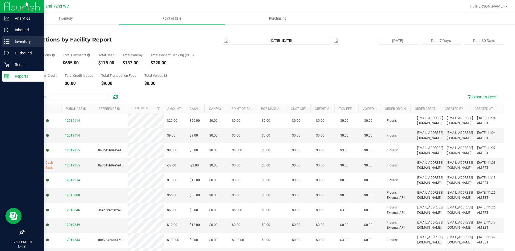
click at [7, 41] on line at bounding box center [7, 41] width 3 height 0
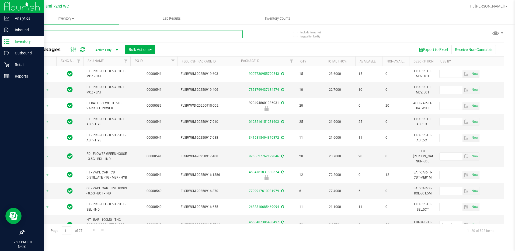
click at [174, 34] on input "text" at bounding box center [133, 34] width 219 height 8
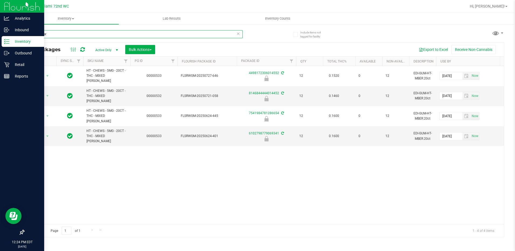
type input "mixed ber"
click at [8, 64] on icon at bounding box center [6, 64] width 5 height 5
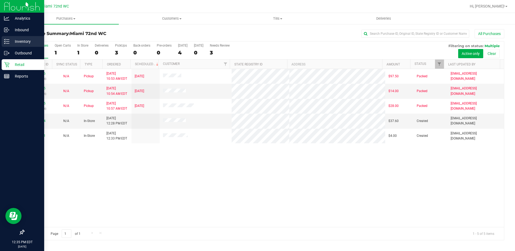
click at [9, 39] on icon at bounding box center [6, 41] width 5 height 5
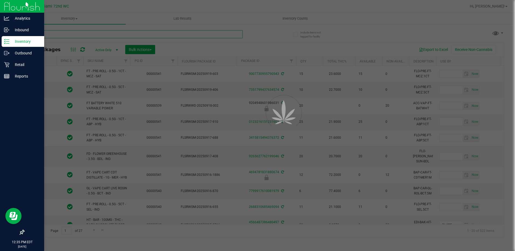
click at [93, 34] on input "text" at bounding box center [133, 34] width 219 height 8
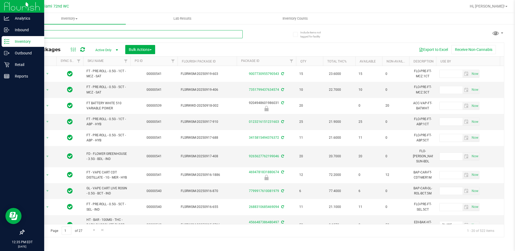
type input "j"
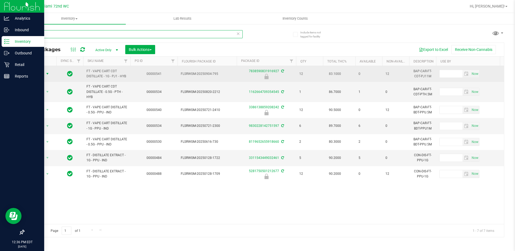
type input "purpl"
click at [40, 73] on span "Action" at bounding box center [36, 74] width 15 height 8
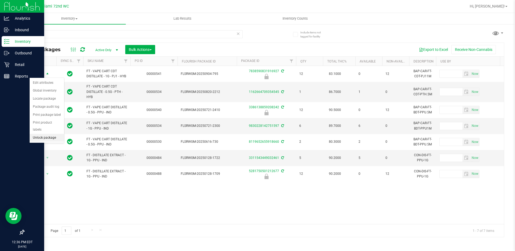
click at [48, 134] on li "Unlock package" at bounding box center [47, 138] width 34 height 8
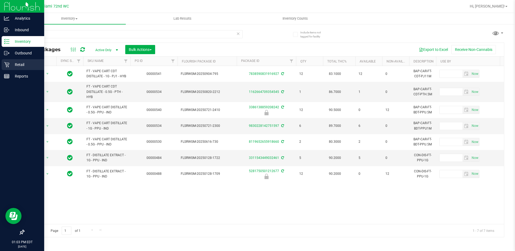
click at [2, 66] on div "Retail" at bounding box center [23, 64] width 43 height 11
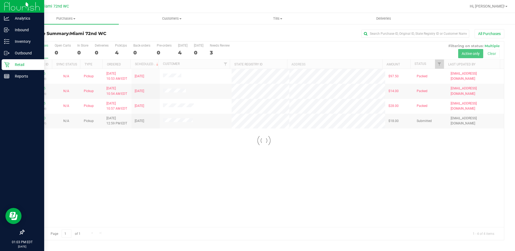
click at [113, 194] on div at bounding box center [264, 140] width 480 height 199
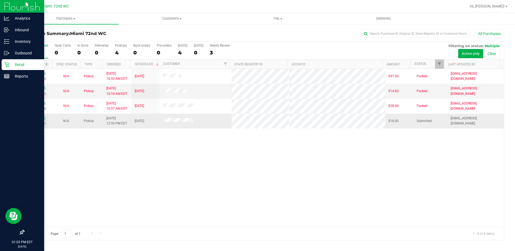
click at [36, 118] on link "12020180" at bounding box center [37, 118] width 15 height 4
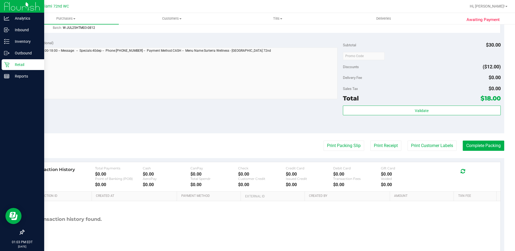
scroll to position [172, 0]
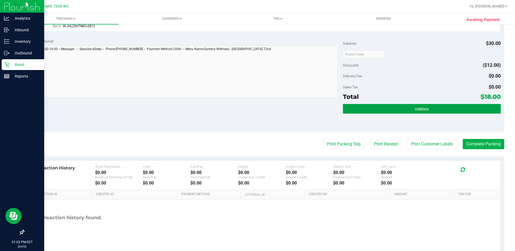
click at [419, 113] on button "Validate" at bounding box center [422, 109] width 158 height 10
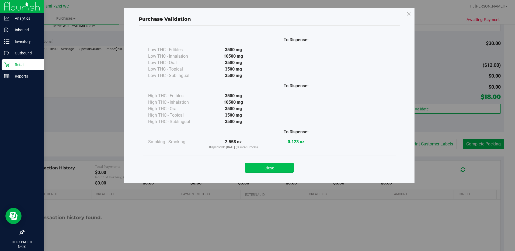
click at [276, 168] on button "Close" at bounding box center [269, 168] width 49 height 10
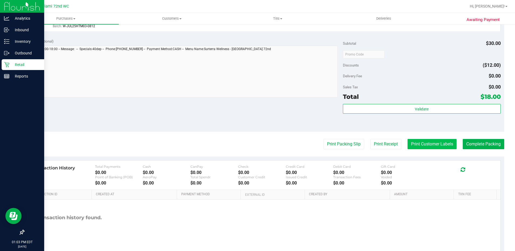
click at [433, 145] on button "Print Customer Labels" at bounding box center [432, 144] width 49 height 10
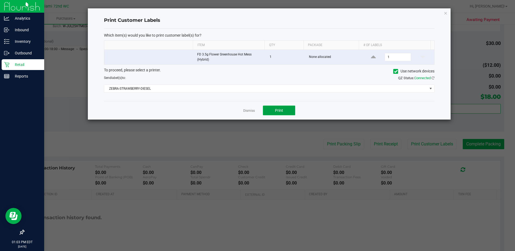
click at [287, 110] on button "Print" at bounding box center [279, 111] width 32 height 10
click at [245, 111] on link "Dismiss" at bounding box center [249, 111] width 12 height 5
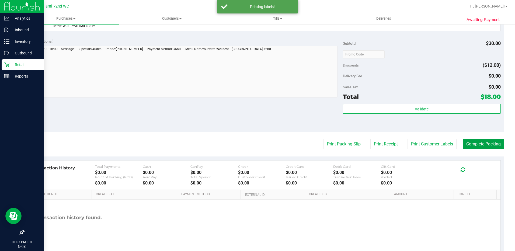
click at [487, 147] on button "Complete Packing" at bounding box center [483, 144] width 41 height 10
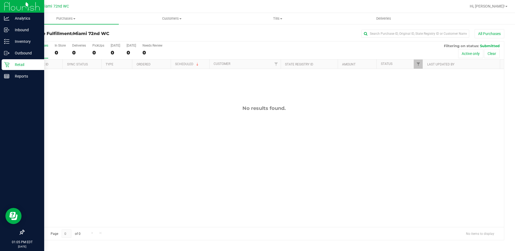
click at [8, 66] on icon at bounding box center [6, 64] width 5 height 5
